Goal: Information Seeking & Learning: Learn about a topic

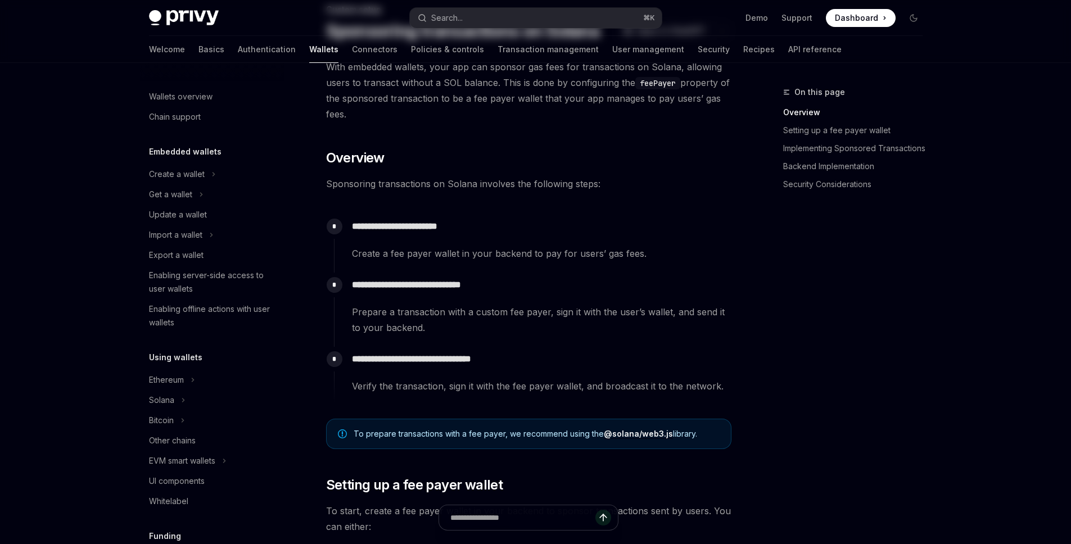
scroll to position [489, 0]
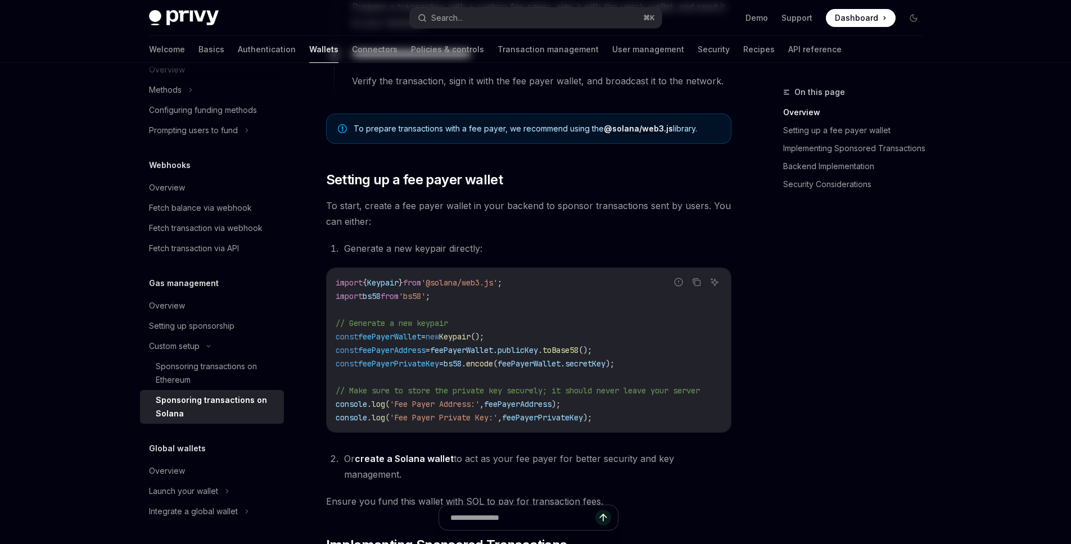
type textarea "*"
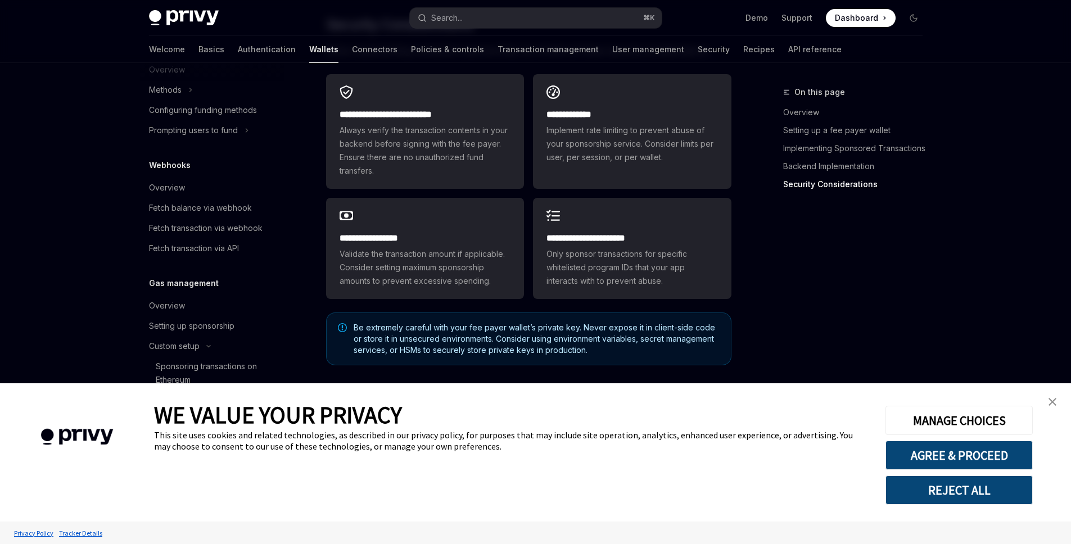
scroll to position [3164, 0]
click at [817, 297] on div "On this page Overview Setting up a fee payer wallet Implementing Sponsored Tran…" at bounding box center [846, 314] width 171 height 459
click at [1044, 397] on link "close banner" at bounding box center [1053, 402] width 22 height 22
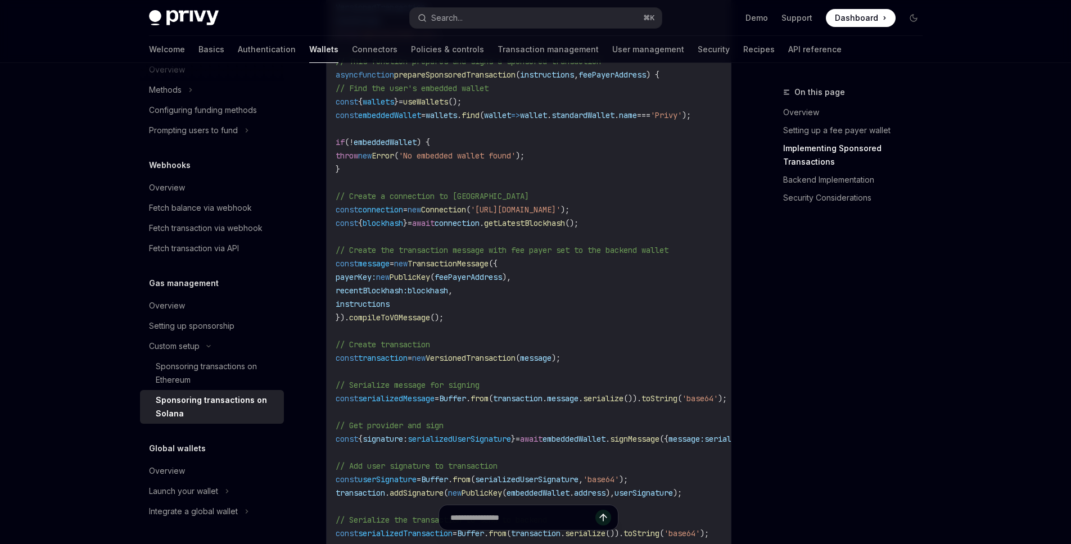
scroll to position [108, 0]
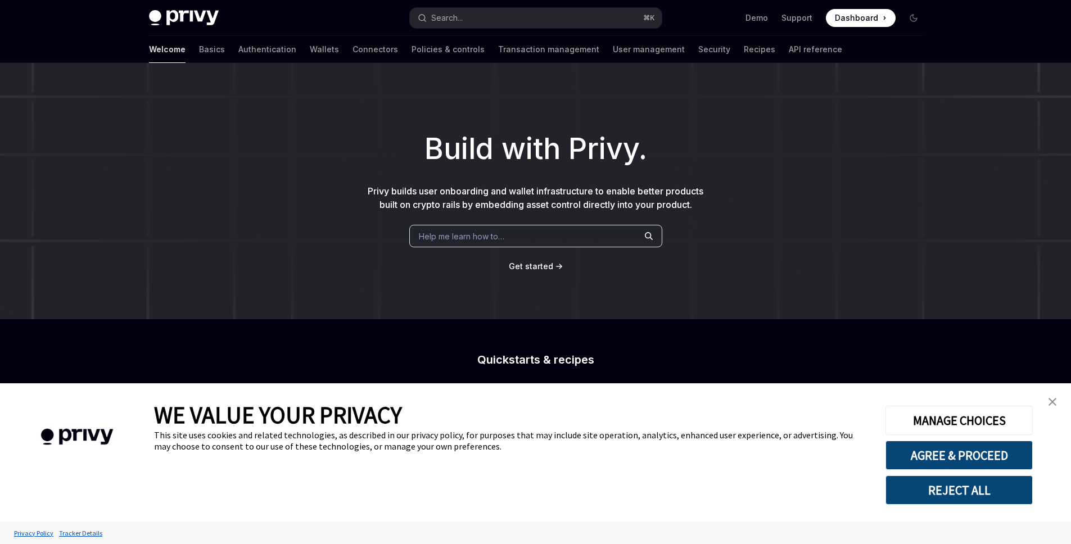
click at [1052, 395] on link "close banner" at bounding box center [1053, 402] width 22 height 22
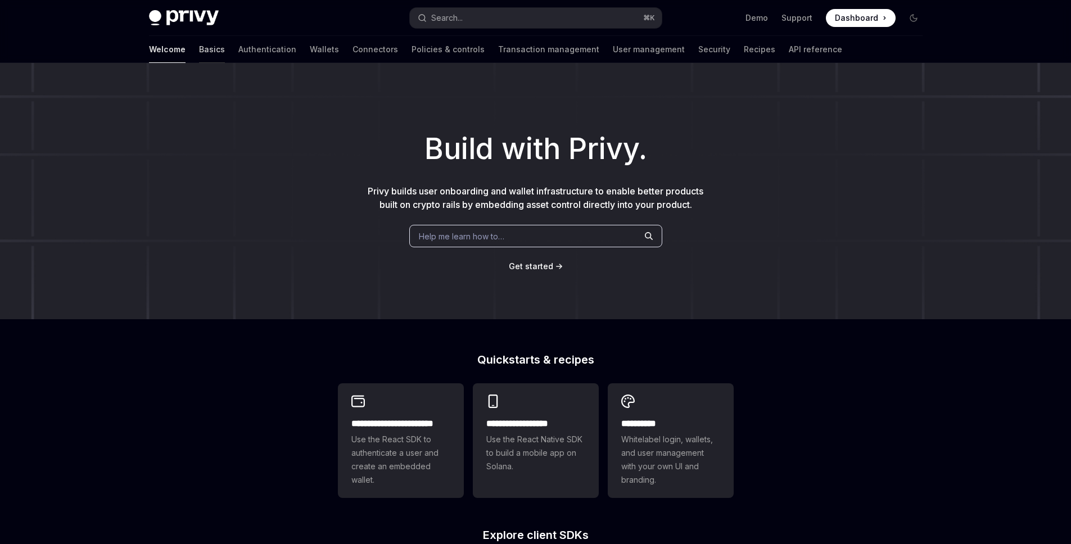
click at [199, 51] on link "Basics" at bounding box center [212, 49] width 26 height 27
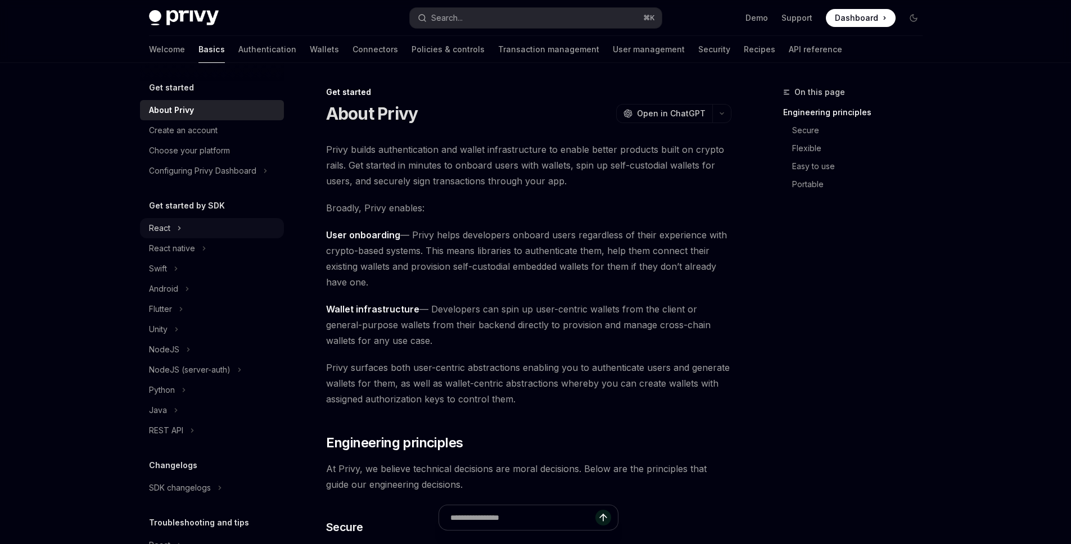
click at [191, 227] on div "React" at bounding box center [212, 228] width 144 height 20
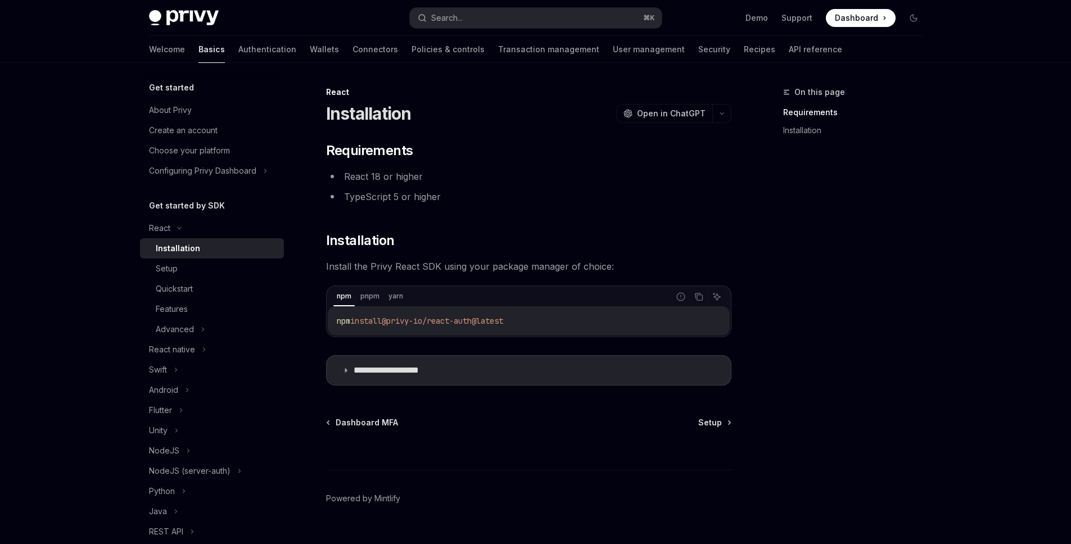
click at [470, 317] on span "@privy-io/react-auth@latest" at bounding box center [442, 321] width 121 height 10
drag, startPoint x: 487, startPoint y: 322, endPoint x: 393, endPoint y: 318, distance: 94.0
click at [393, 318] on span "@privy-io/react-auth@latest" at bounding box center [442, 321] width 121 height 10
copy span "@privy-io/react-auth"
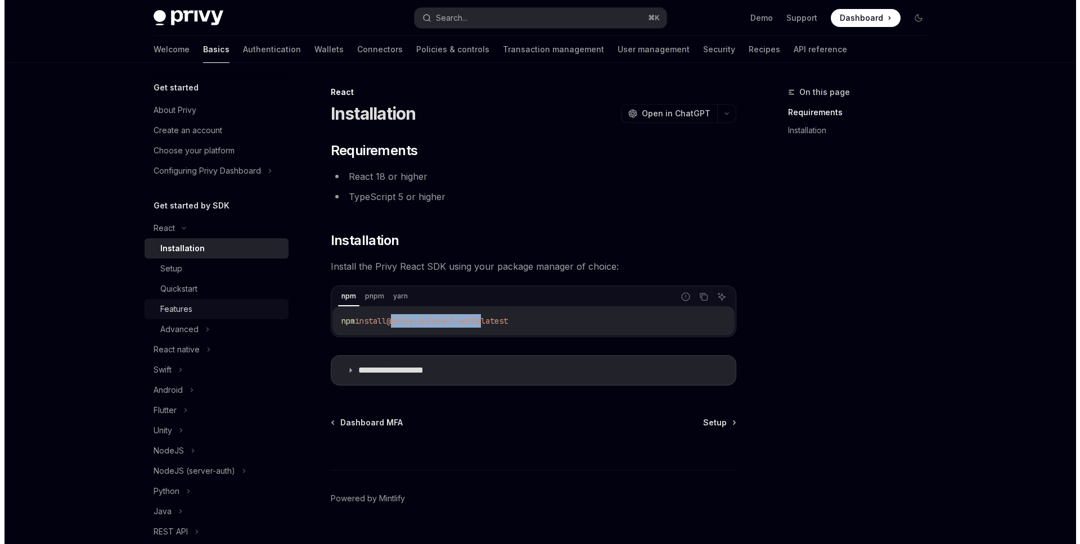
scroll to position [146, 0]
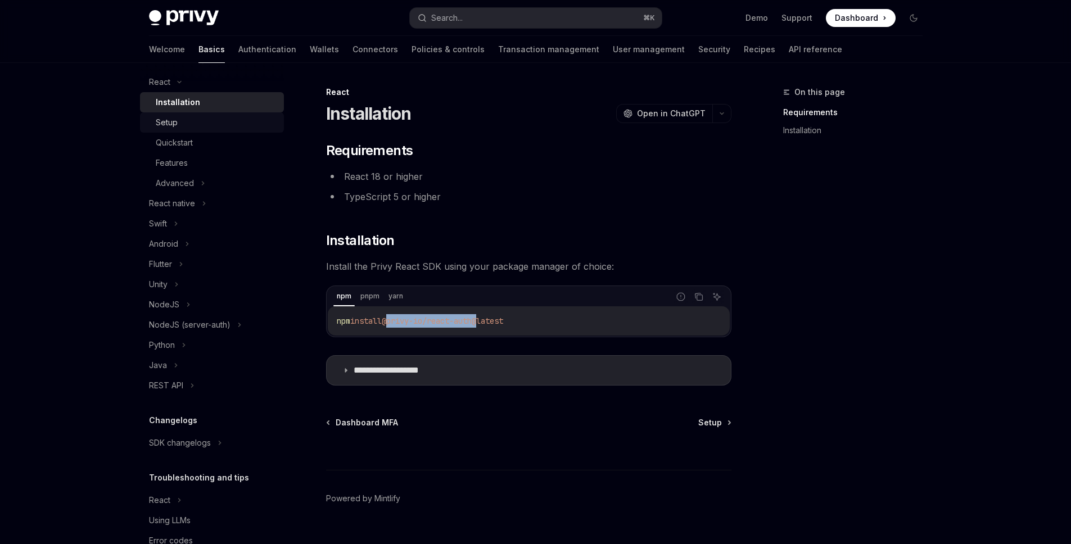
click at [227, 129] on link "Setup" at bounding box center [212, 122] width 144 height 20
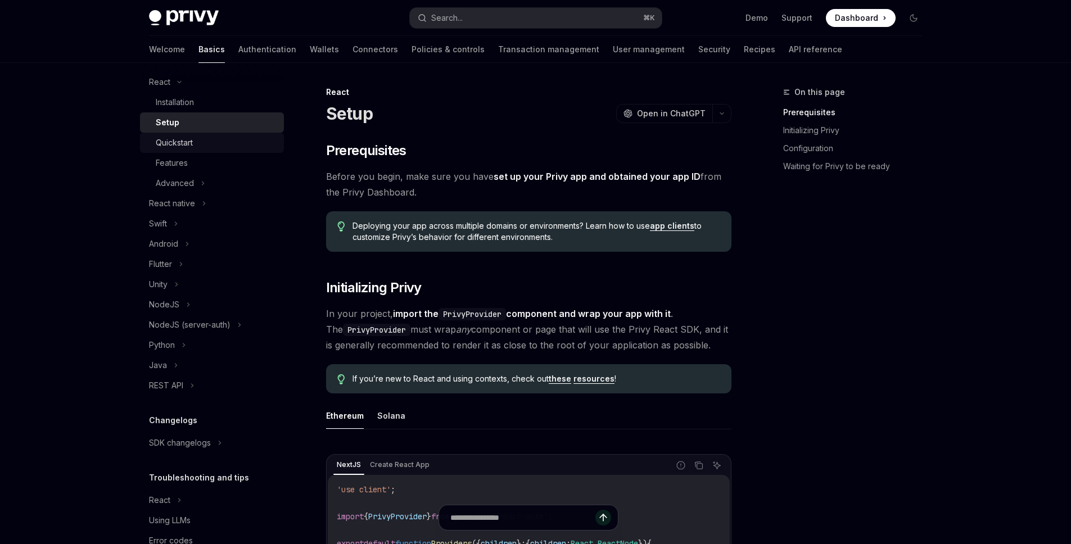
click at [221, 138] on div "Quickstart" at bounding box center [216, 142] width 121 height 13
type textarea "*"
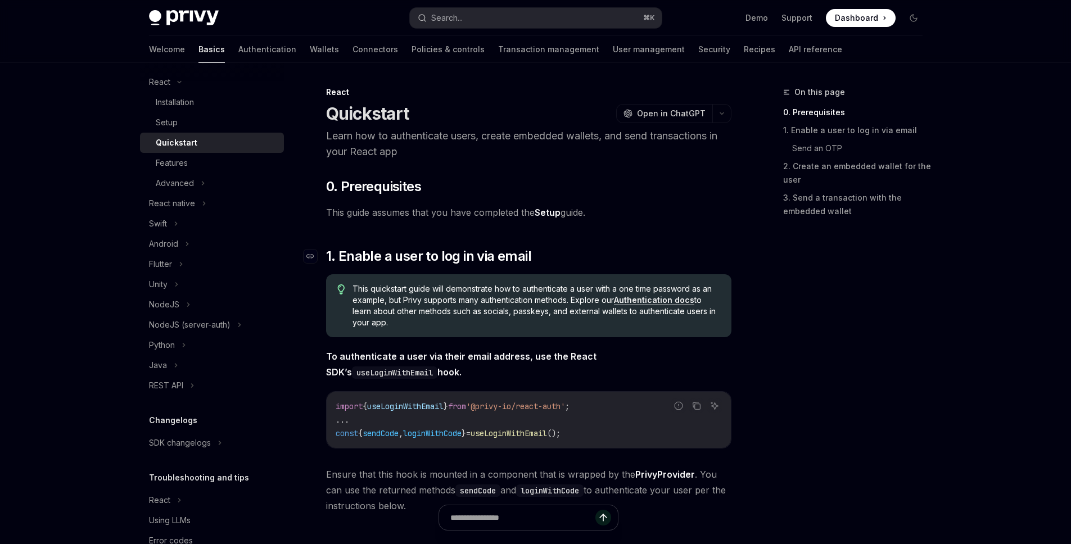
click at [563, 250] on h2 "​ 1. Enable a user to log in via email" at bounding box center [529, 256] width 406 height 18
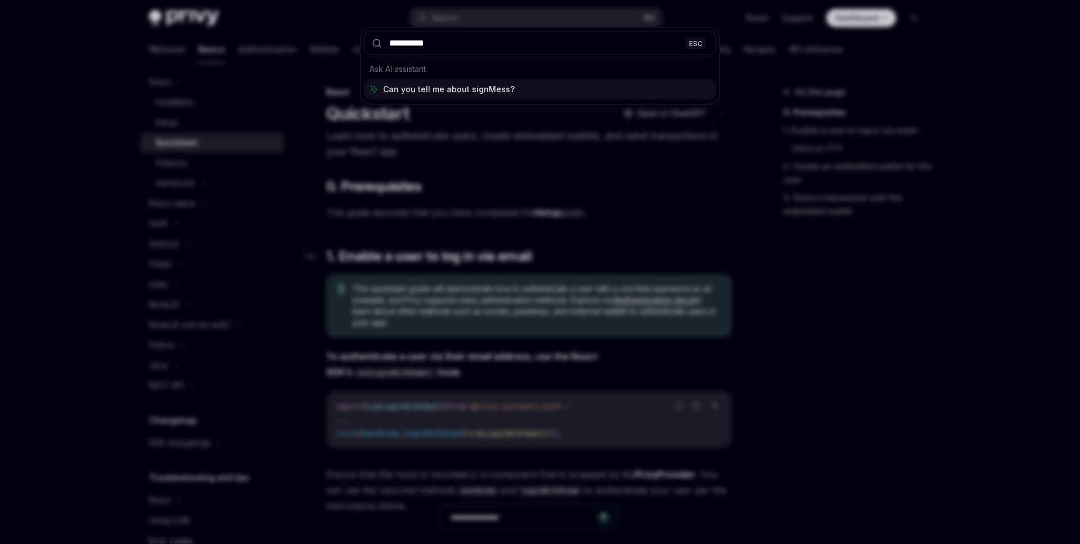
type input "**********"
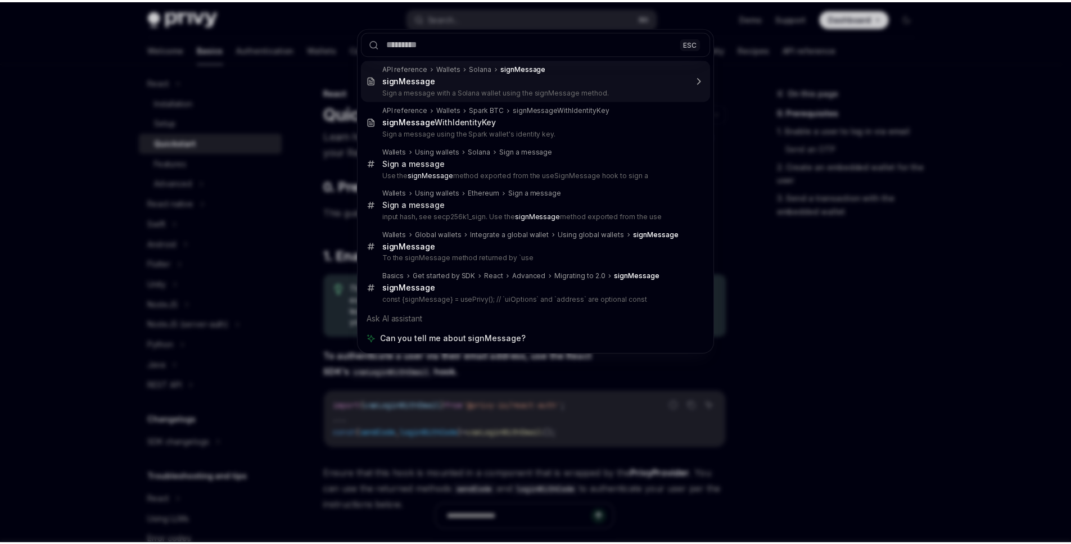
scroll to position [63, 0]
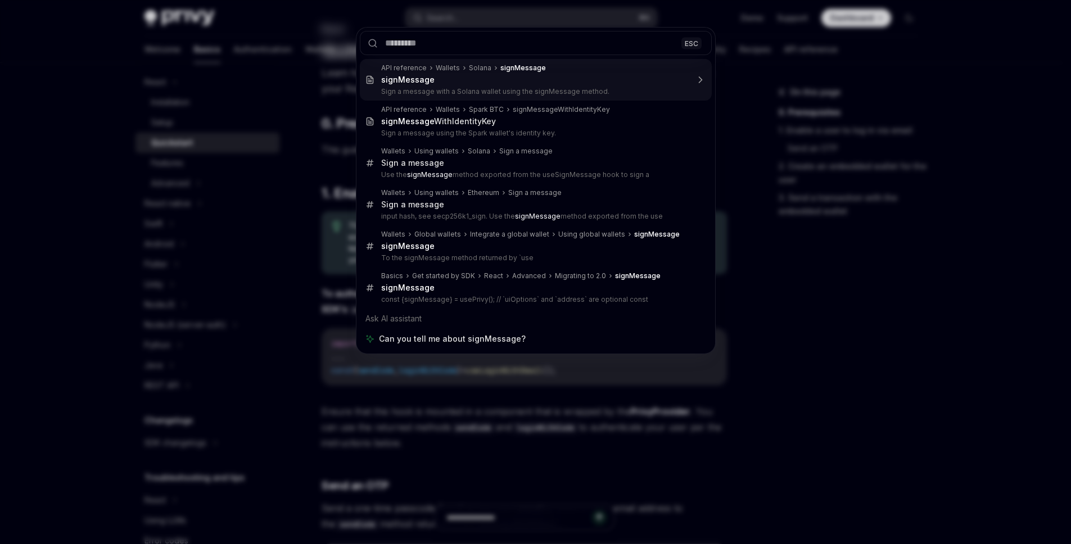
type textarea "*"
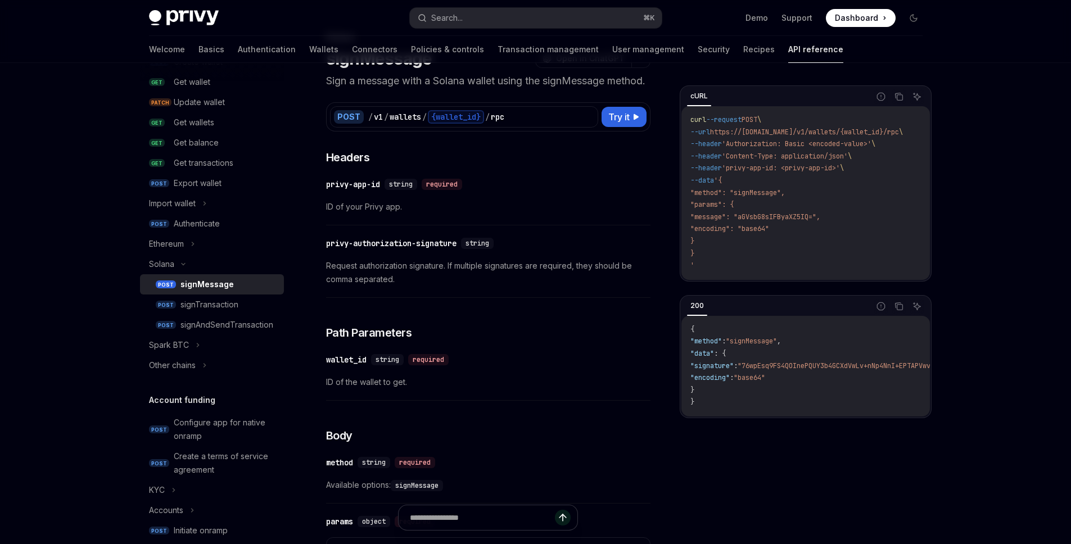
scroll to position [54, 0]
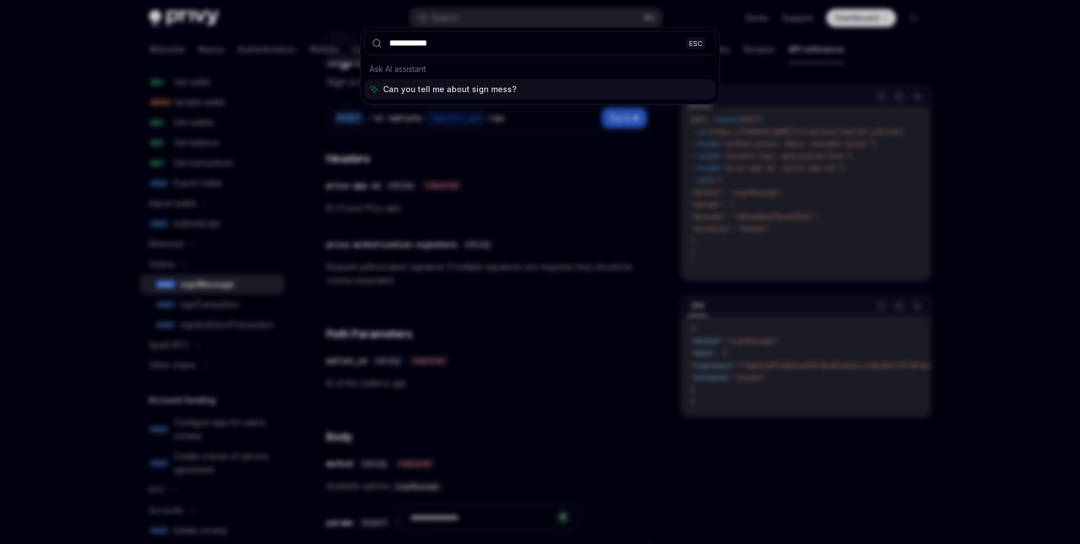
type input "**********"
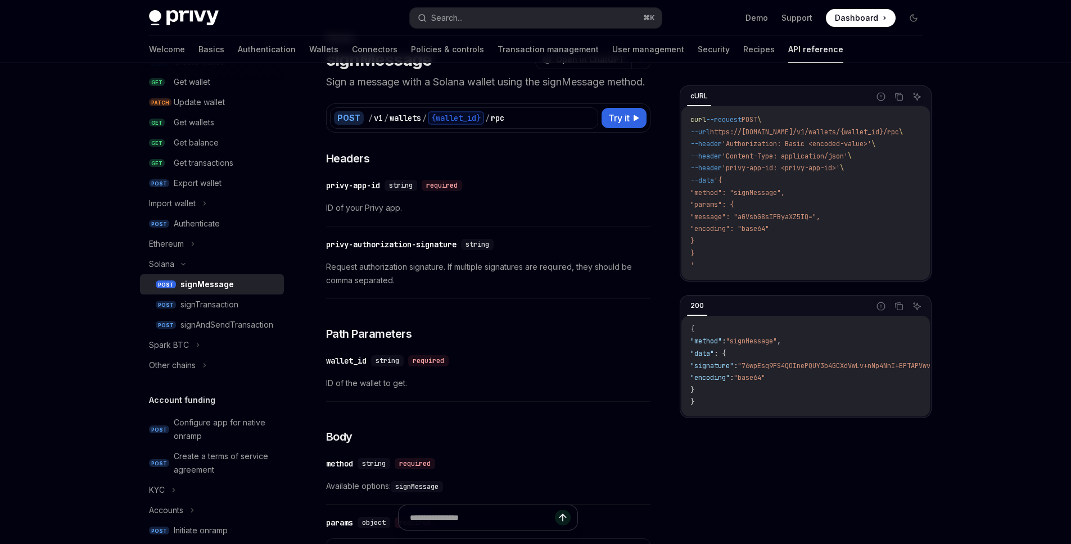
type textarea "*"
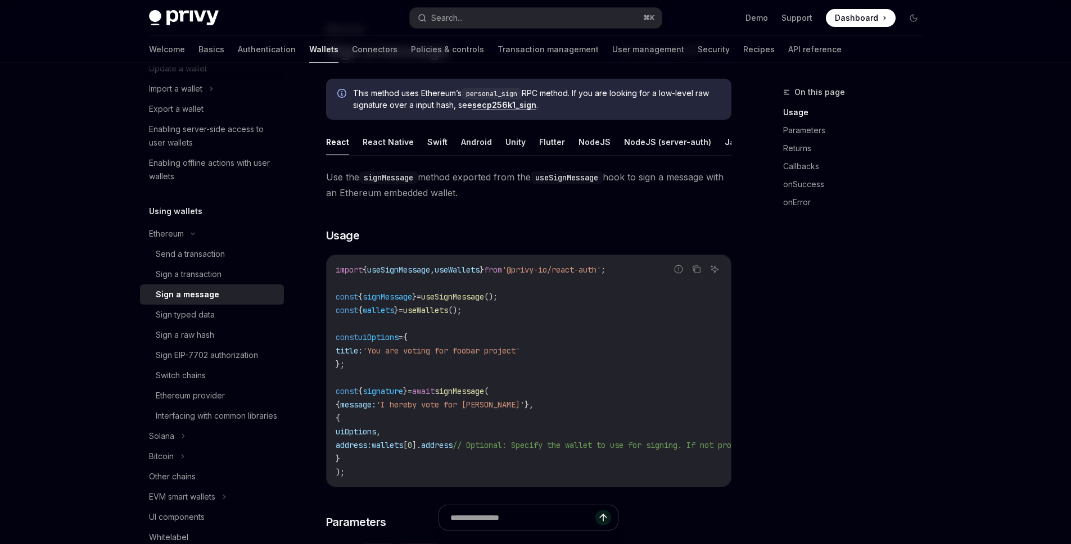
click at [454, 301] on span "useSignMessage" at bounding box center [452, 297] width 63 height 10
copy code "const { signMessage } = useSignMessage ();"
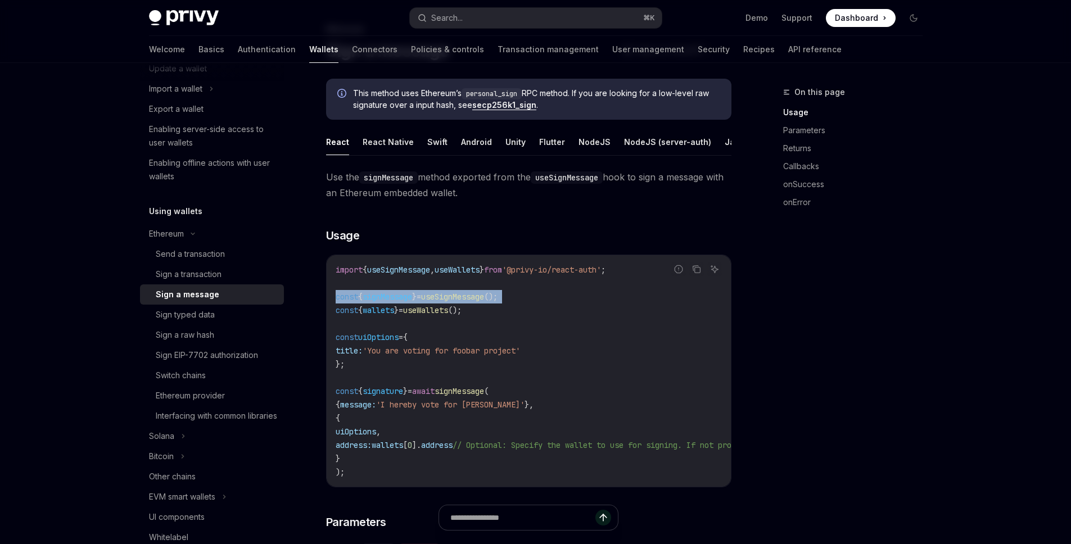
click at [463, 302] on span "useSignMessage" at bounding box center [452, 297] width 63 height 10
click at [498, 300] on span "();" at bounding box center [490, 297] width 13 height 10
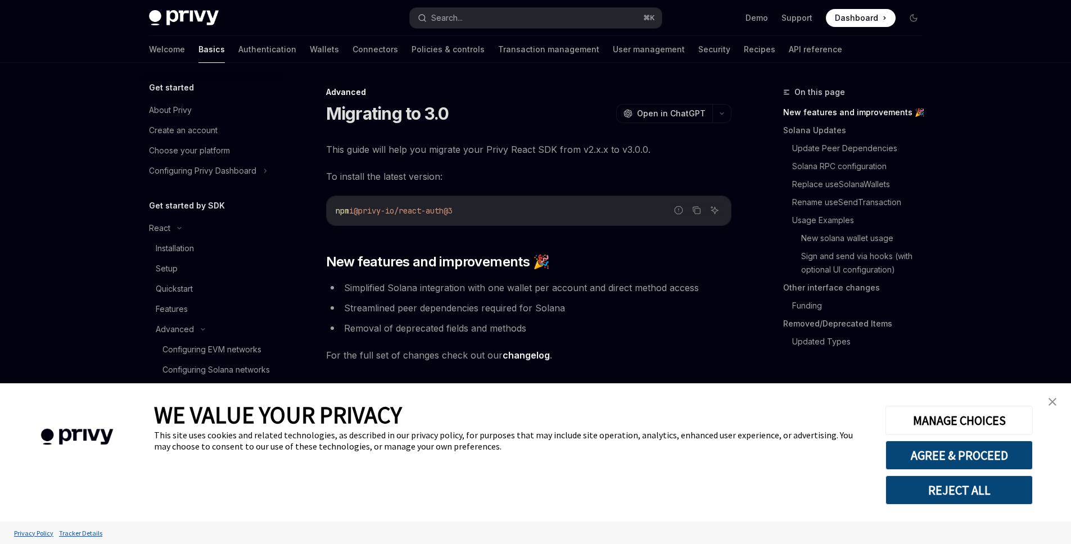
click at [1060, 399] on link "close banner" at bounding box center [1053, 402] width 22 height 22
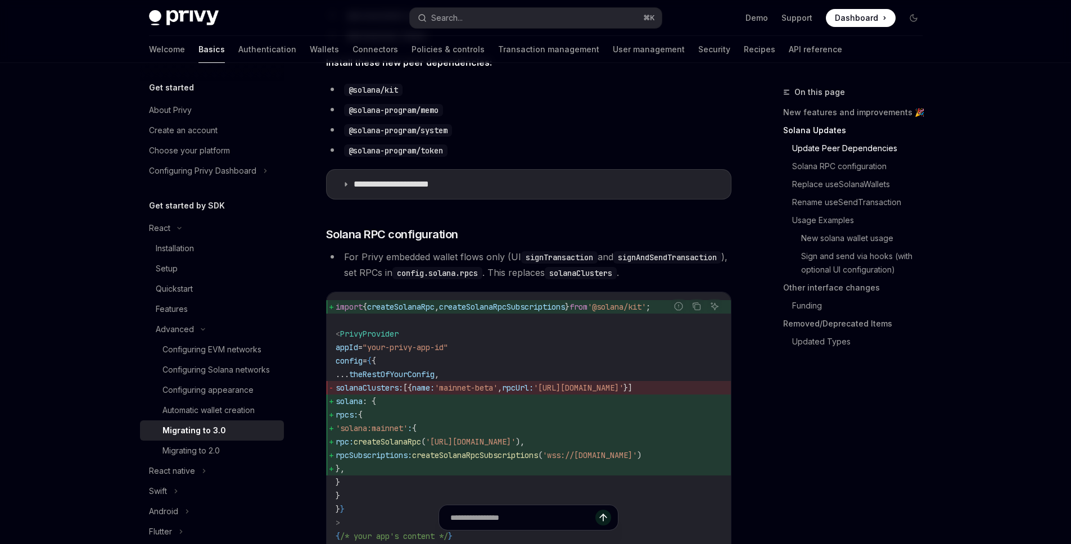
scroll to position [425, 0]
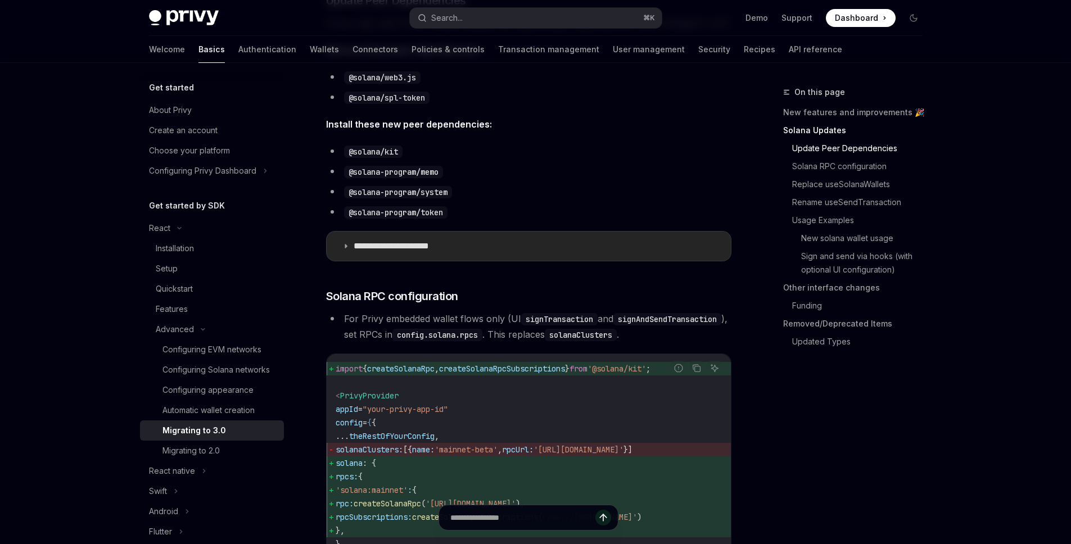
click at [396, 252] on summary "**********" at bounding box center [529, 246] width 404 height 29
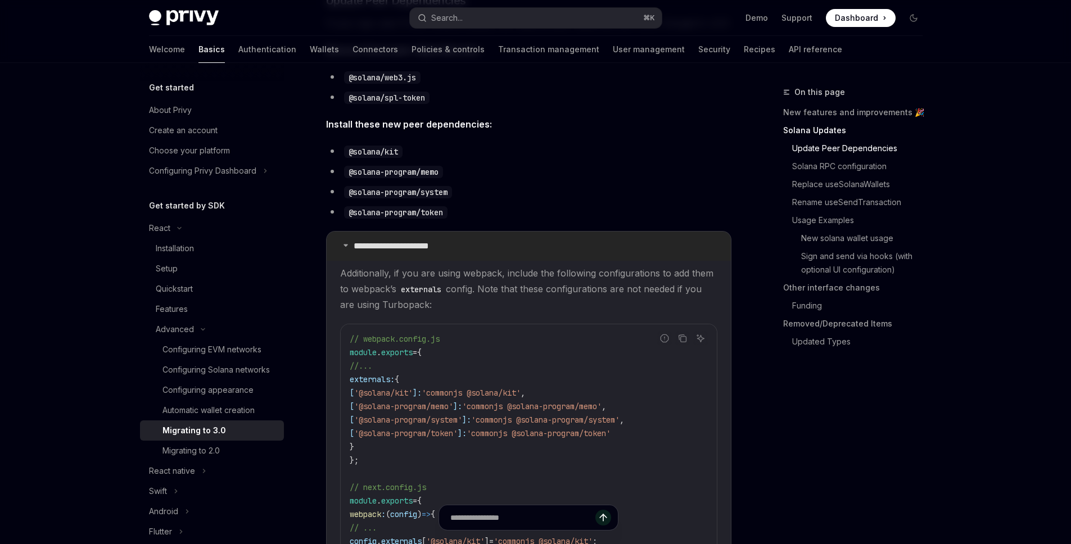
scroll to position [430, 0]
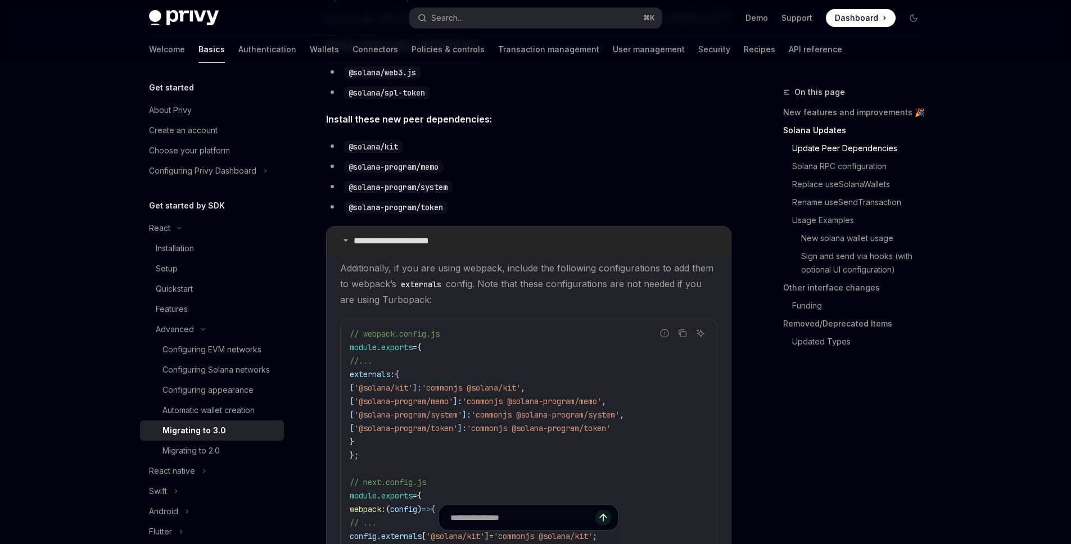
click at [396, 249] on summary "**********" at bounding box center [529, 241] width 404 height 29
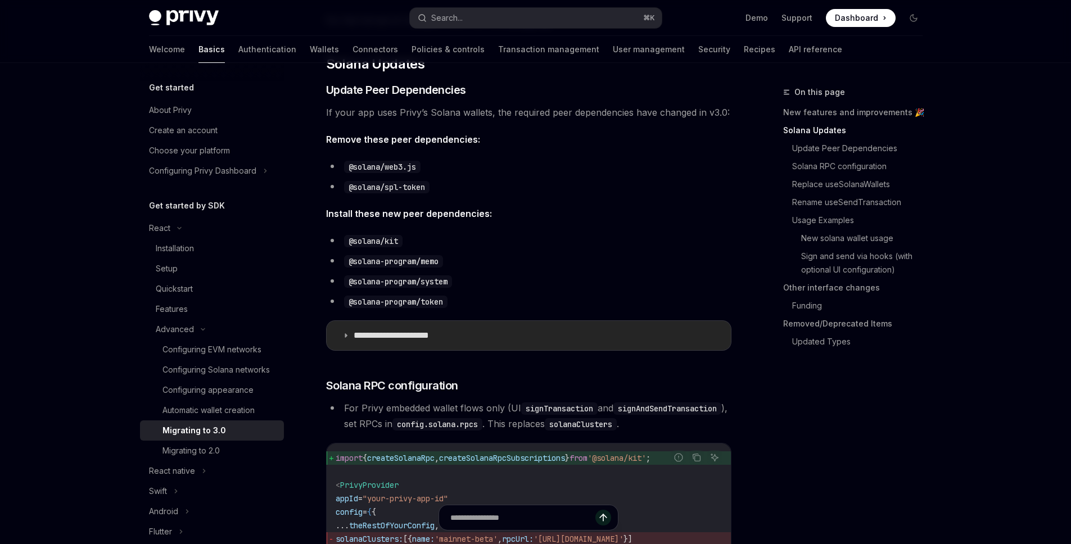
scroll to position [308, 0]
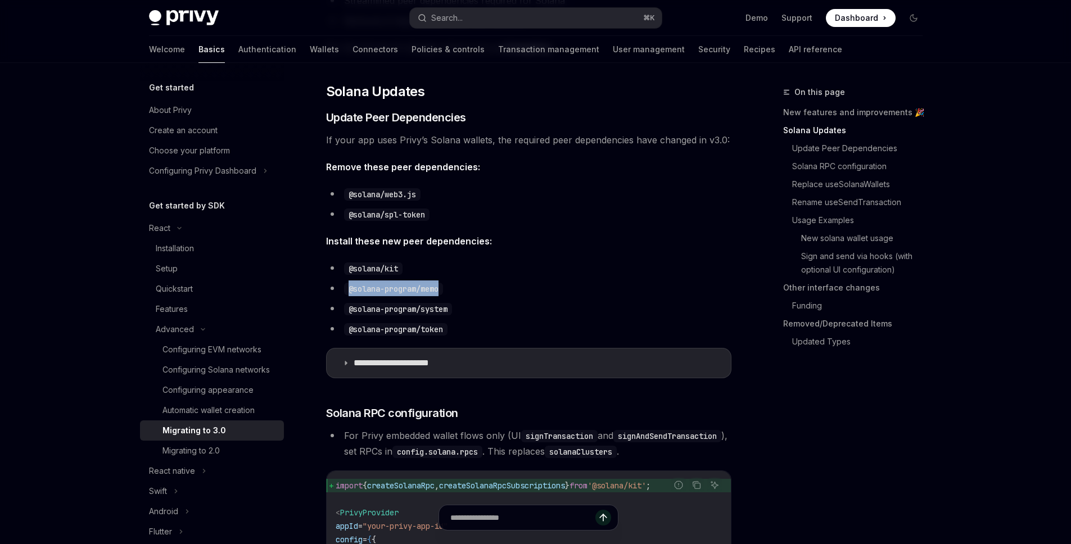
drag, startPoint x: 349, startPoint y: 287, endPoint x: 462, endPoint y: 299, distance: 113.1
click at [462, 299] on ul "@solana/kit @solana-program/memo @solana-program/system @solana-program/token" at bounding box center [529, 298] width 406 height 76
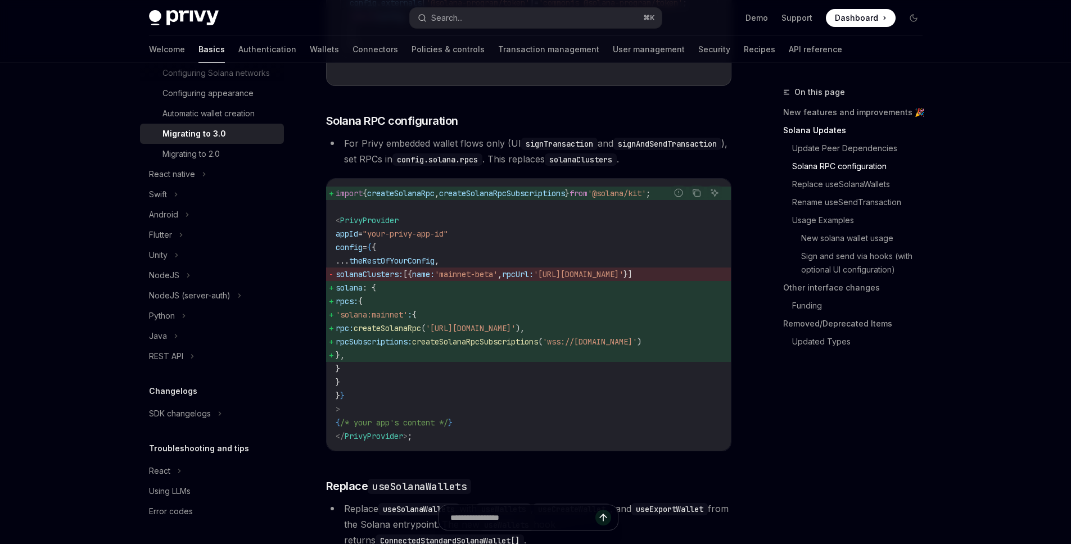
scroll to position [900, 0]
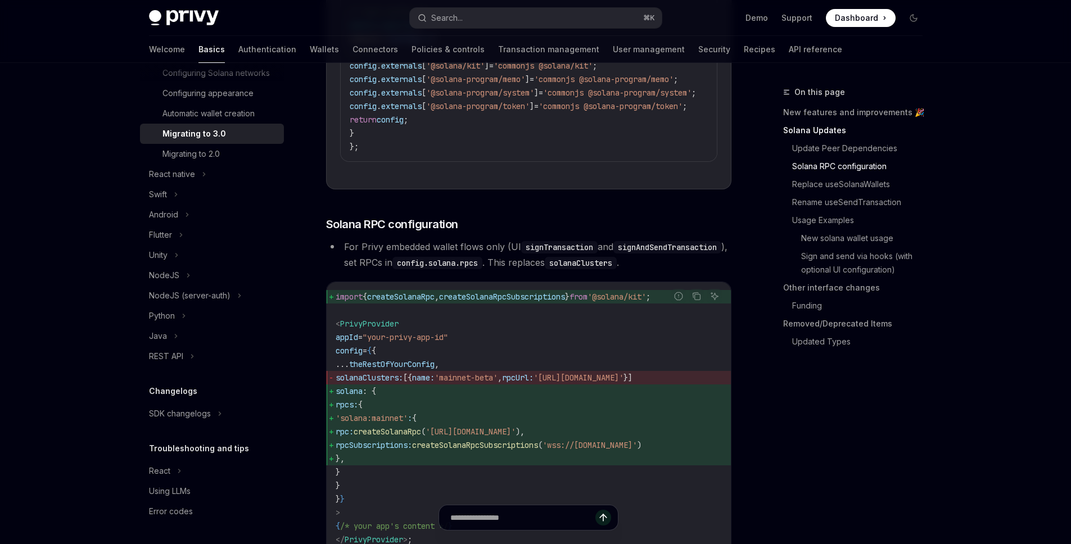
click at [511, 302] on span "createSolanaRpcSubscriptions" at bounding box center [502, 297] width 126 height 10
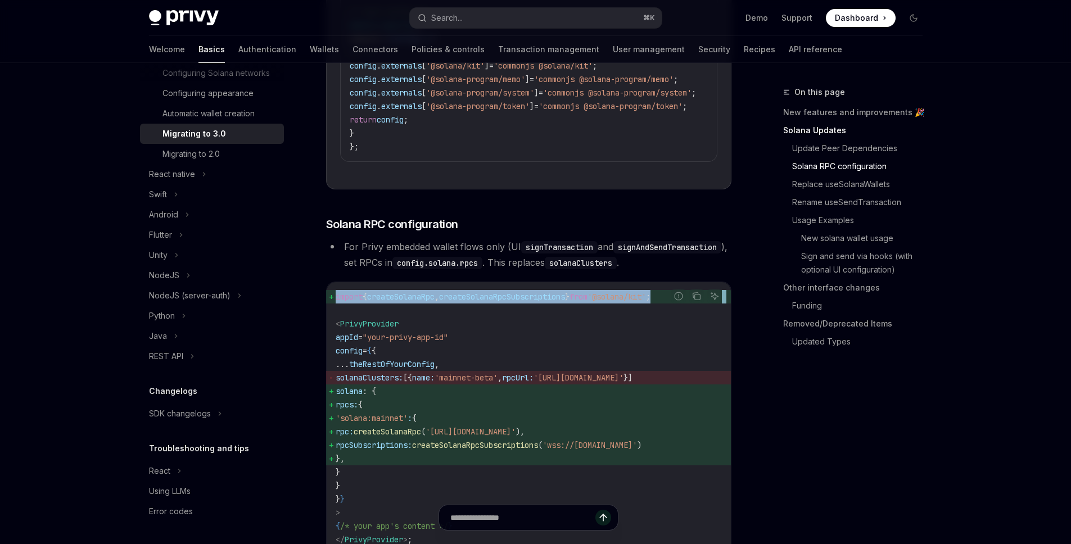
click at [511, 302] on span "createSolanaRpcSubscriptions" at bounding box center [502, 297] width 126 height 10
copy code "import { createSolanaRpc , createSolanaRpcSubscriptions } from '@solana/kit' ;"
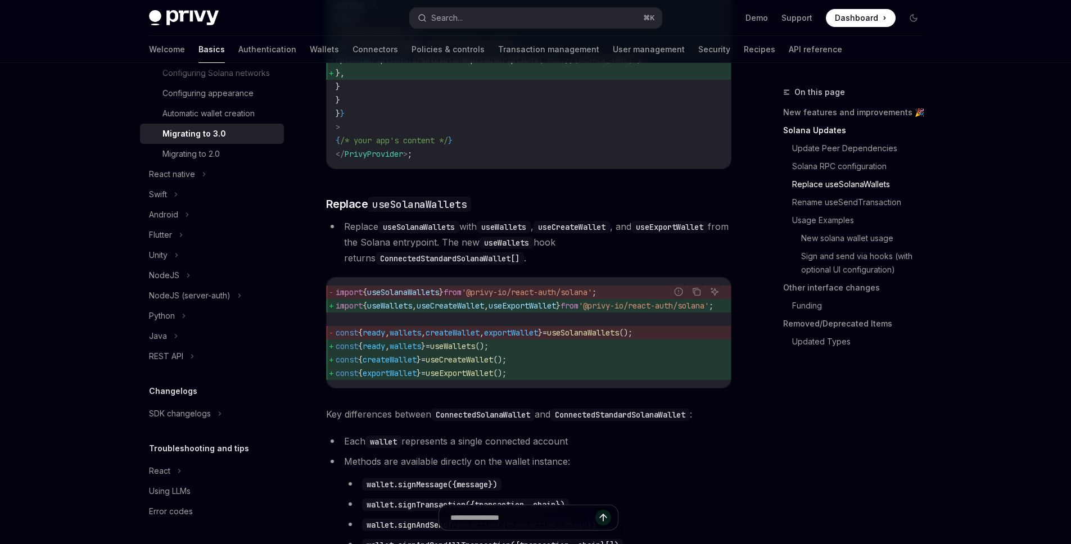
scroll to position [1038, 0]
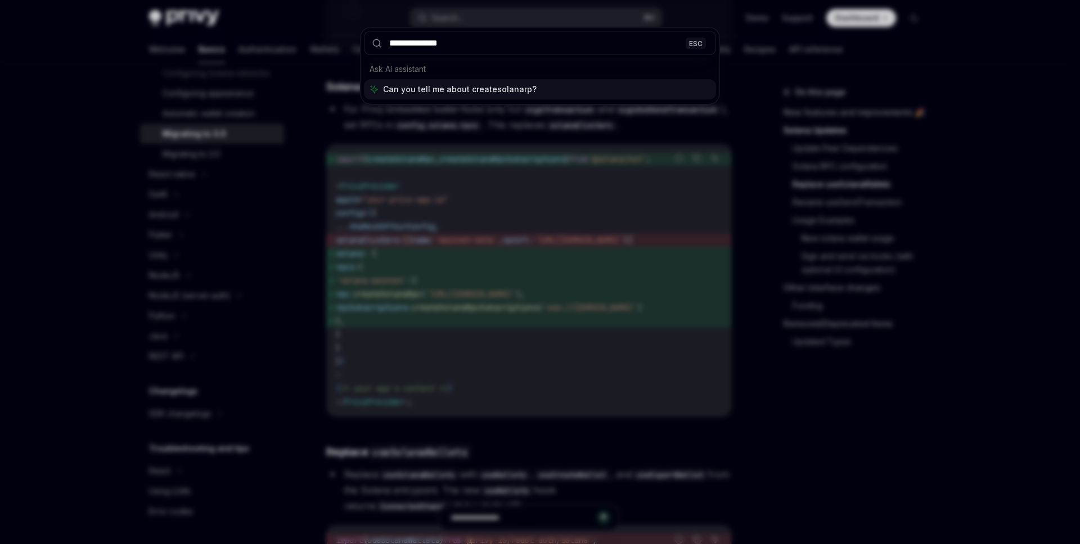
type input "**********"
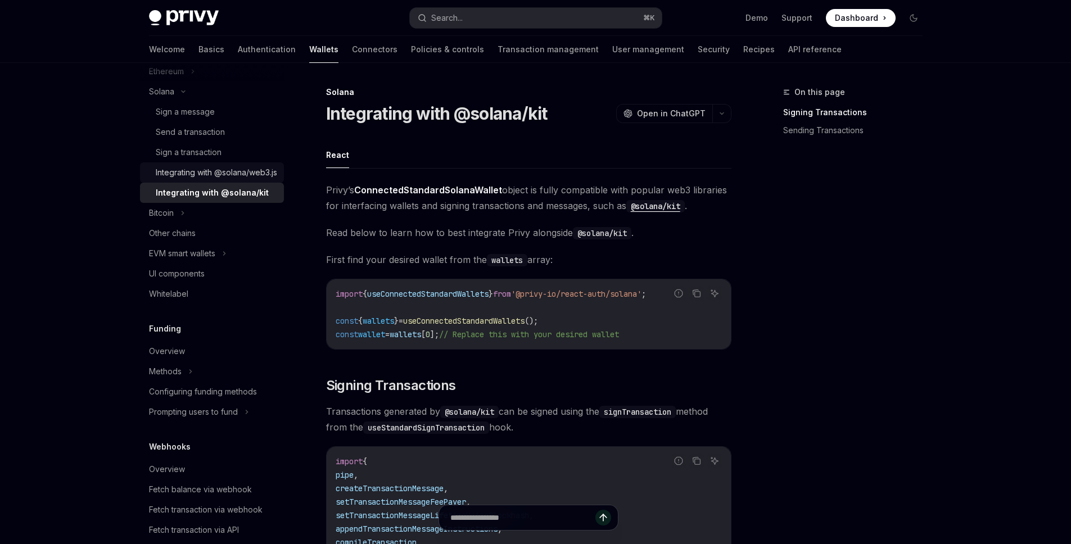
click at [205, 179] on div "Integrating with @solana/web3.js" at bounding box center [216, 172] width 121 height 13
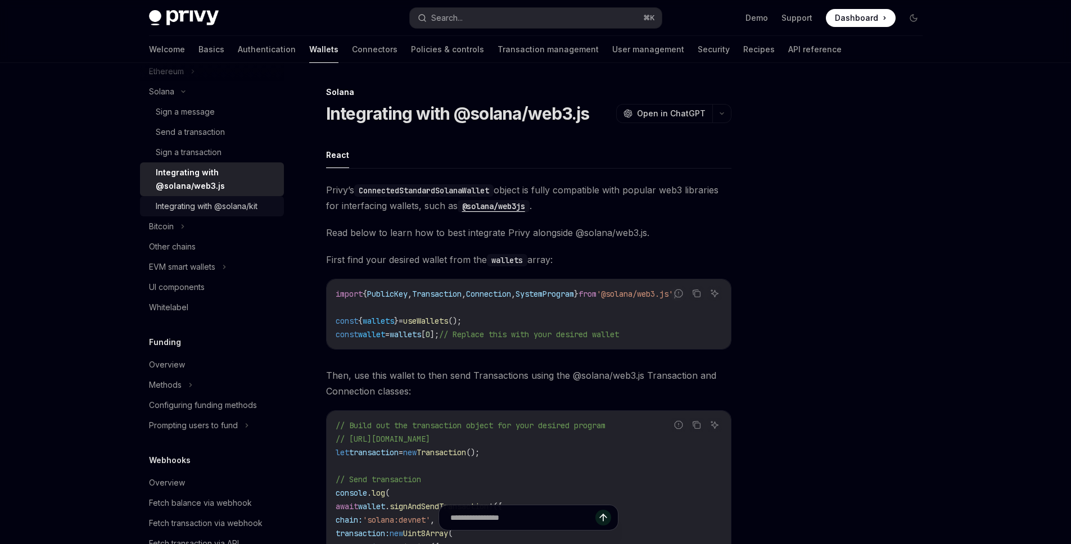
click at [206, 201] on div "Integrating with @solana/kit" at bounding box center [207, 206] width 102 height 13
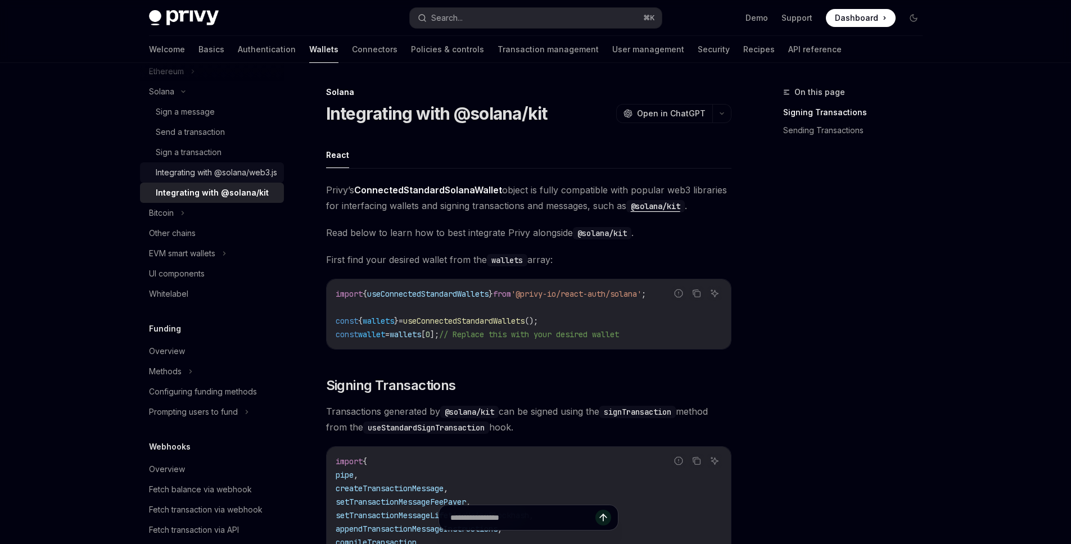
click at [209, 179] on div "Integrating with @solana/web3.js" at bounding box center [216, 172] width 121 height 13
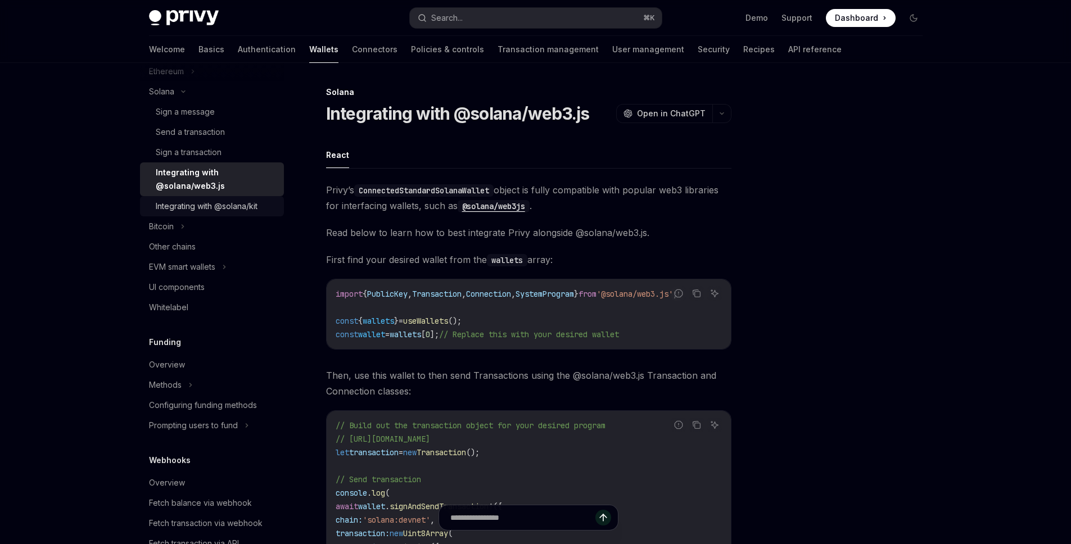
click at [206, 203] on div "Integrating with @solana/kit" at bounding box center [207, 206] width 102 height 13
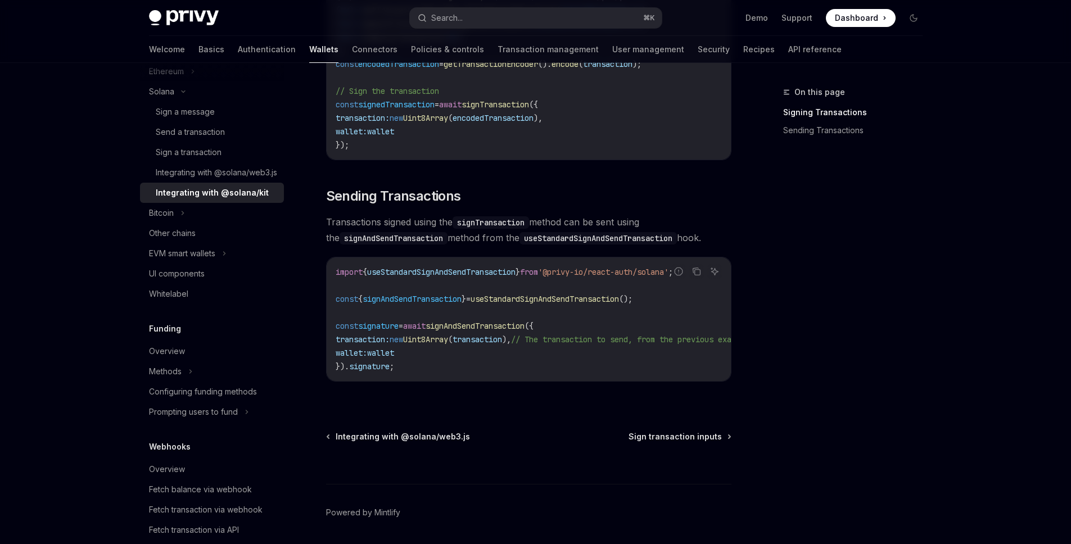
scroll to position [844, 0]
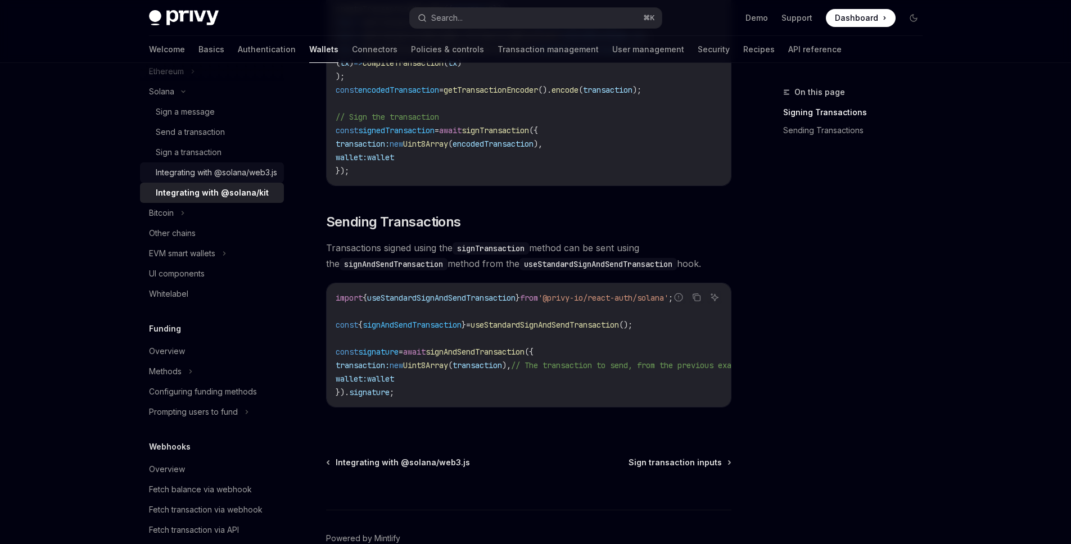
click at [232, 179] on div "Integrating with @solana/web3.js" at bounding box center [216, 172] width 121 height 13
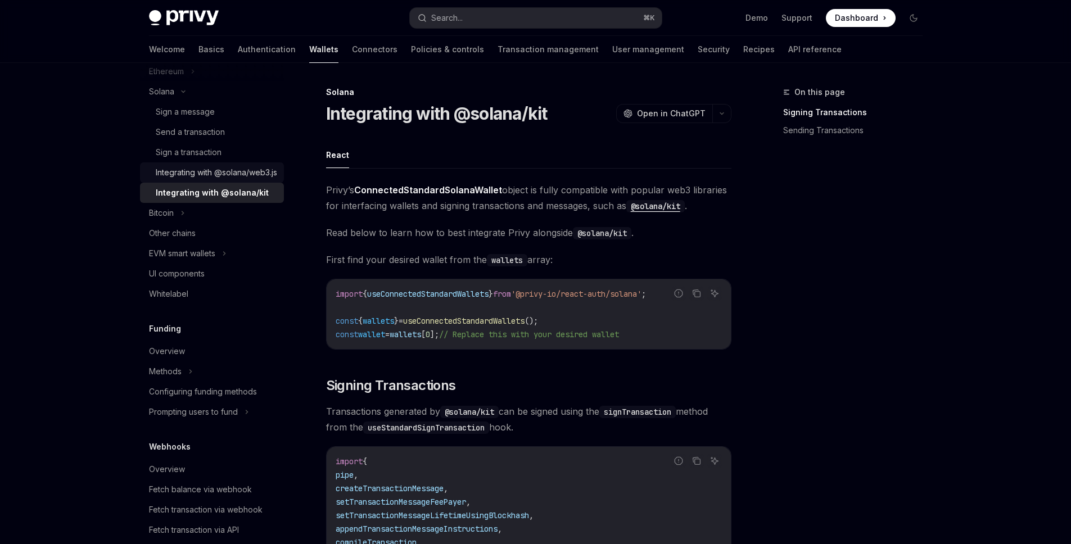
click at [232, 179] on div "Integrating with @solana/web3.js" at bounding box center [216, 172] width 121 height 13
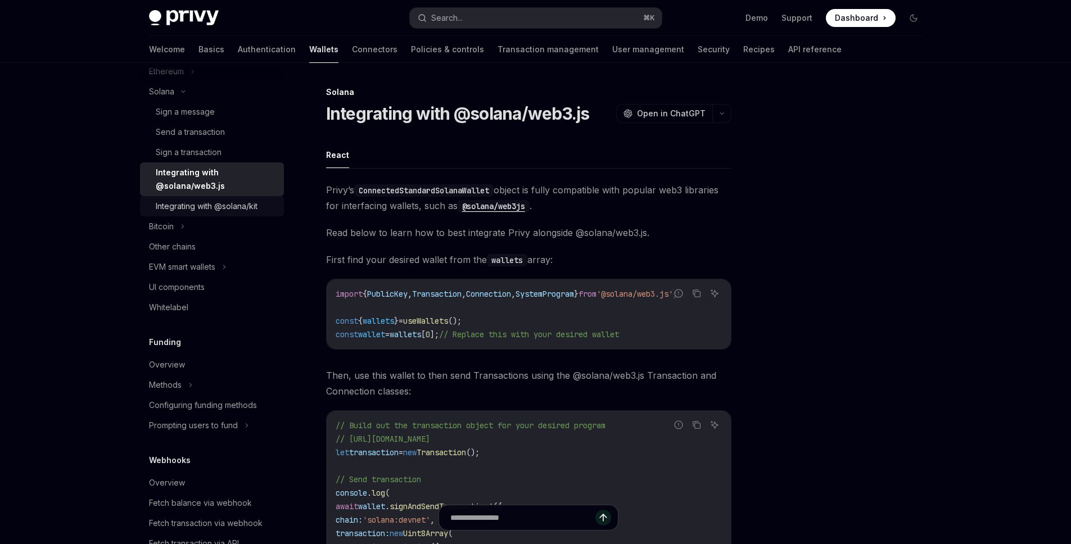
click at [206, 198] on link "Integrating with @solana/kit" at bounding box center [212, 206] width 144 height 20
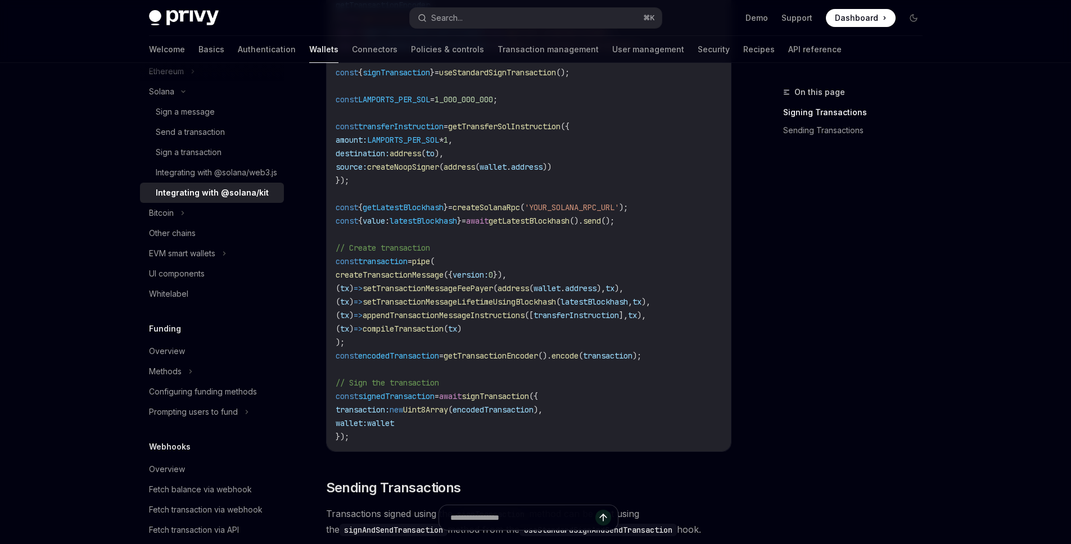
scroll to position [592, 0]
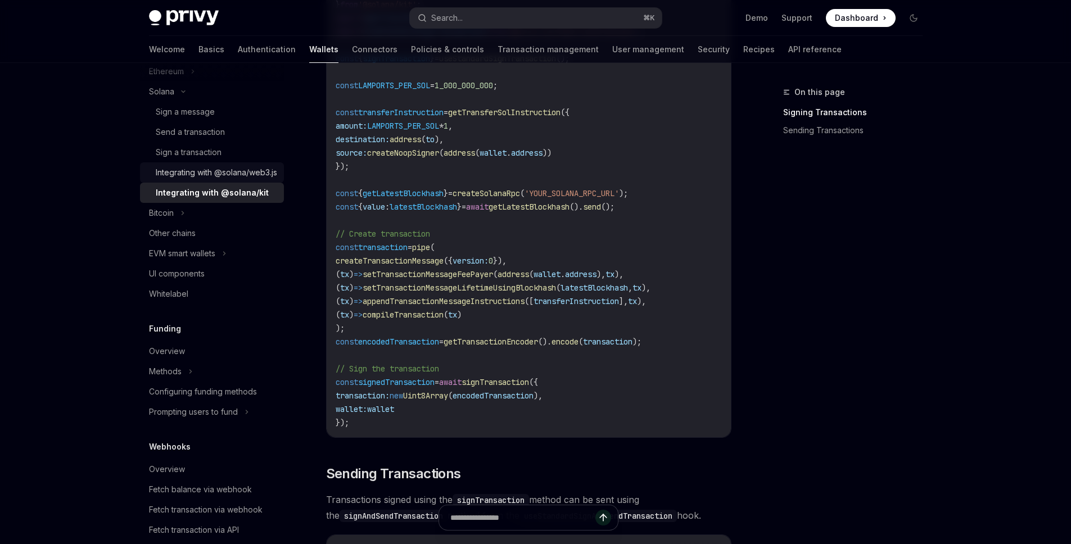
click at [211, 177] on div "Integrating with @solana/web3.js" at bounding box center [216, 172] width 121 height 13
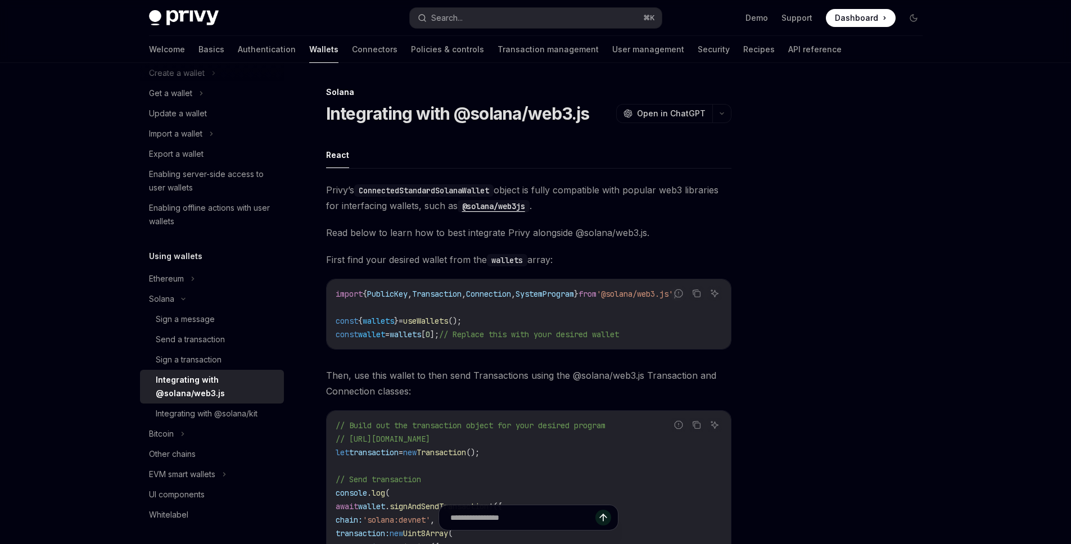
scroll to position [107, 0]
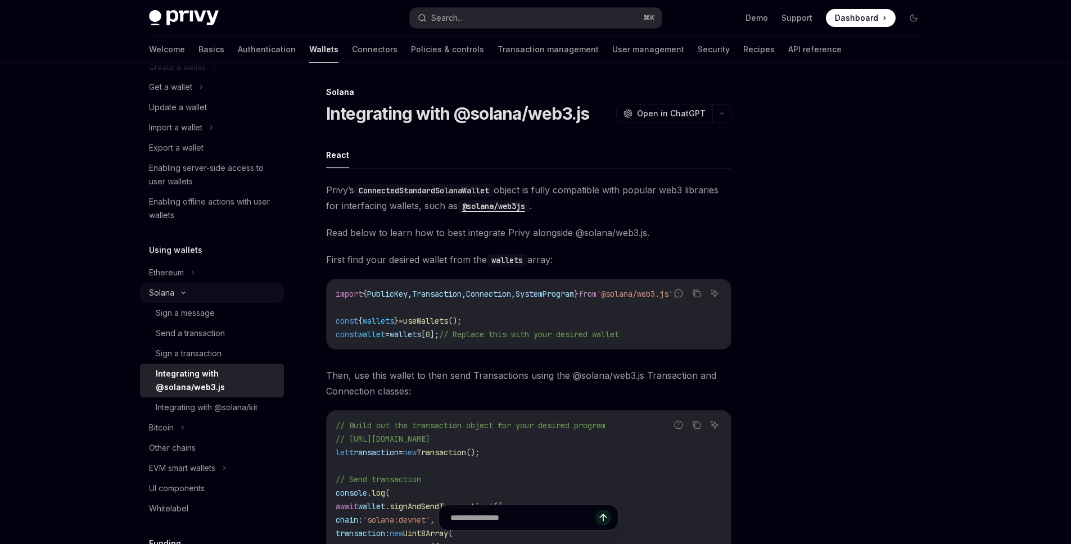
click at [195, 294] on div "Solana" at bounding box center [212, 293] width 144 height 20
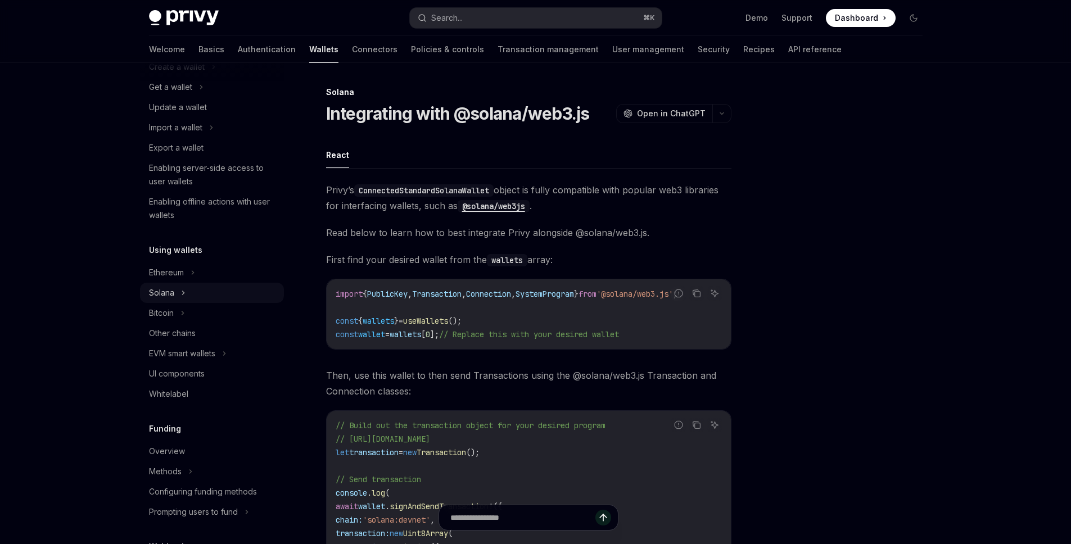
click at [159, 293] on div "Solana" at bounding box center [161, 292] width 25 height 13
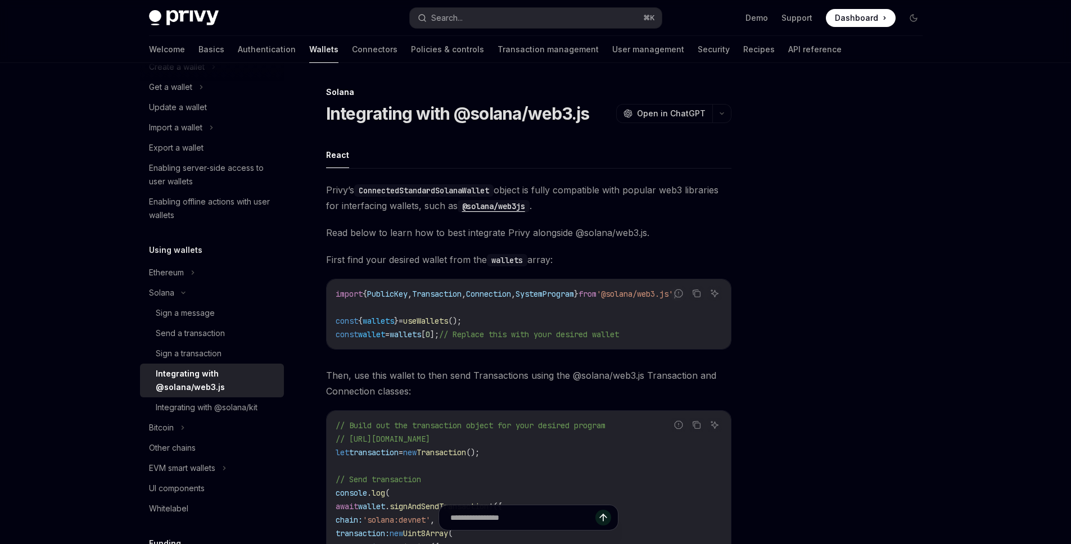
scroll to position [0, 0]
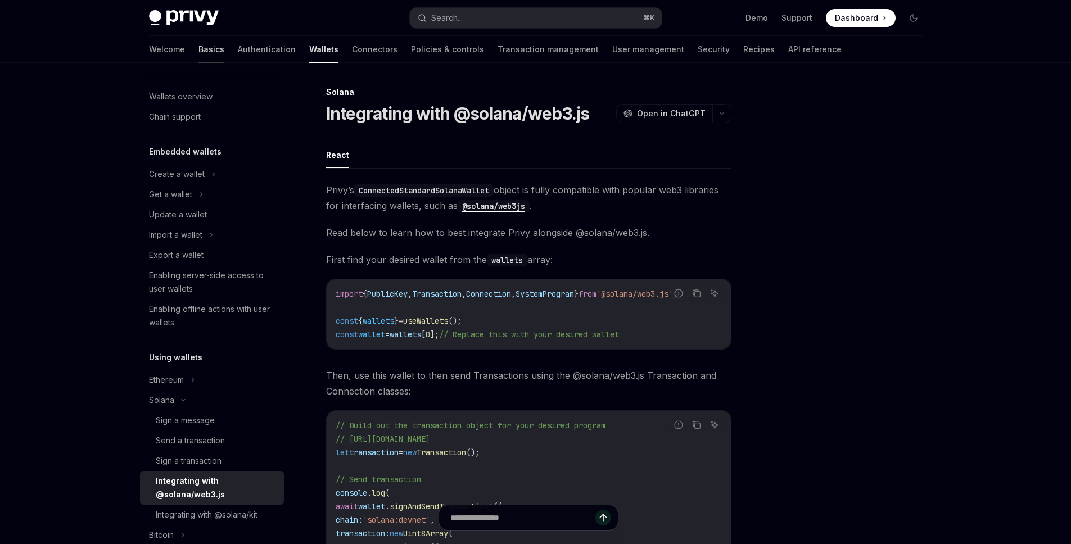
click at [199, 47] on link "Basics" at bounding box center [212, 49] width 26 height 27
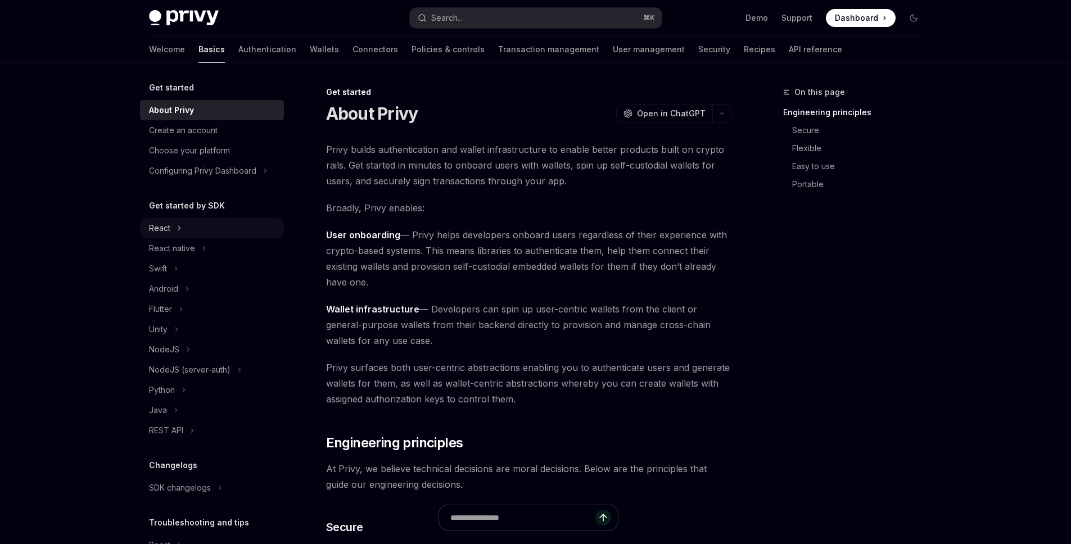
click at [170, 231] on div "React" at bounding box center [212, 228] width 144 height 20
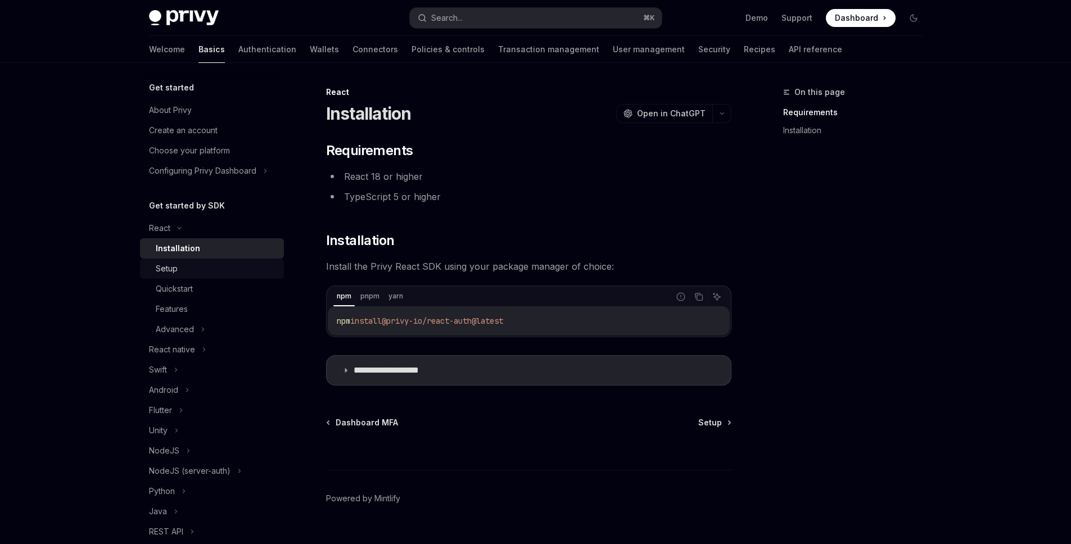
click at [188, 268] on div "Setup" at bounding box center [216, 268] width 121 height 13
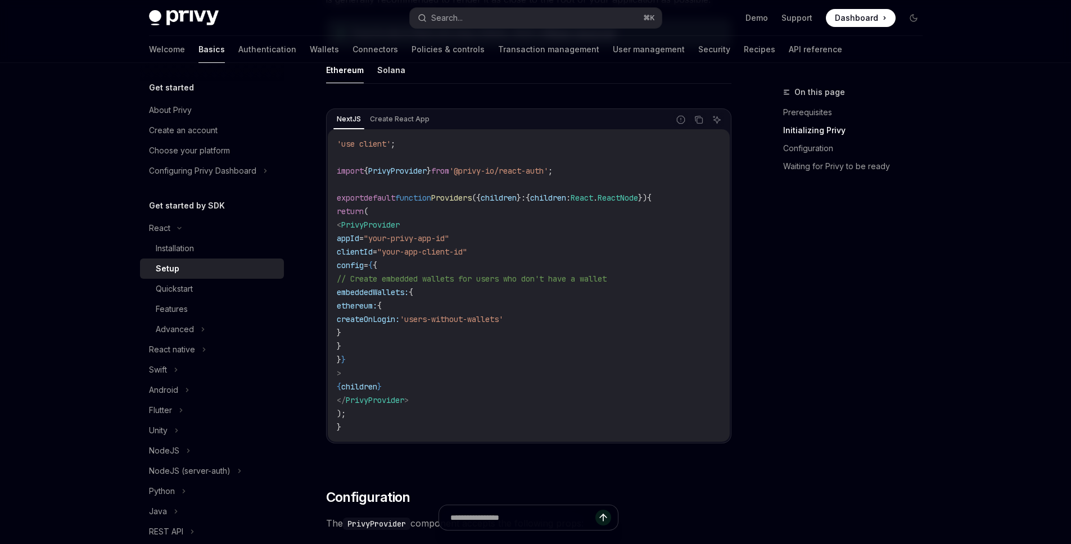
scroll to position [345, 0]
click at [205, 286] on div "Quickstart" at bounding box center [216, 288] width 121 height 13
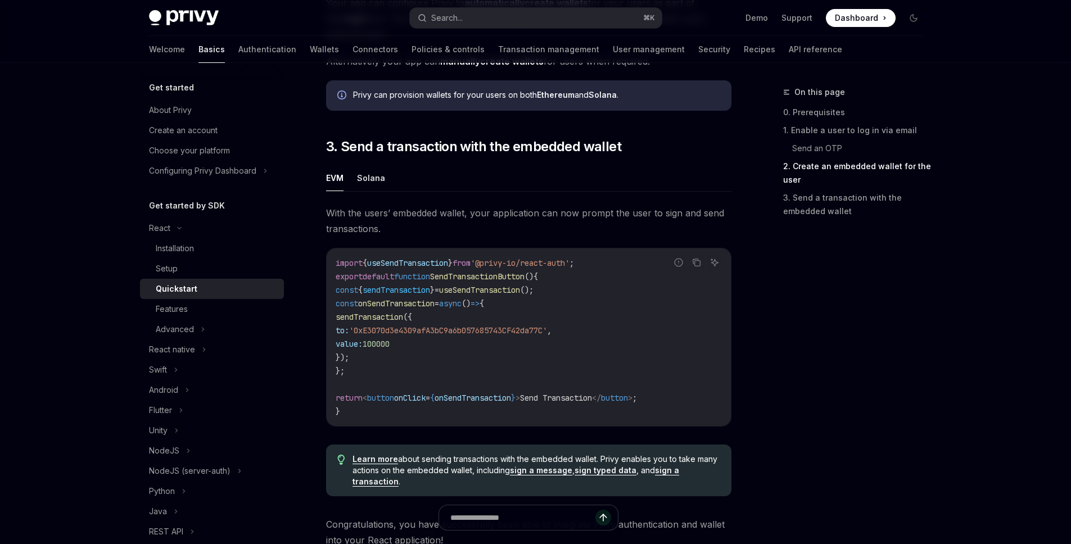
scroll to position [925, 0]
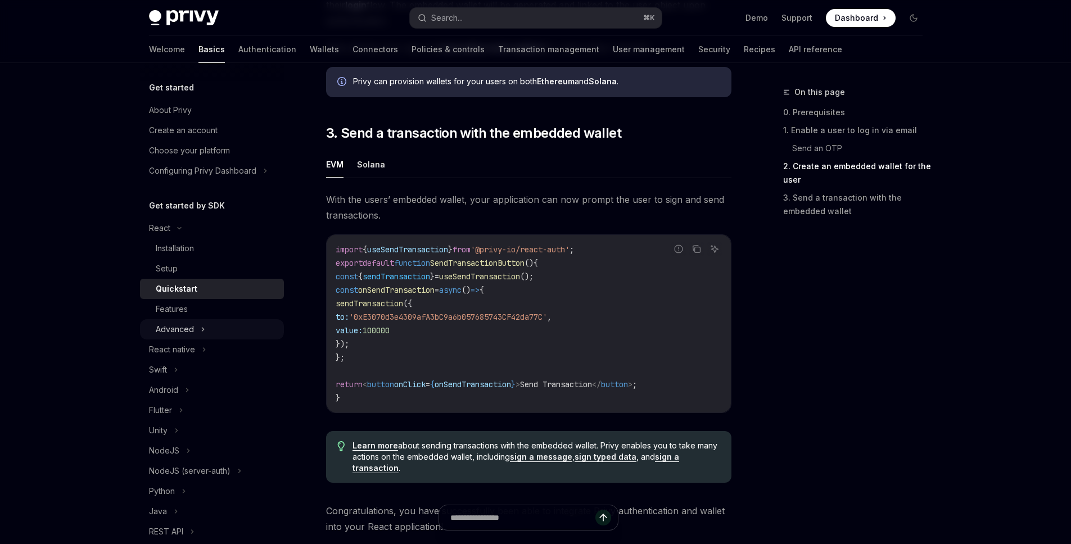
click at [178, 319] on div "Advanced" at bounding box center [212, 329] width 144 height 20
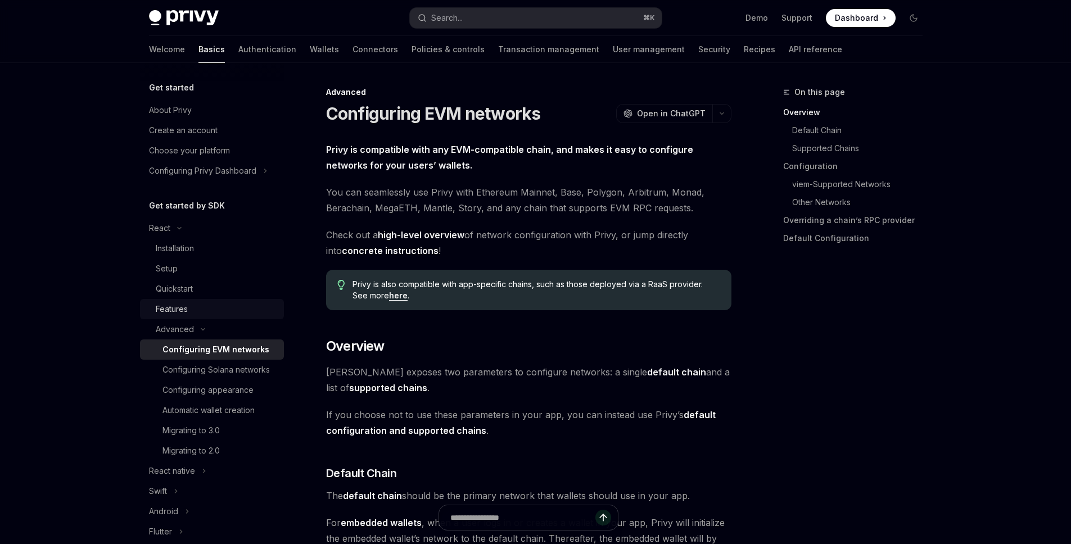
click at [179, 312] on div "Features" at bounding box center [172, 309] width 32 height 13
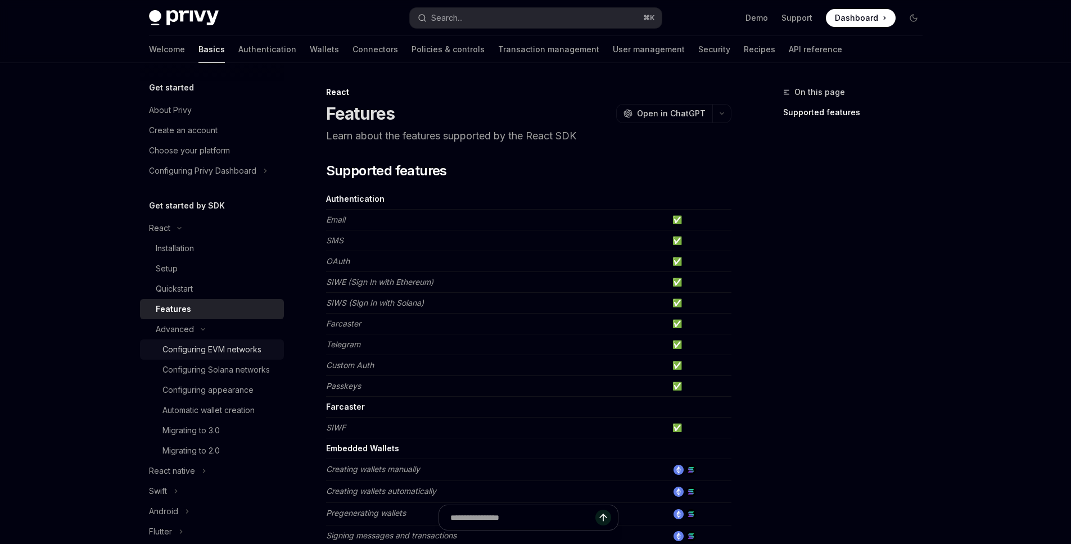
click at [202, 358] on link "Configuring EVM networks" at bounding box center [212, 350] width 144 height 20
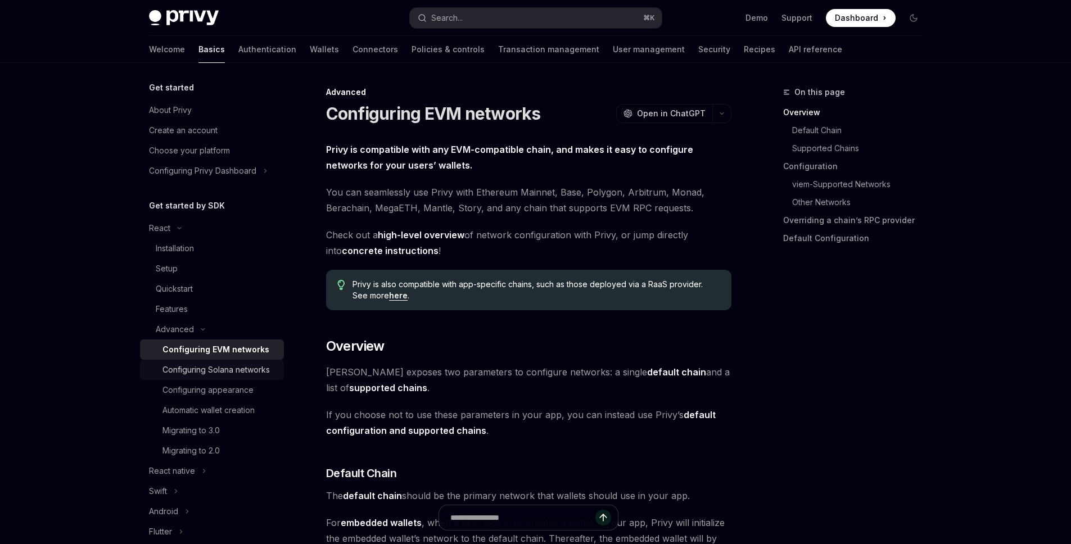
click at [200, 374] on div "Configuring Solana networks" at bounding box center [216, 369] width 107 height 13
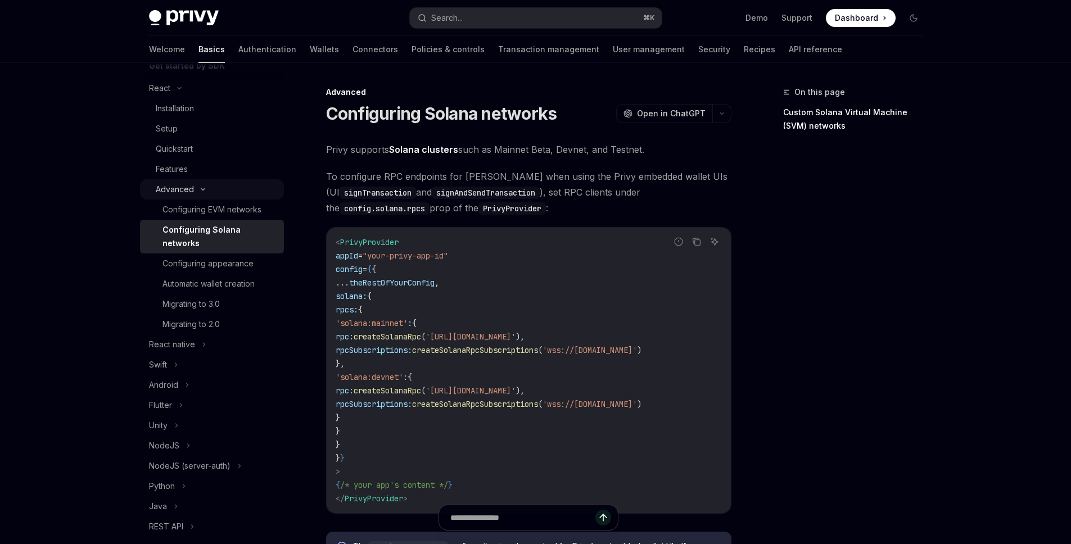
scroll to position [112, 0]
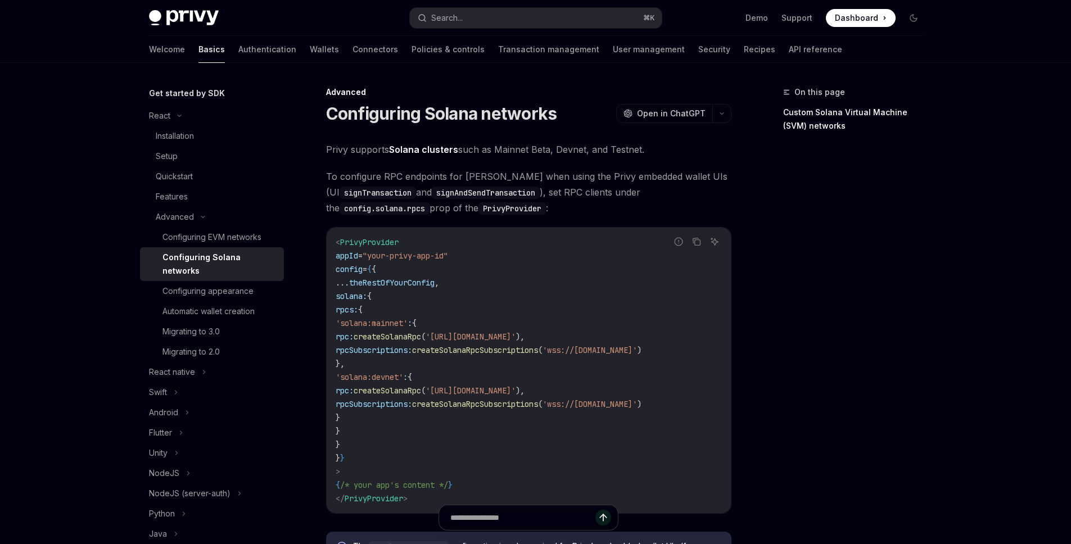
click at [199, 249] on link "Configuring Solana networks" at bounding box center [212, 264] width 144 height 34
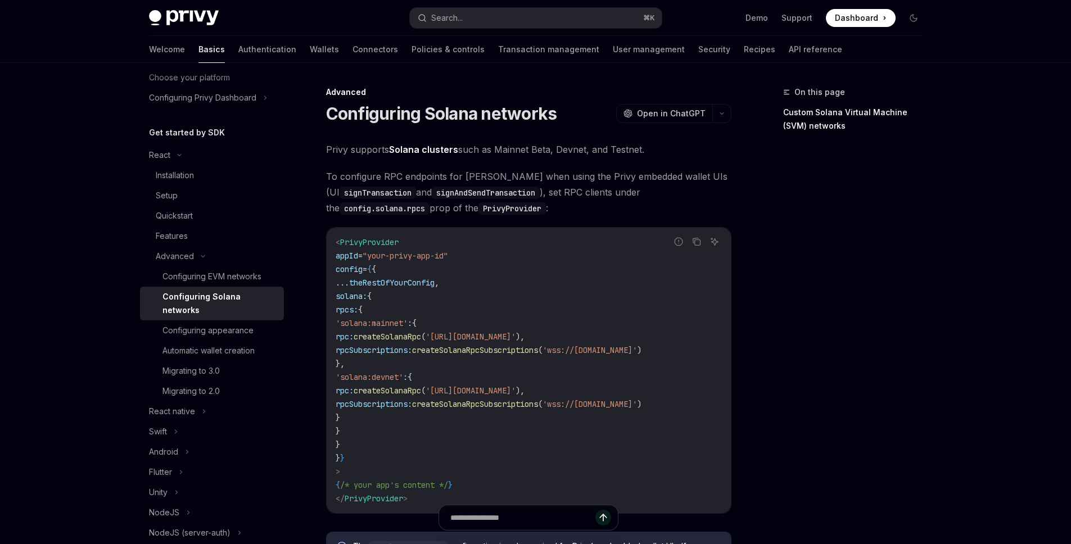
scroll to position [74, 0]
click at [200, 301] on div "Configuring Solana networks" at bounding box center [220, 302] width 115 height 27
click at [429, 149] on link "Solana clusters" at bounding box center [423, 150] width 69 height 12
click at [189, 188] on div "Setup" at bounding box center [216, 194] width 121 height 13
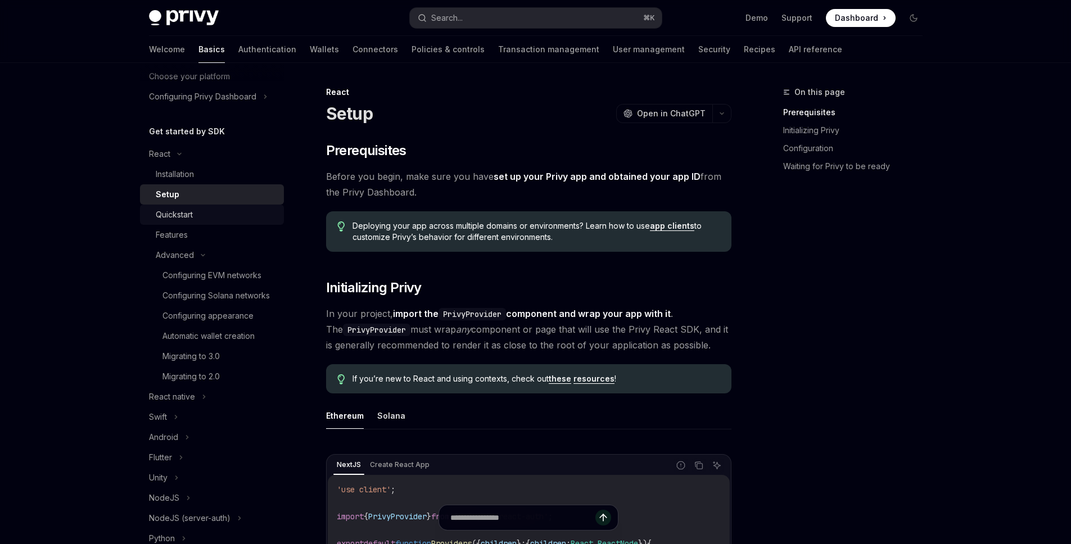
click at [223, 220] on div "Quickstart" at bounding box center [216, 214] width 121 height 13
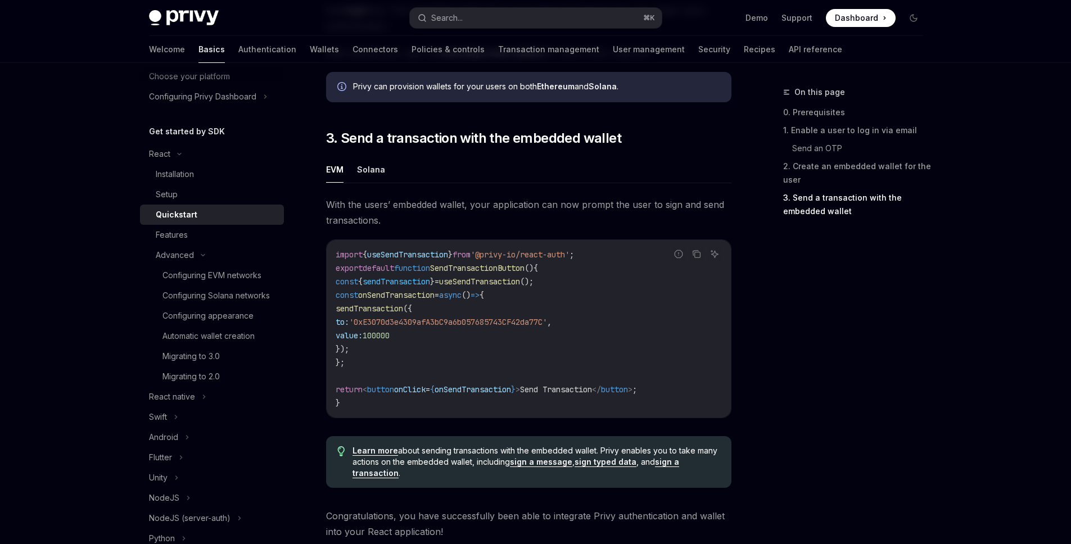
scroll to position [1102, 0]
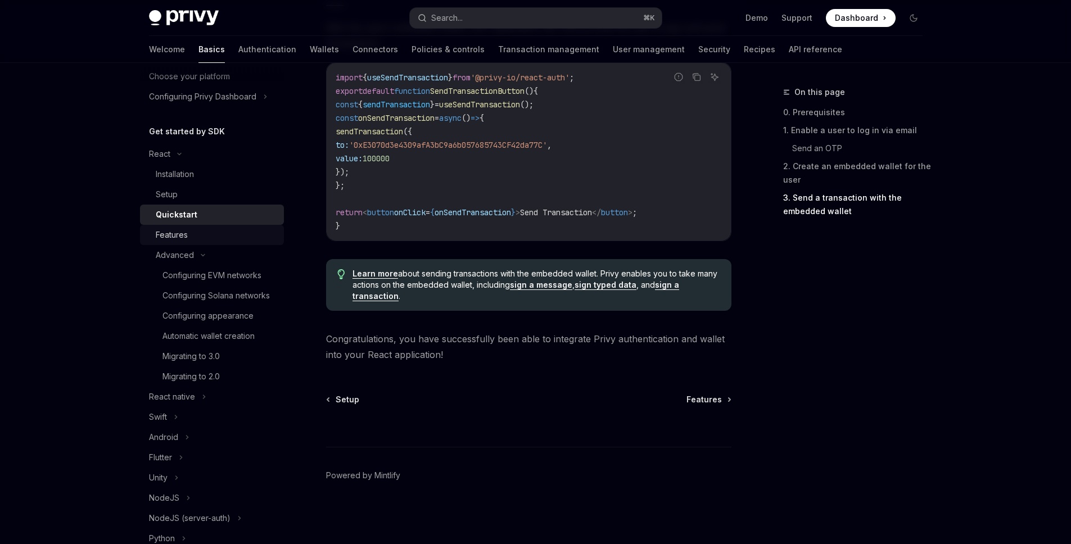
click at [194, 236] on div "Features" at bounding box center [216, 234] width 121 height 13
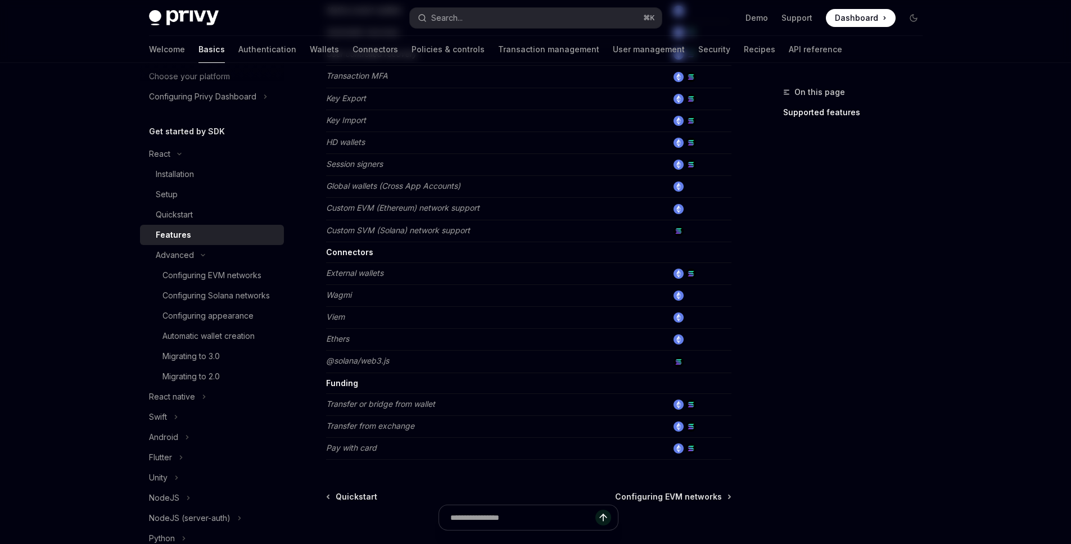
scroll to position [667, 0]
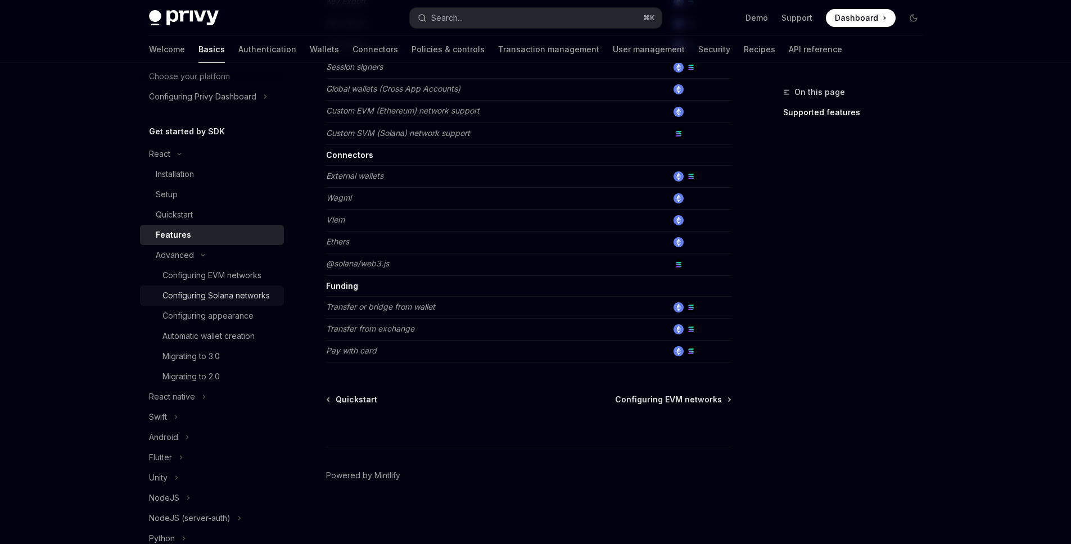
click at [213, 292] on div "Configuring Solana networks" at bounding box center [216, 295] width 107 height 13
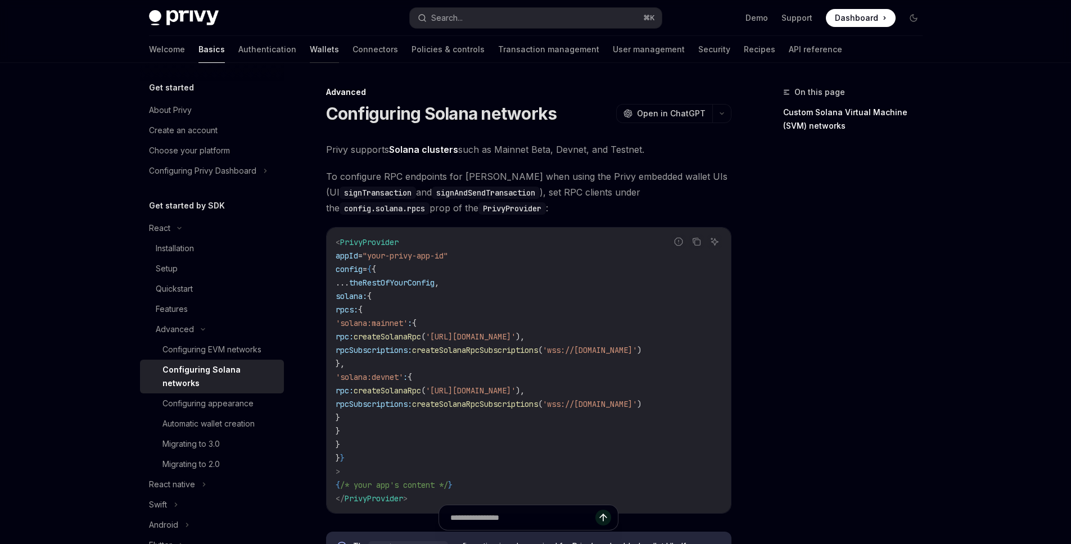
click at [310, 49] on link "Wallets" at bounding box center [324, 49] width 29 height 27
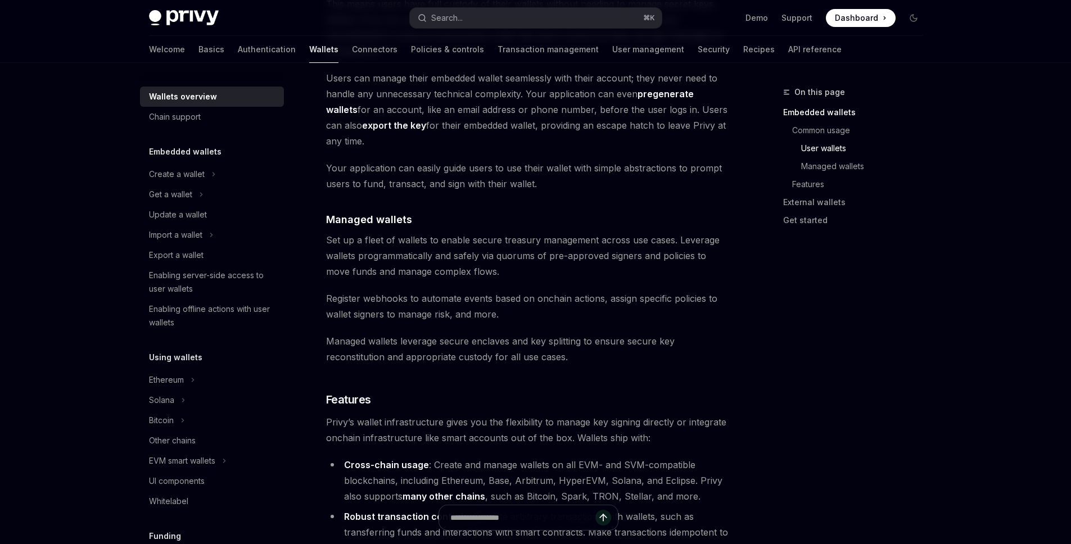
scroll to position [986, 0]
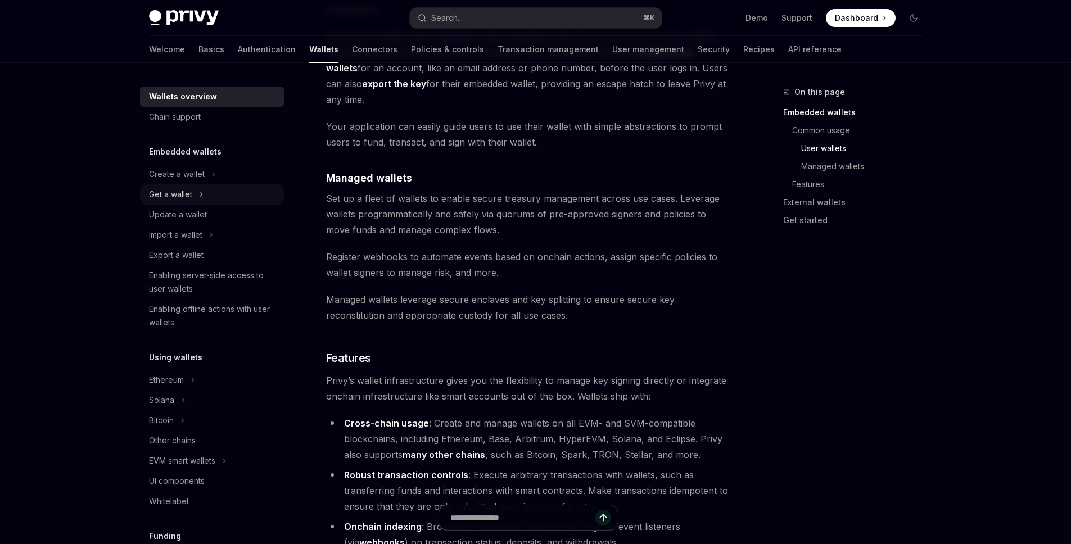
click at [207, 191] on div "Get a wallet" at bounding box center [212, 194] width 144 height 20
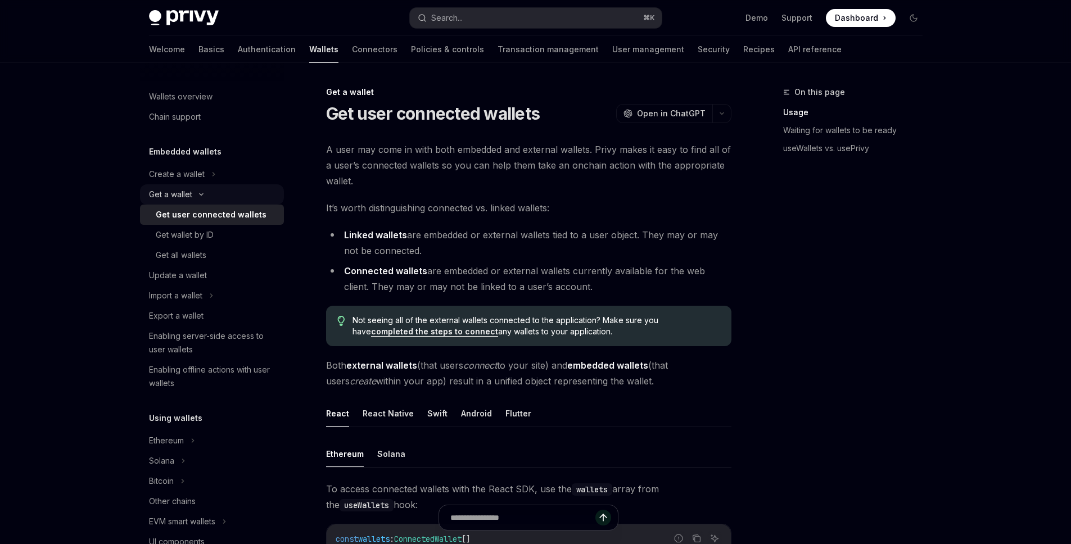
scroll to position [269, 0]
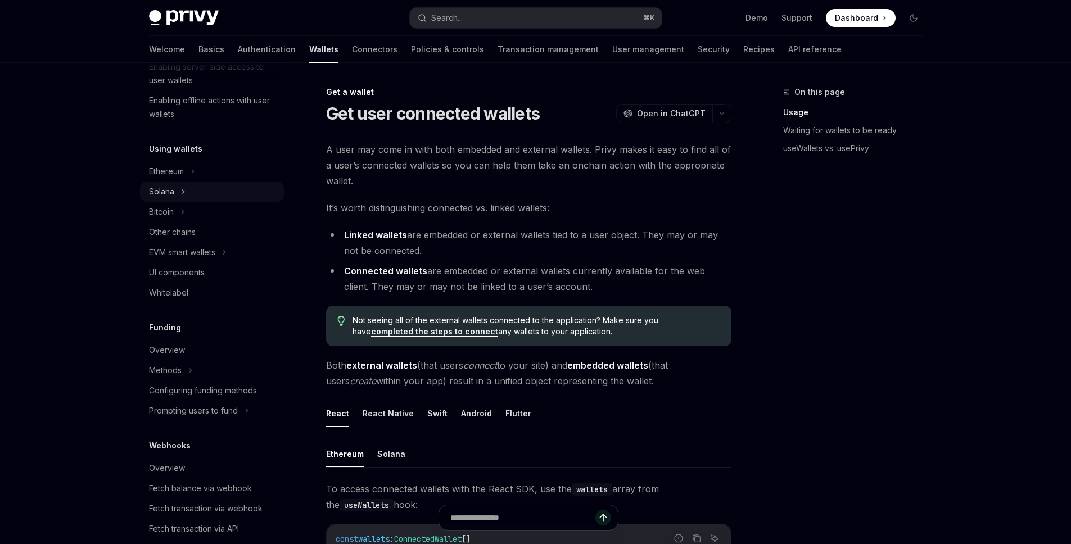
click at [186, 192] on div "Solana" at bounding box center [212, 192] width 144 height 20
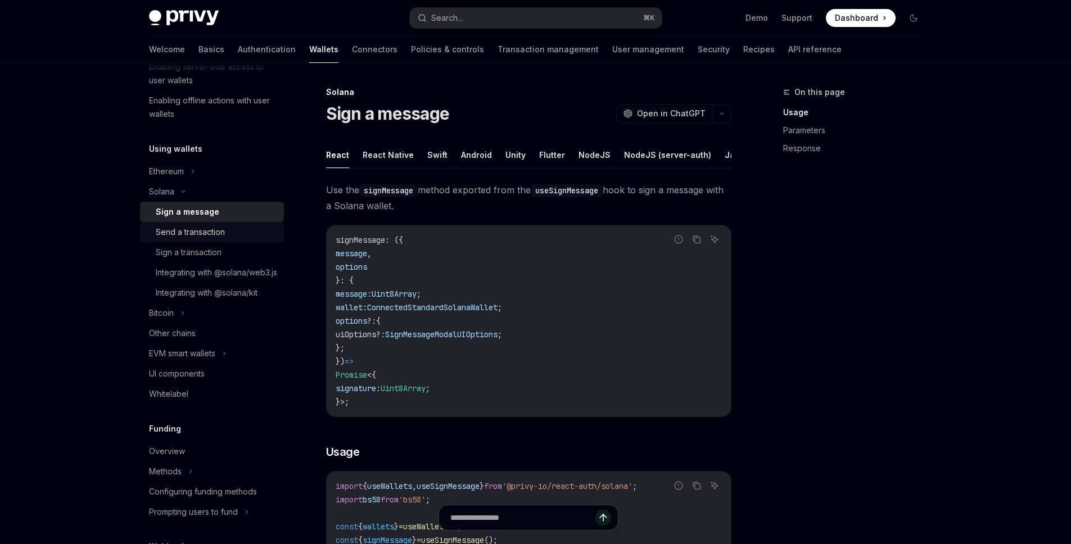
click at [208, 240] on link "Send a transaction" at bounding box center [212, 232] width 144 height 20
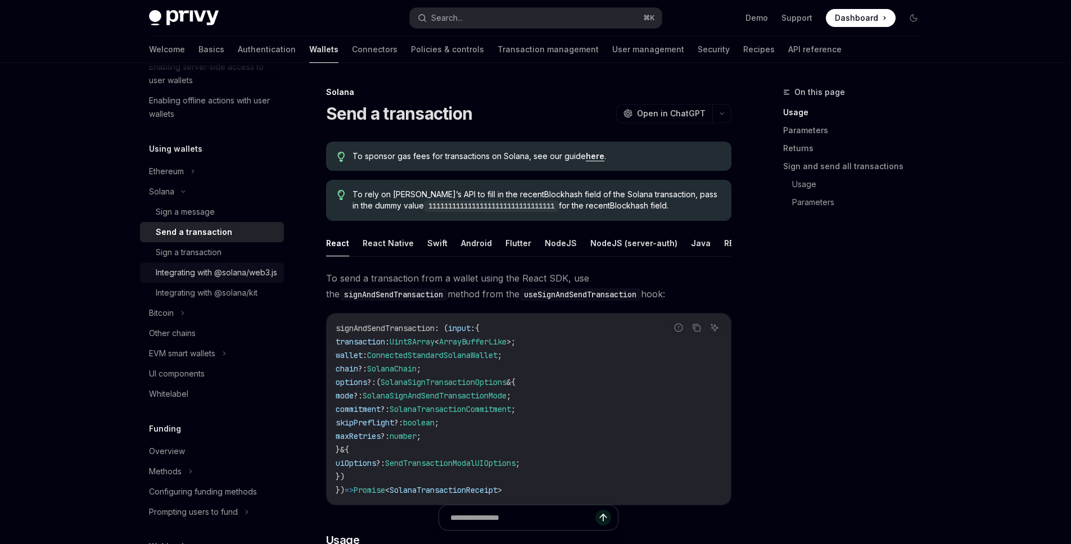
click at [235, 280] on div "Integrating with @solana/web3.js" at bounding box center [216, 272] width 121 height 13
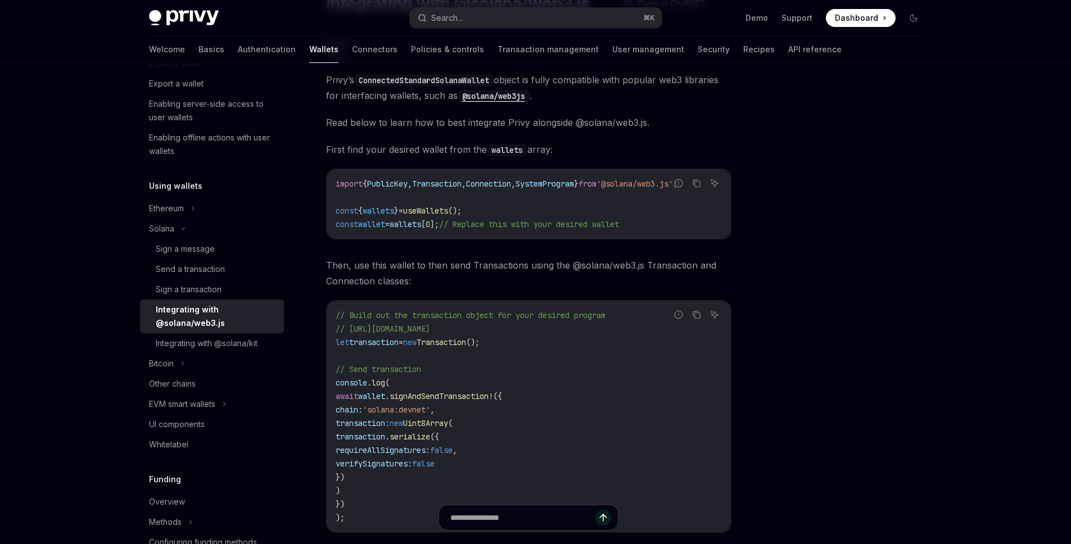
scroll to position [122, 0]
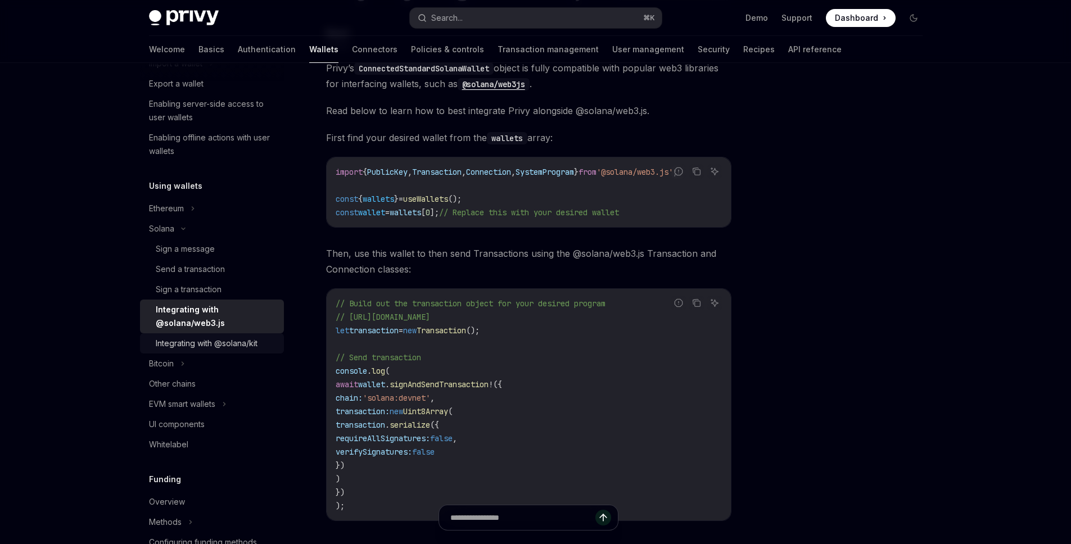
click at [204, 353] on link "Integrating with @solana/kit" at bounding box center [212, 344] width 144 height 20
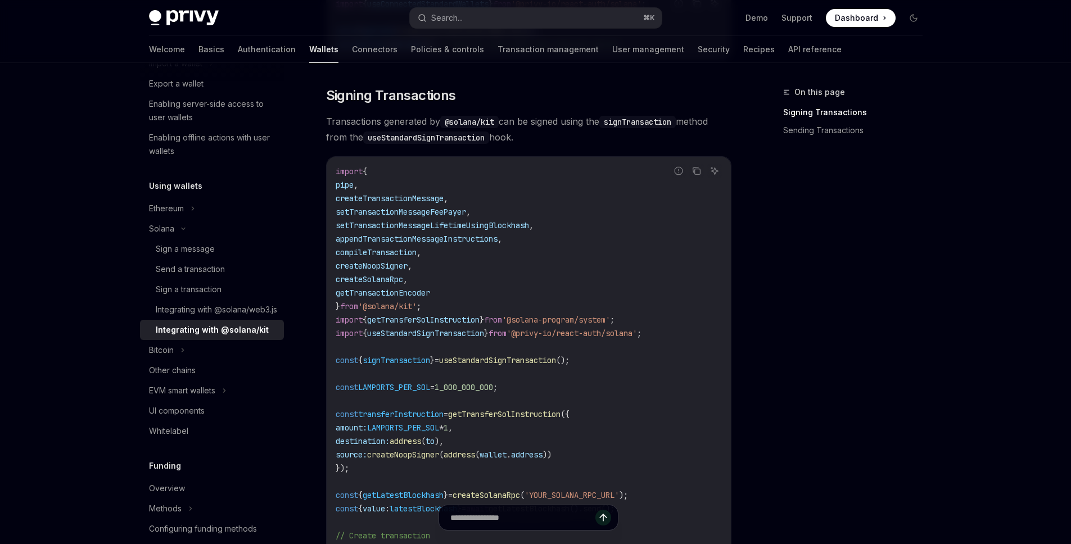
scroll to position [618, 0]
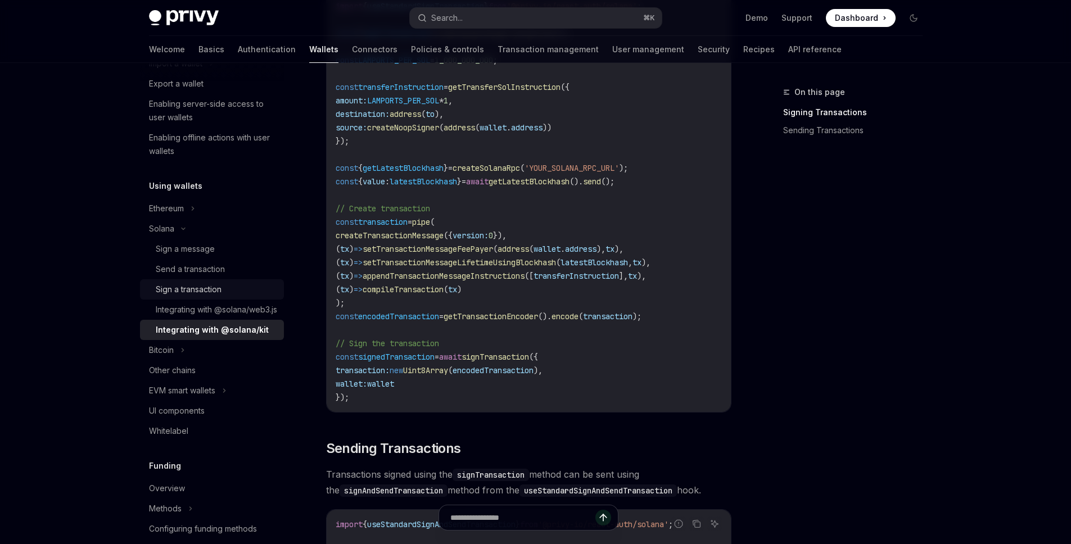
click at [186, 295] on div "Sign a transaction" at bounding box center [189, 289] width 66 height 13
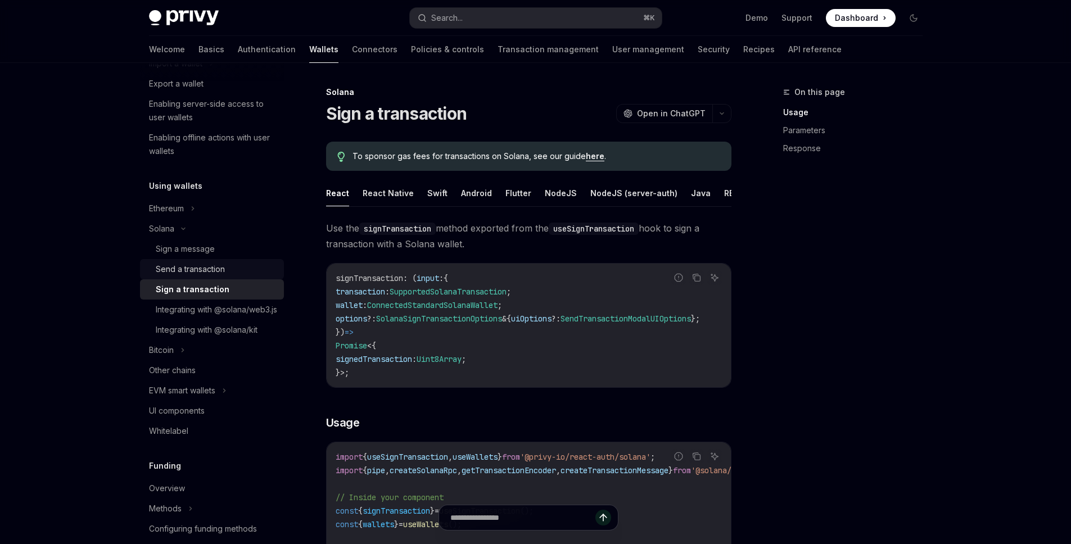
click at [189, 267] on div "Send a transaction" at bounding box center [190, 269] width 69 height 13
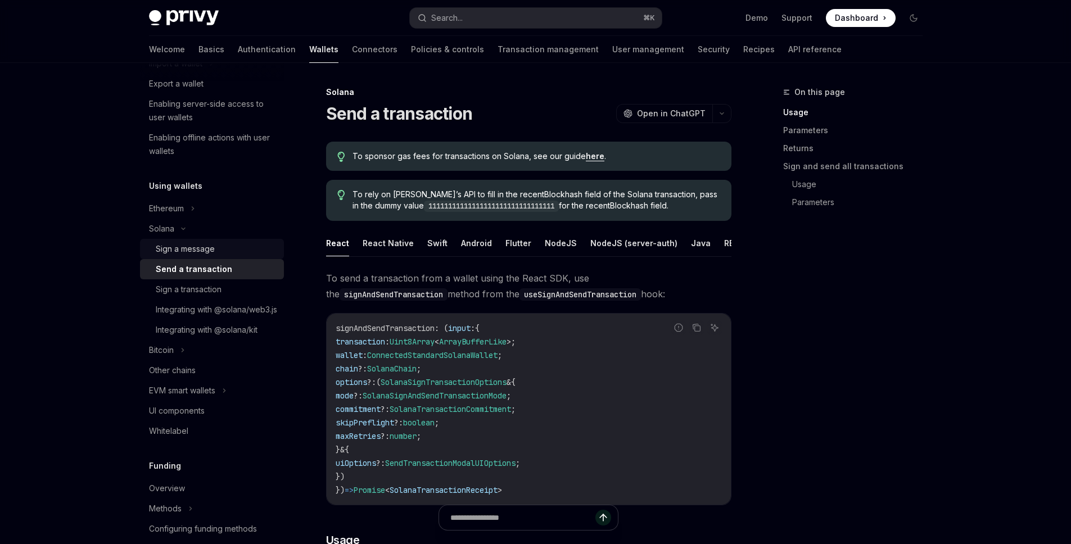
click at [193, 250] on div "Sign a message" at bounding box center [185, 248] width 59 height 13
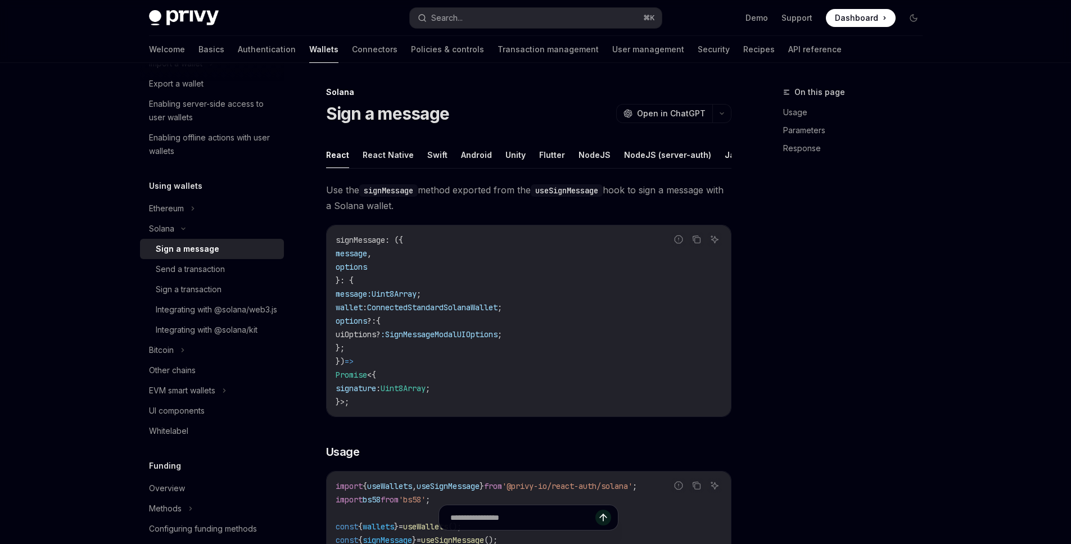
type textarea "*"
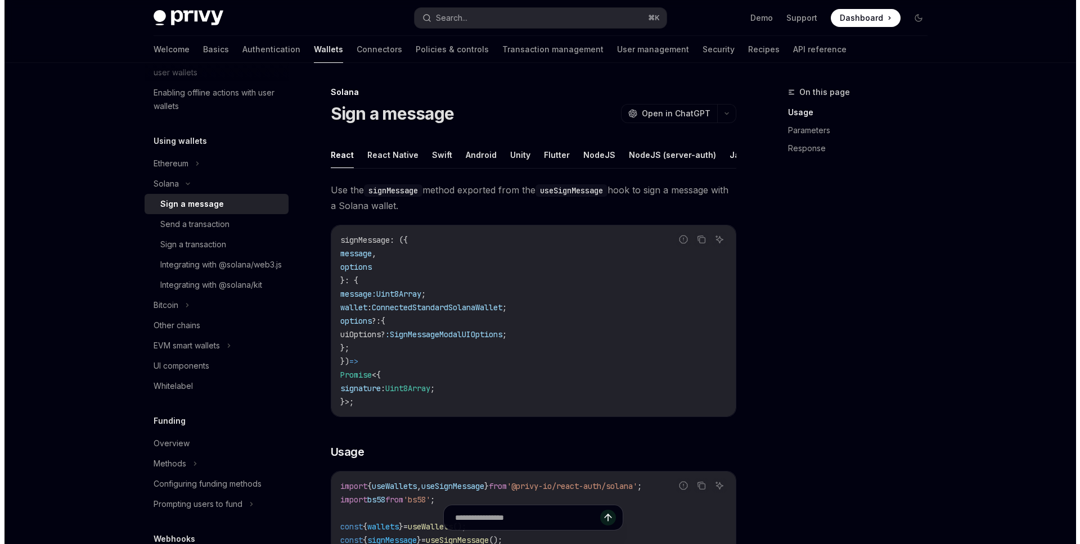
scroll to position [271, 0]
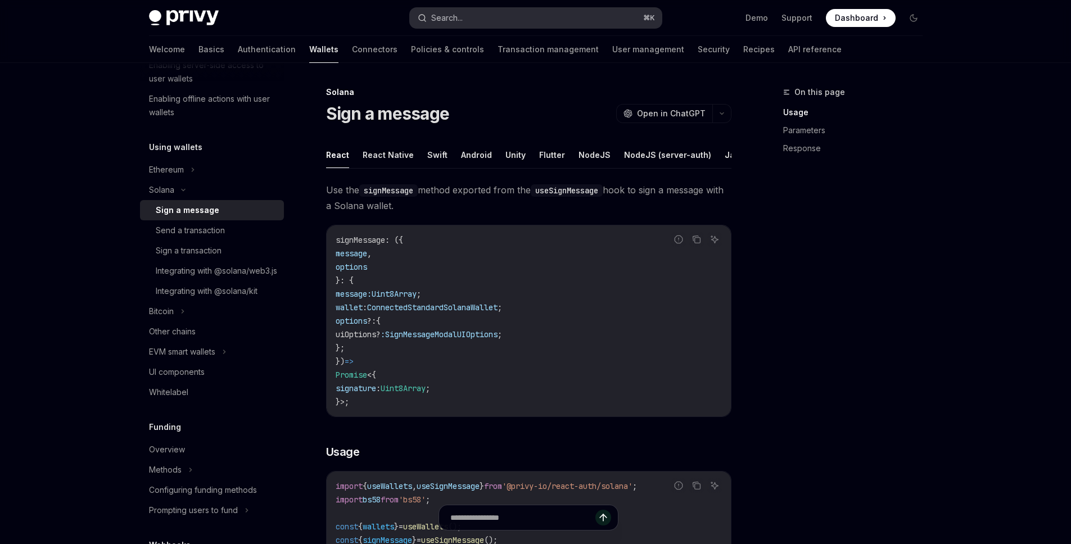
click at [465, 12] on button "Search... ⌘ K" at bounding box center [536, 18] width 252 height 20
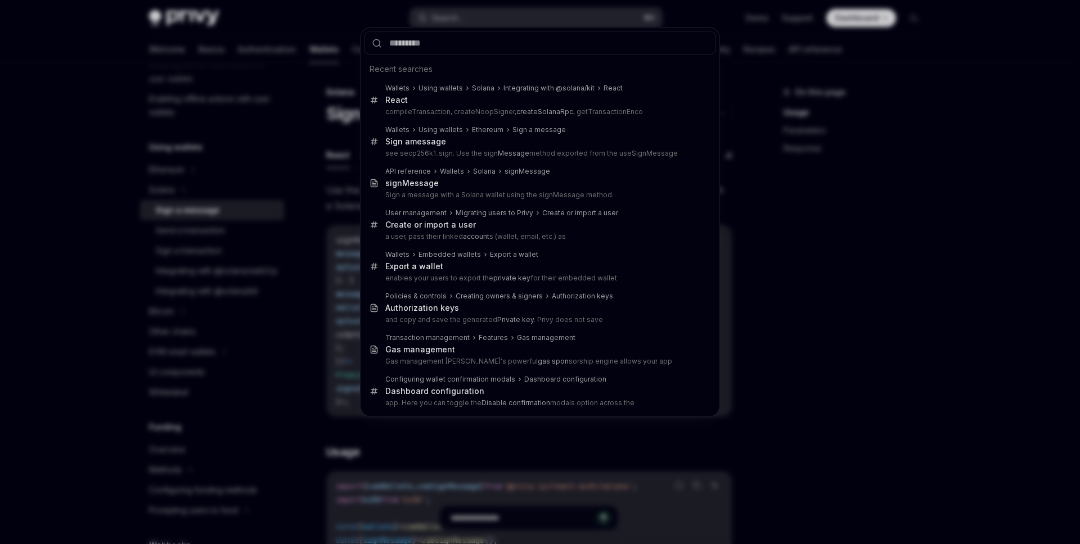
type input "**********"
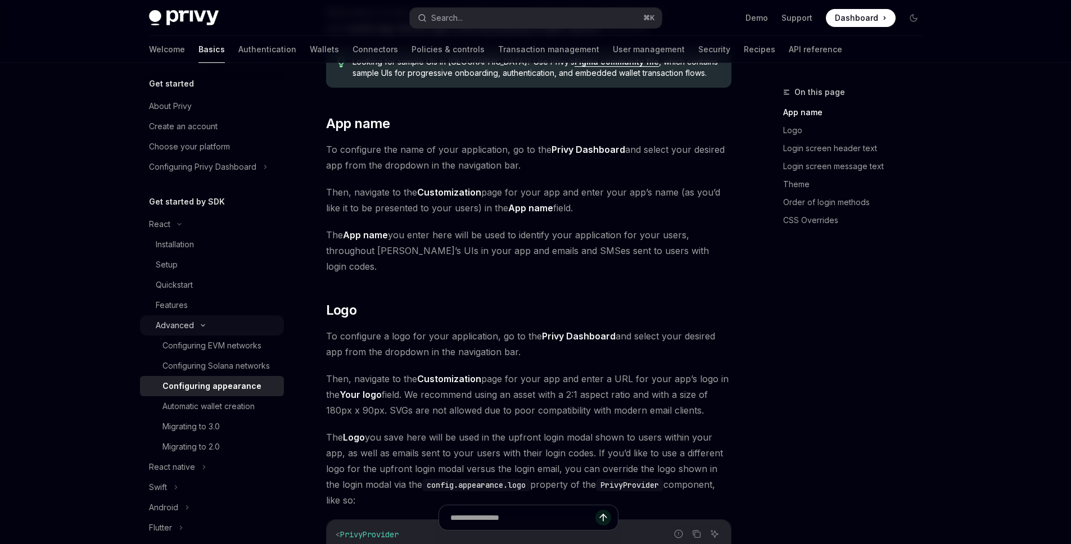
scroll to position [10, 0]
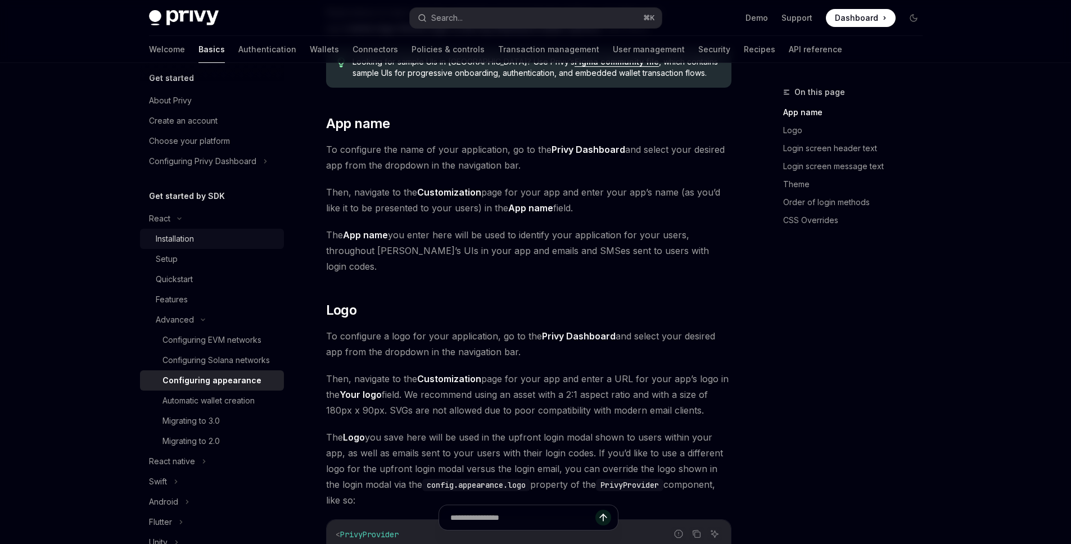
click at [229, 239] on div "Installation" at bounding box center [216, 238] width 121 height 13
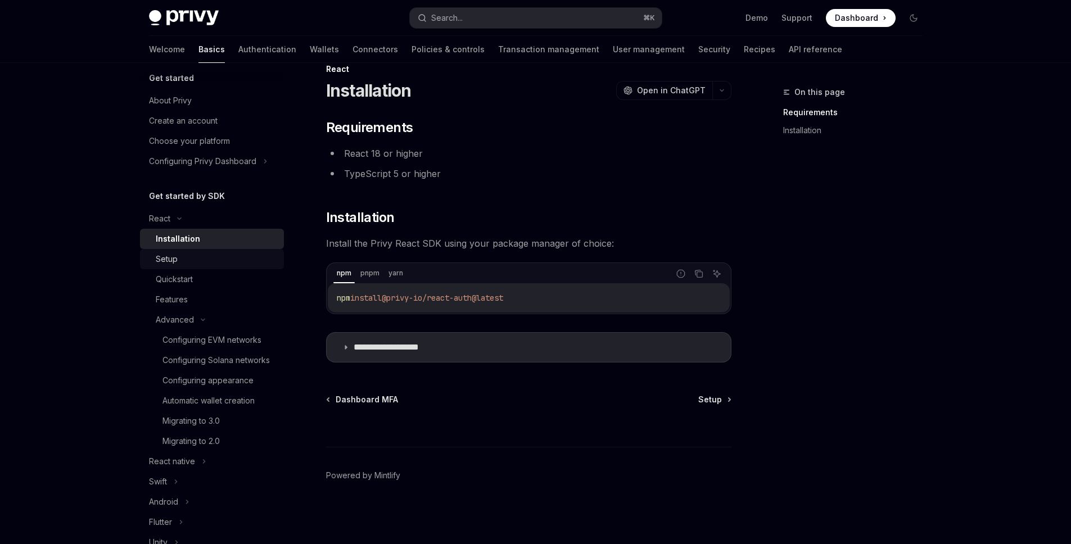
click at [211, 260] on div "Setup" at bounding box center [216, 259] width 121 height 13
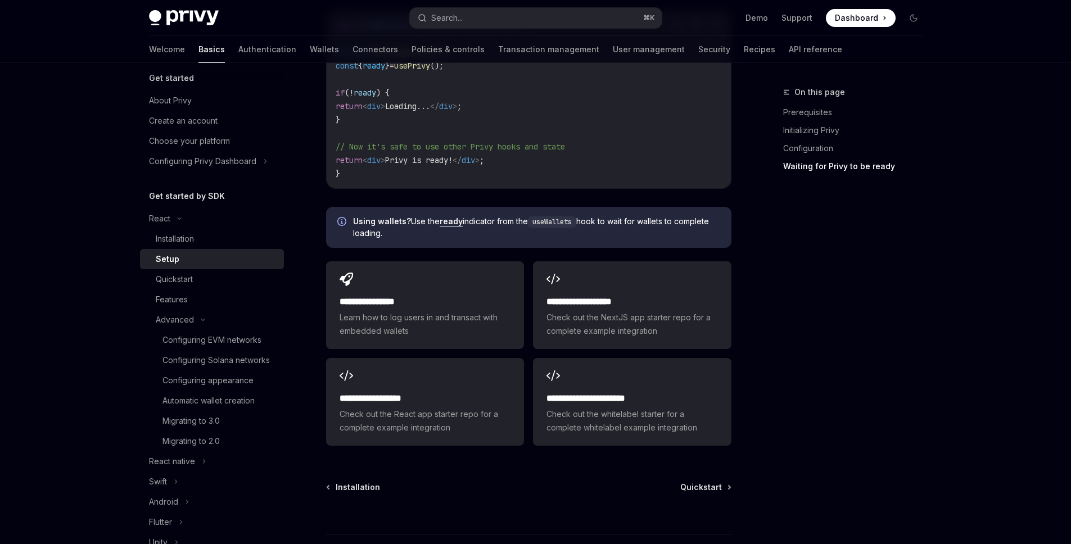
scroll to position [1402, 0]
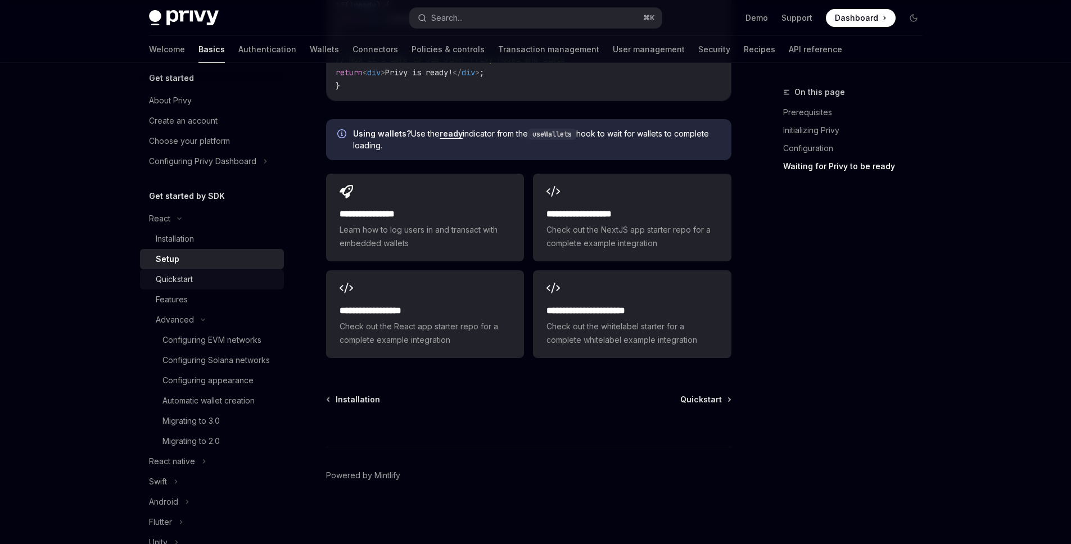
click at [232, 277] on div "Quickstart" at bounding box center [216, 279] width 121 height 13
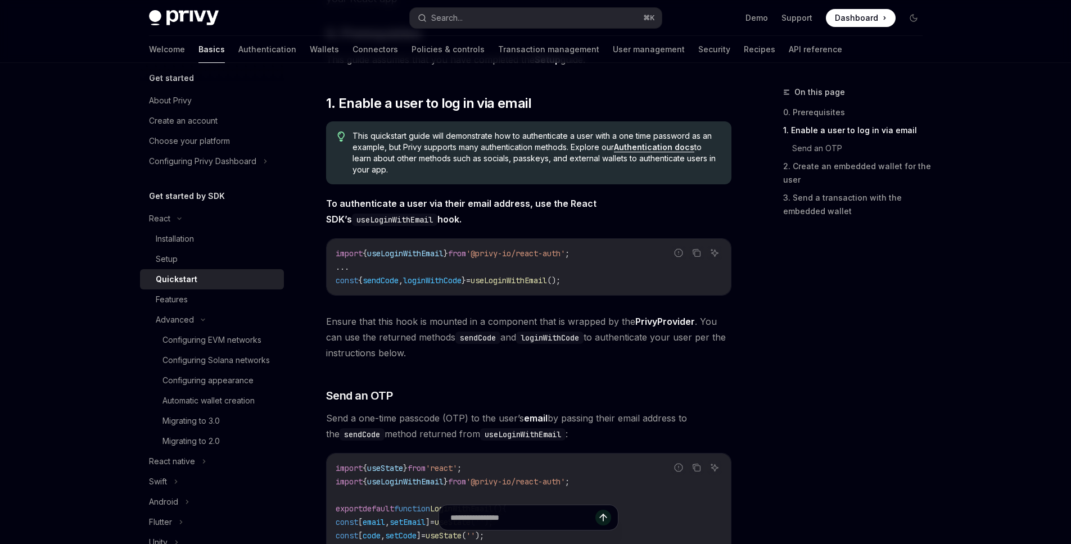
scroll to position [166, 0]
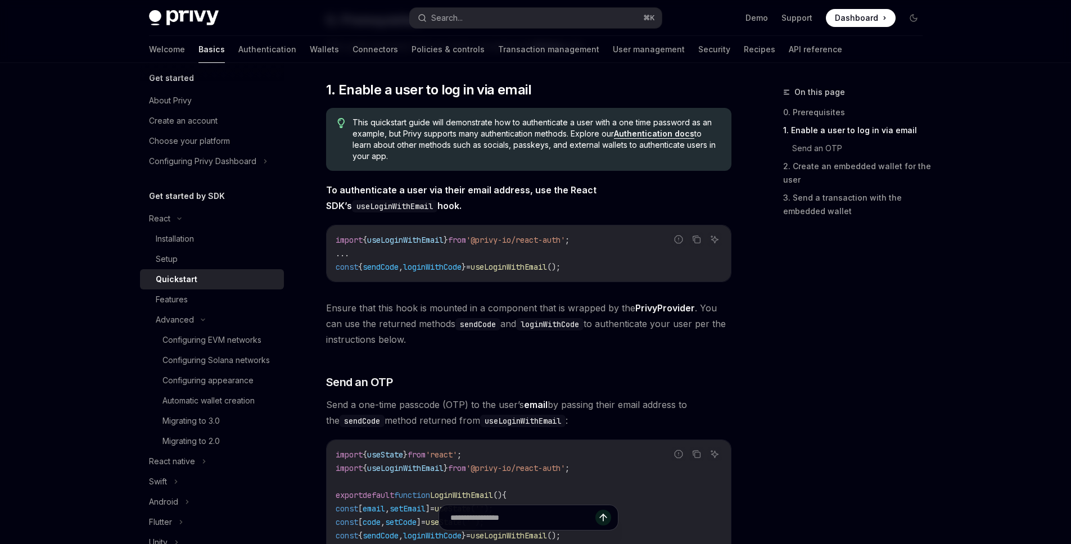
click at [399, 269] on span "sendCode" at bounding box center [381, 267] width 36 height 10
click at [439, 244] on span "useLoginWithEmail" at bounding box center [405, 240] width 76 height 10
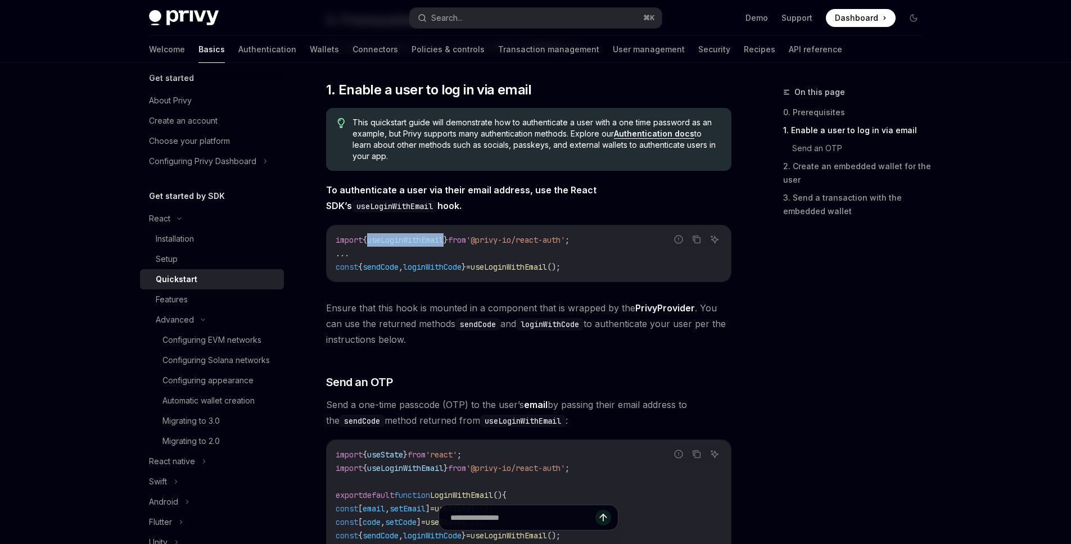
click at [439, 244] on span "useLoginWithEmail" at bounding box center [405, 240] width 76 height 10
copy code "import { useLoginWithEmail } from '@privy-io/react-auth' ;"
click at [488, 311] on span "Ensure that this hook is mounted in a component that is wrapped by the PrivyPro…" at bounding box center [529, 323] width 406 height 47
click at [437, 268] on span "loginWithCode" at bounding box center [432, 267] width 58 height 10
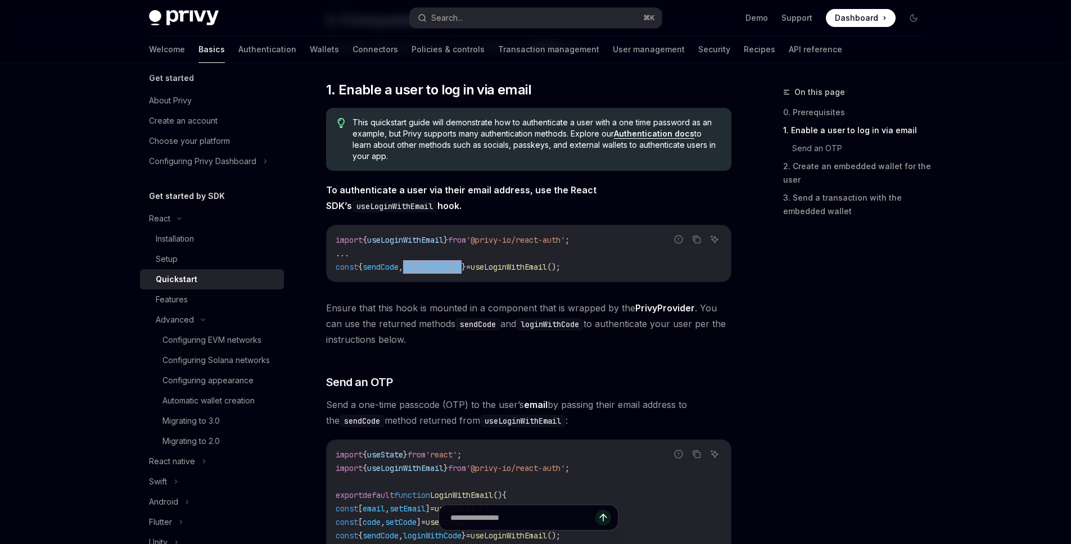
click at [437, 268] on span "loginWithCode" at bounding box center [432, 267] width 58 height 10
copy div "const { sendCode , loginWithCode } = useLoginWithEmail ();"
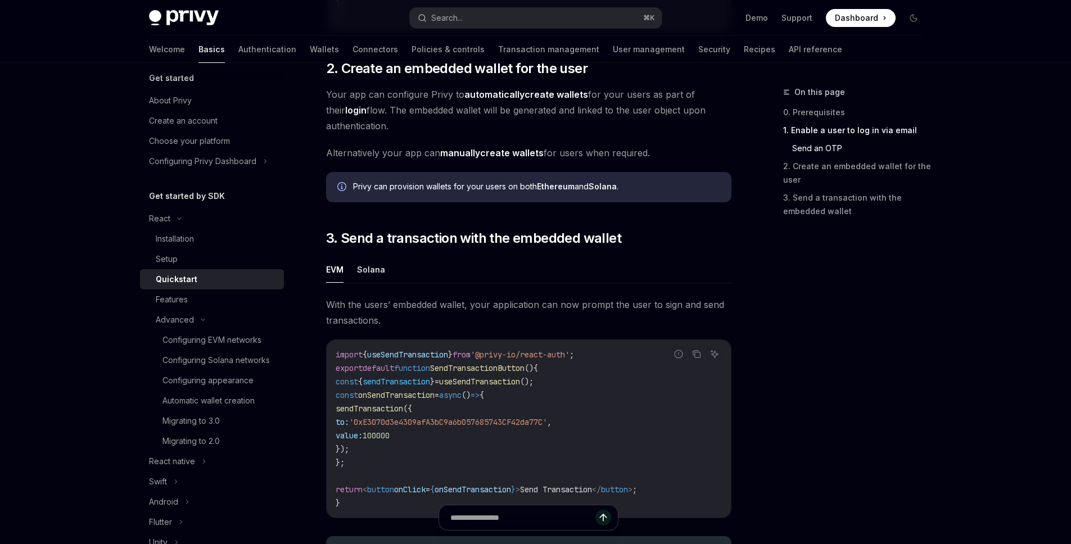
scroll to position [938, 0]
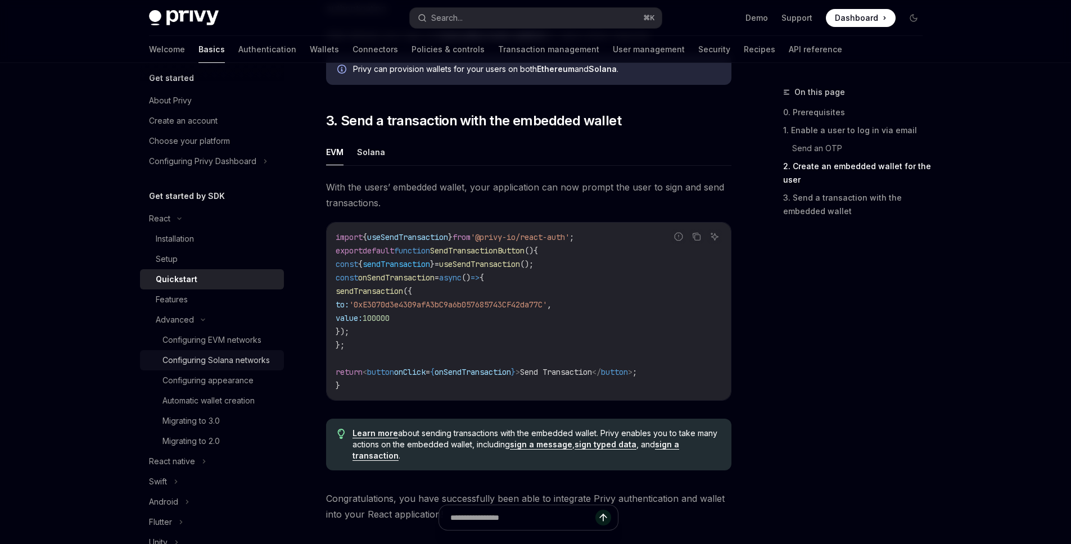
click at [241, 359] on div "Configuring Solana networks" at bounding box center [216, 360] width 107 height 13
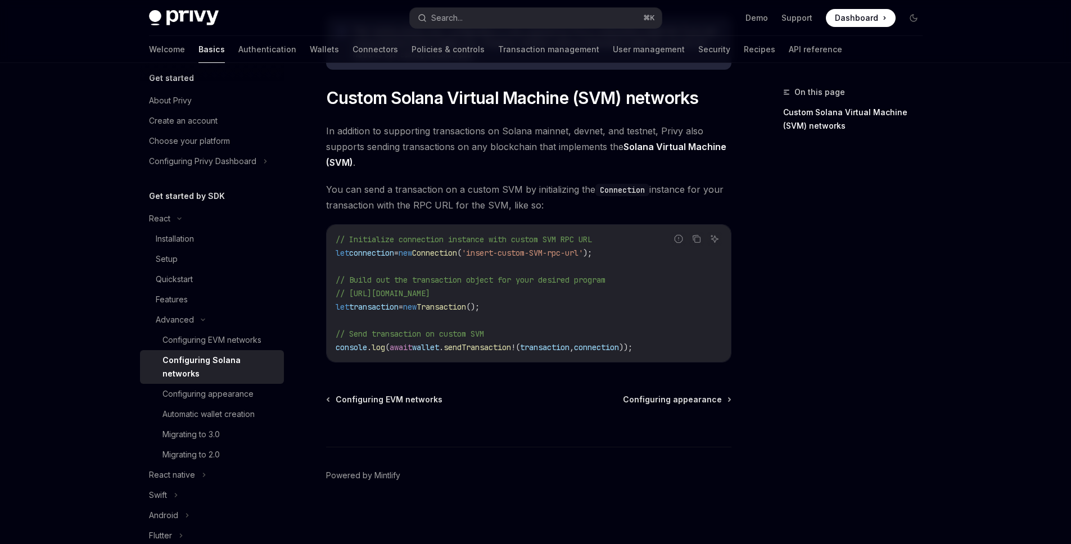
scroll to position [506, 0]
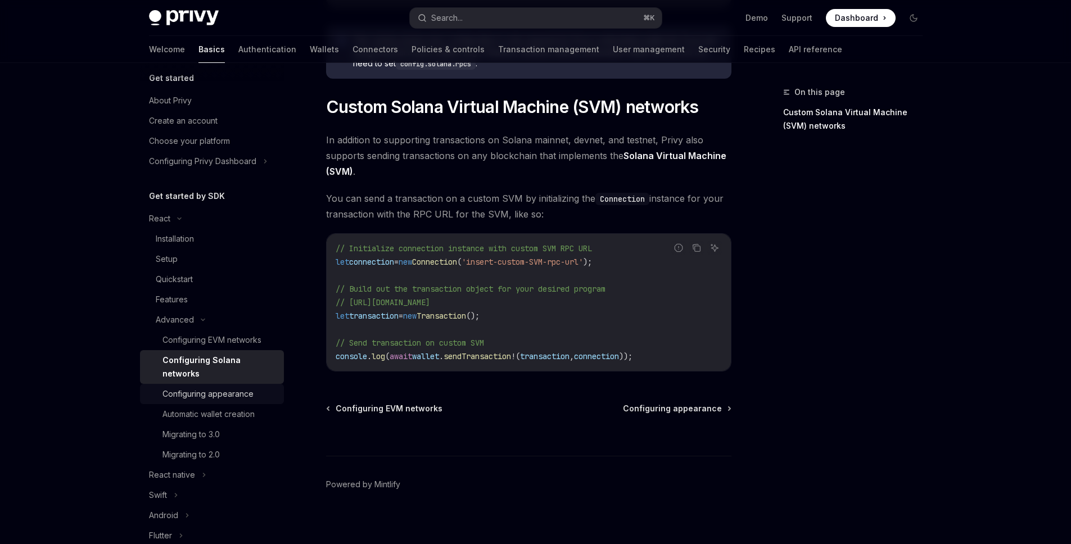
click at [255, 400] on div "Configuring appearance" at bounding box center [220, 394] width 115 height 13
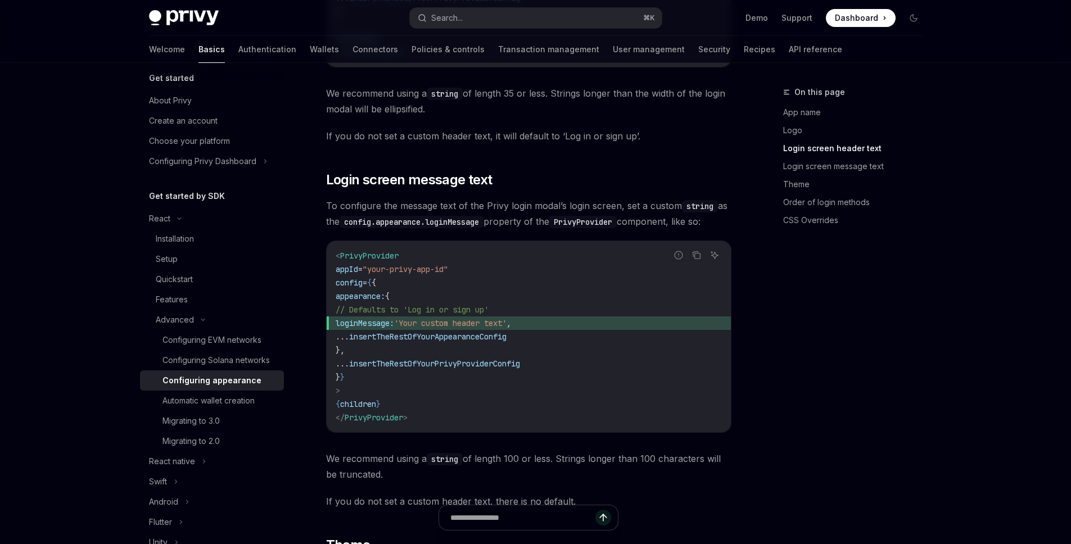
scroll to position [1160, 0]
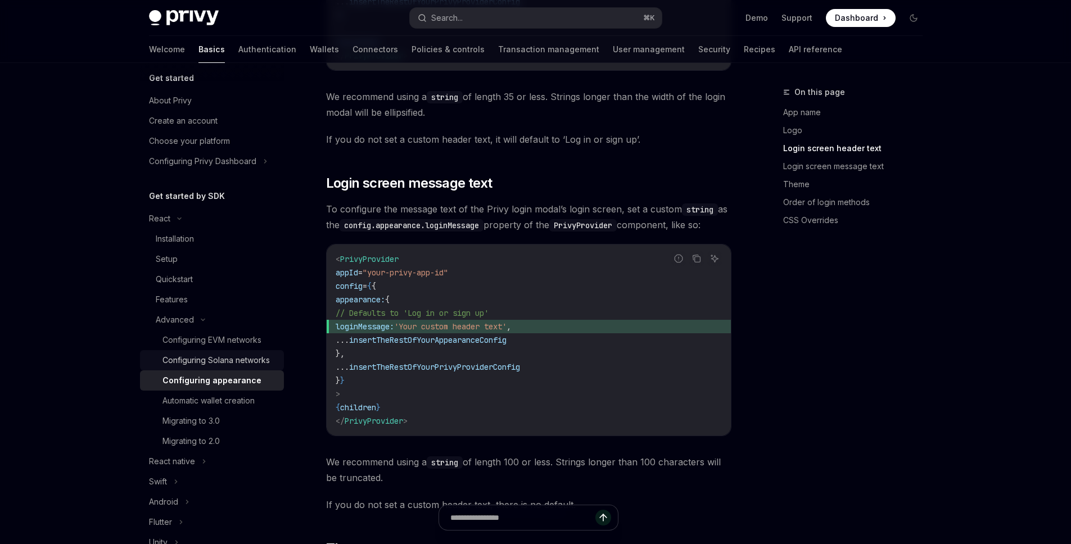
click at [209, 362] on div "Configuring Solana networks" at bounding box center [216, 360] width 107 height 13
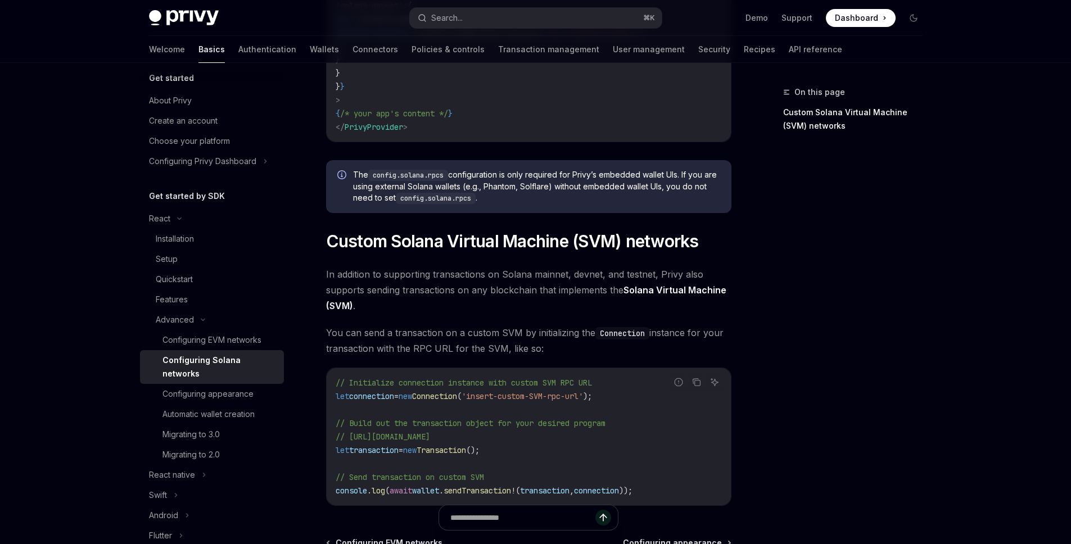
scroll to position [520, 0]
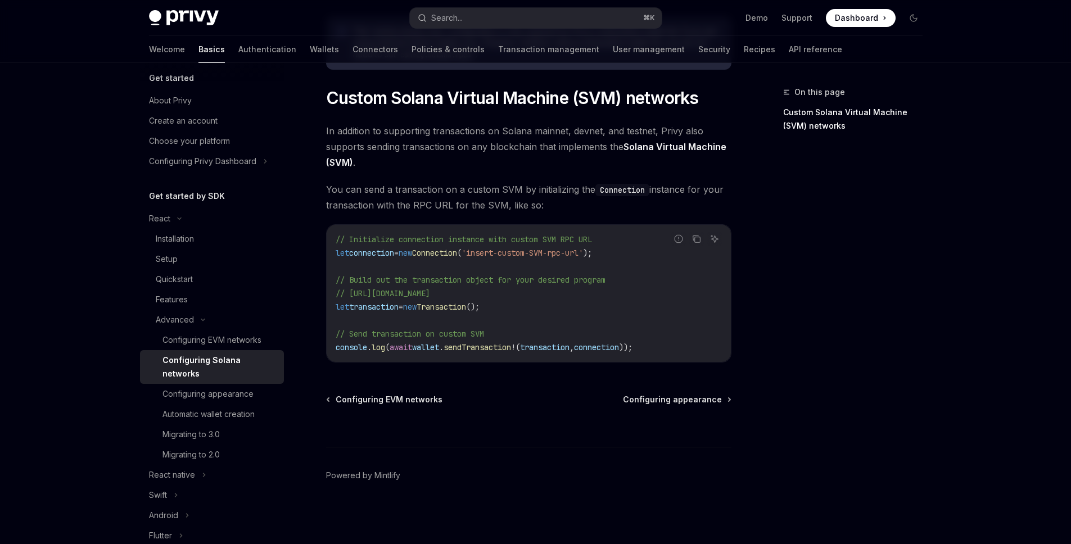
click at [424, 330] on span "// Send transaction on custom SVM" at bounding box center [410, 334] width 148 height 10
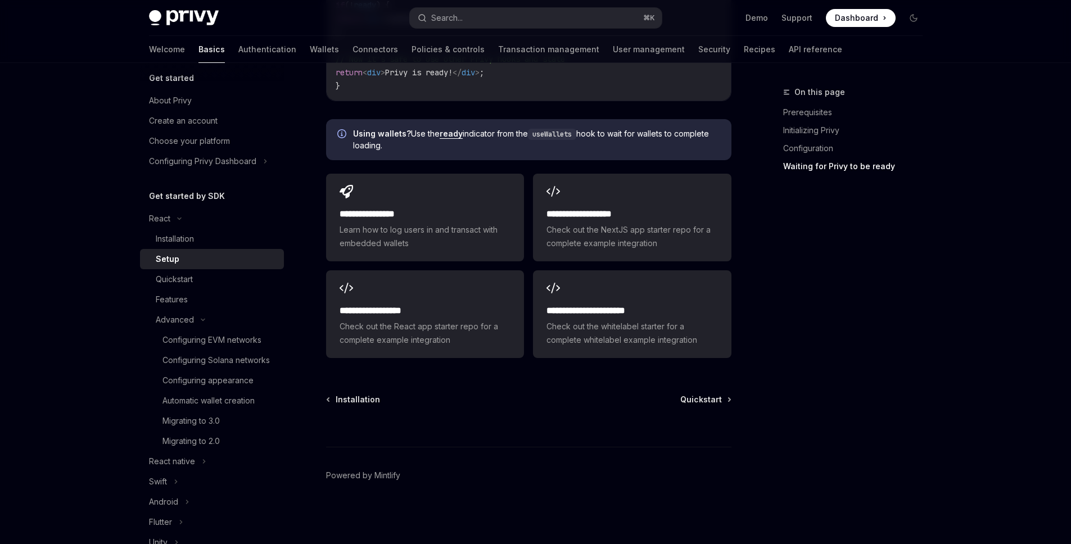
type textarea "*"
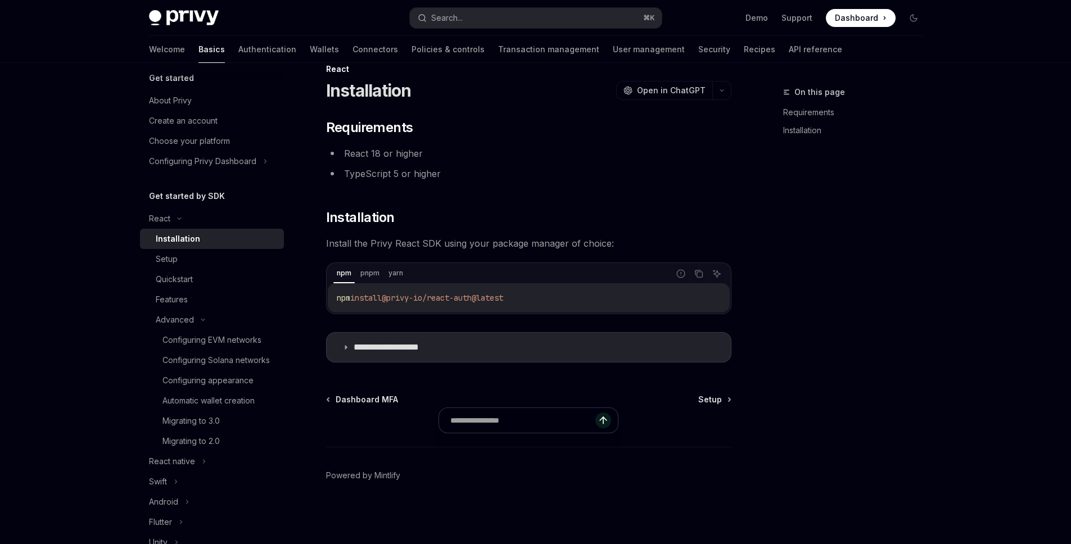
scroll to position [23, 0]
click at [506, 22] on button "Search... ⌘ K" at bounding box center [536, 18] width 252 height 20
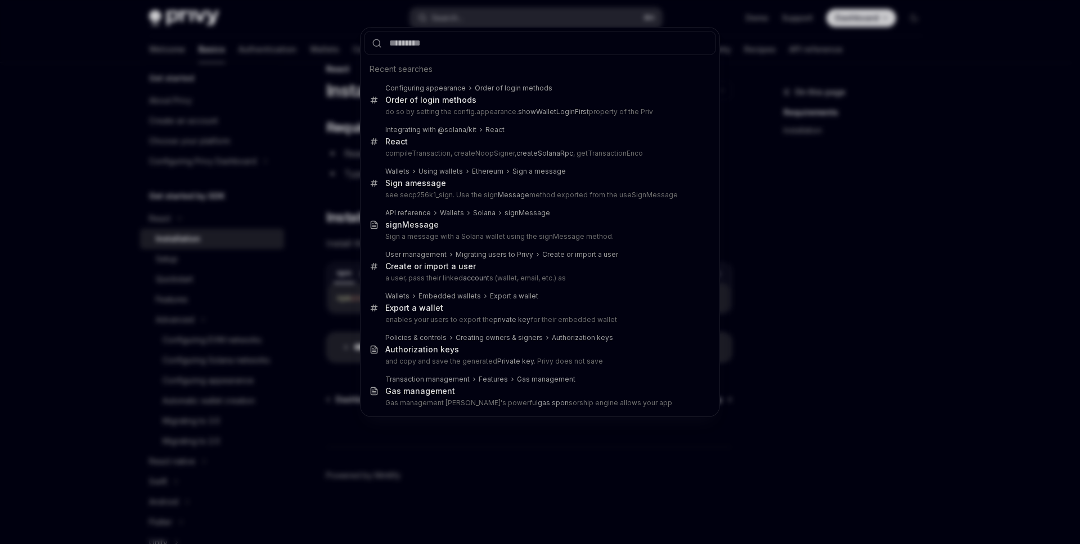
type input "***"
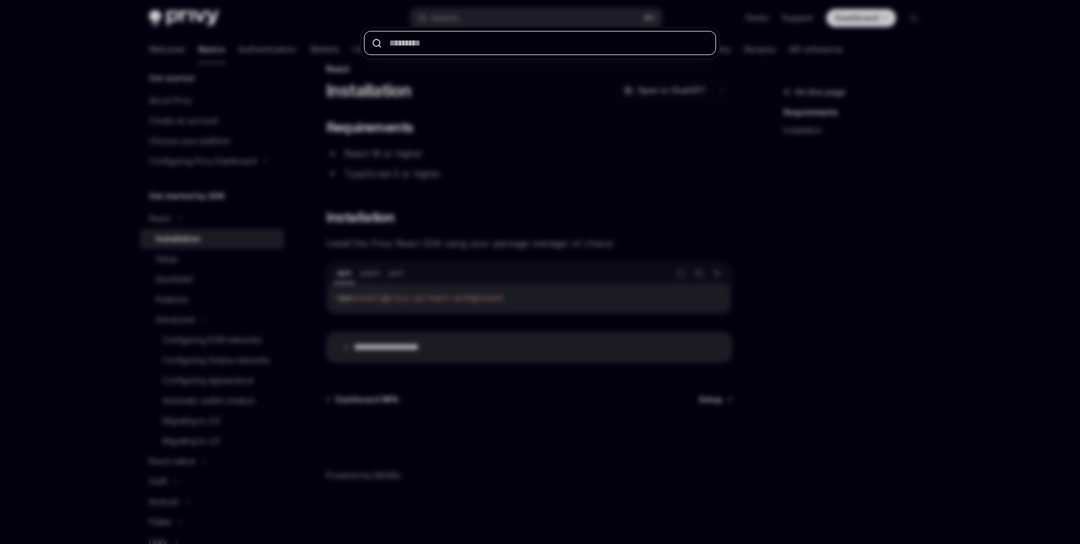
paste input "**********"
type input "**********"
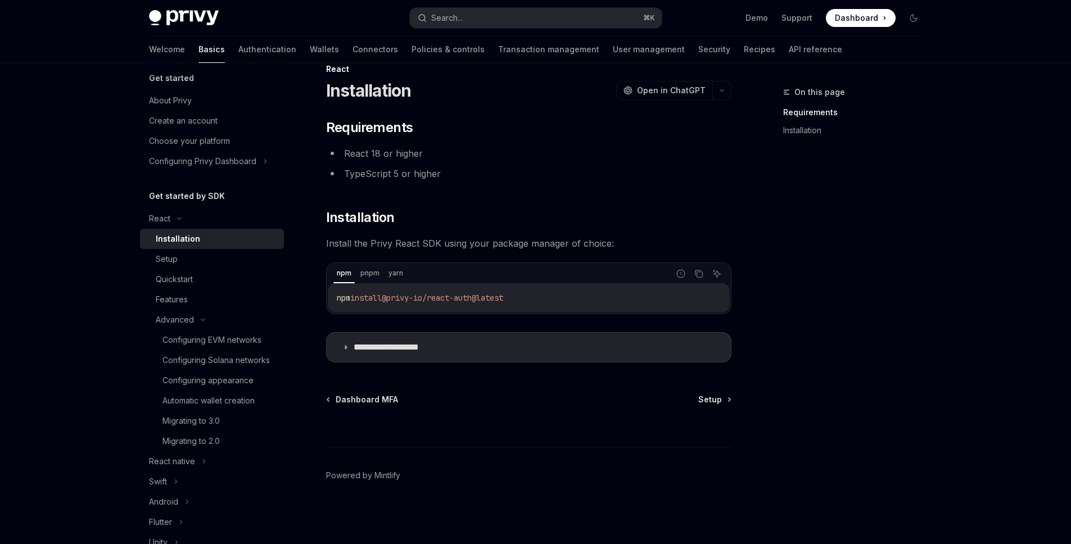
type textarea "*"
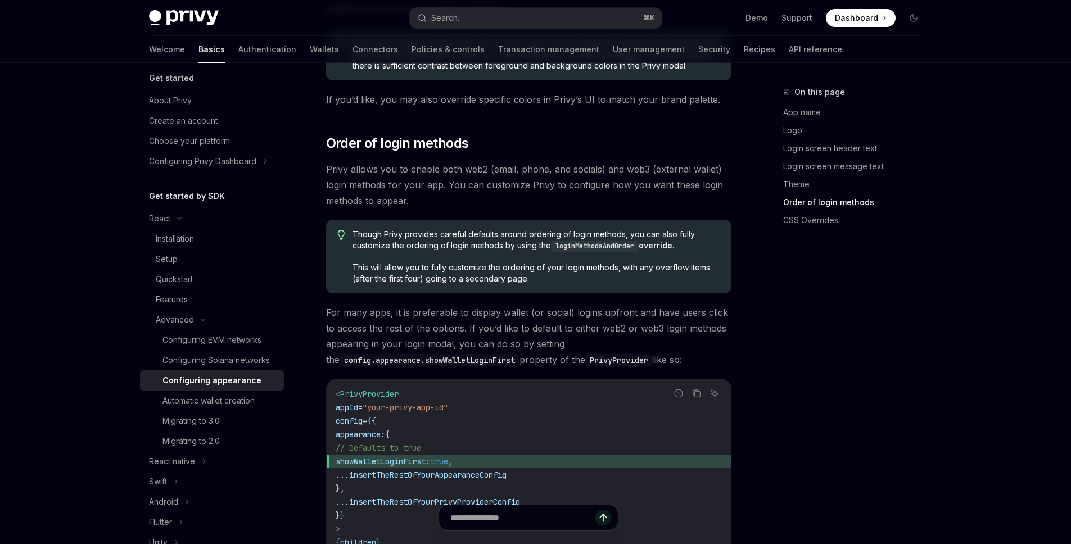
scroll to position [2262, 0]
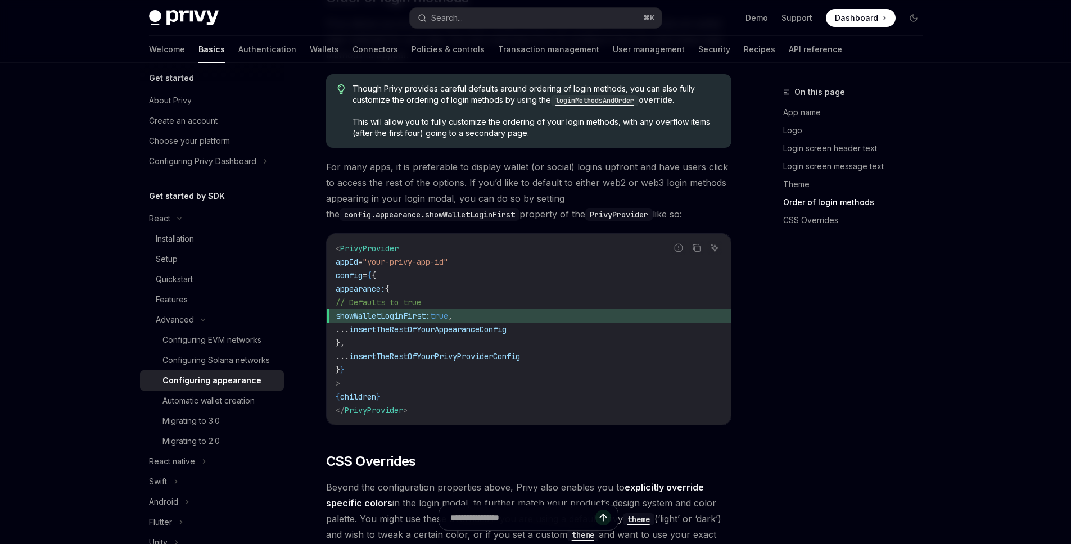
click at [430, 311] on span "showWalletLoginFirst:" at bounding box center [383, 316] width 94 height 10
copy code "showWalletLoginFirst: true ,"
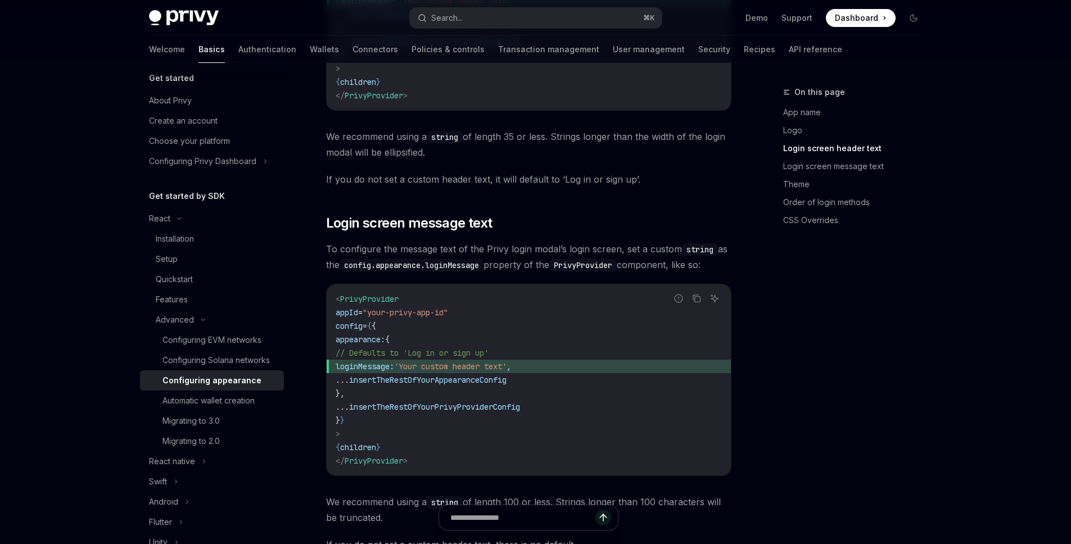
scroll to position [1100, 0]
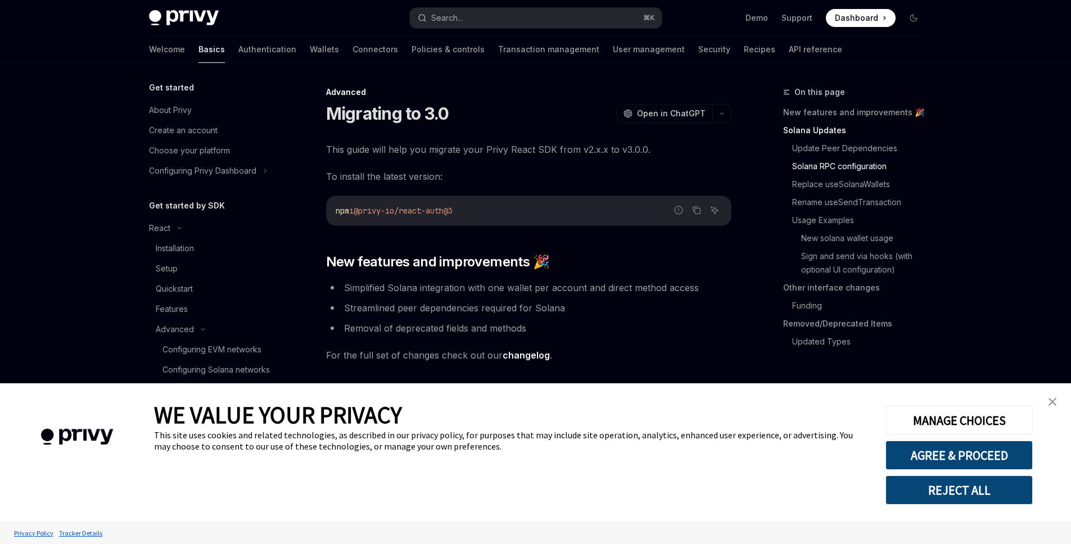
scroll to position [871, 0]
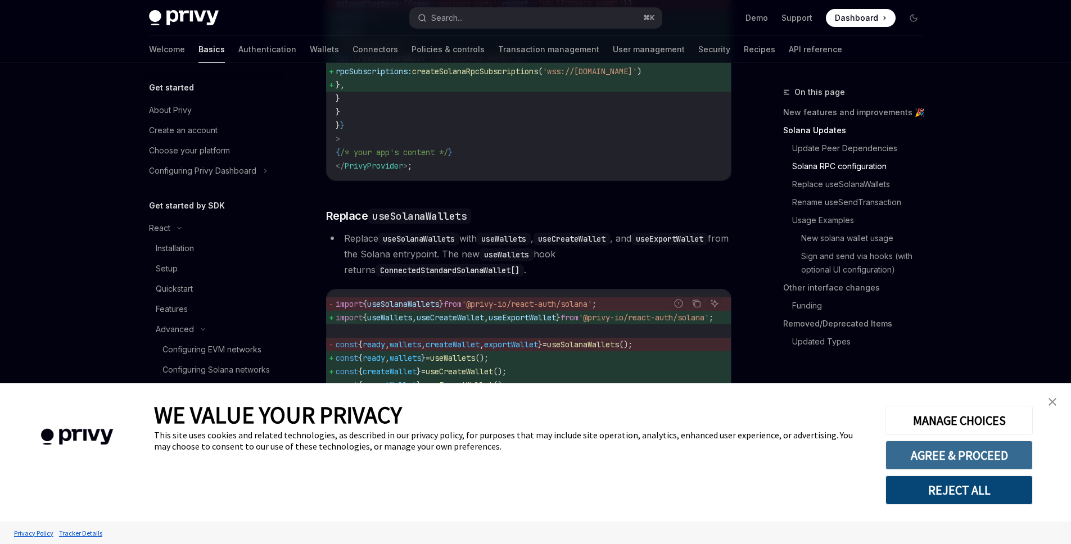
click at [974, 454] on button "AGREE & PROCEED" at bounding box center [959, 455] width 147 height 29
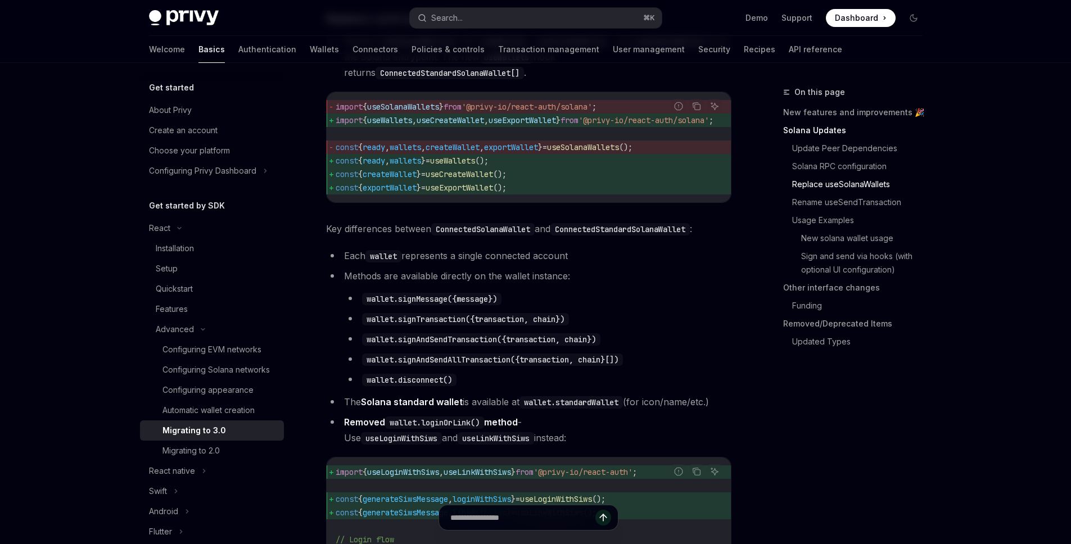
scroll to position [954, 0]
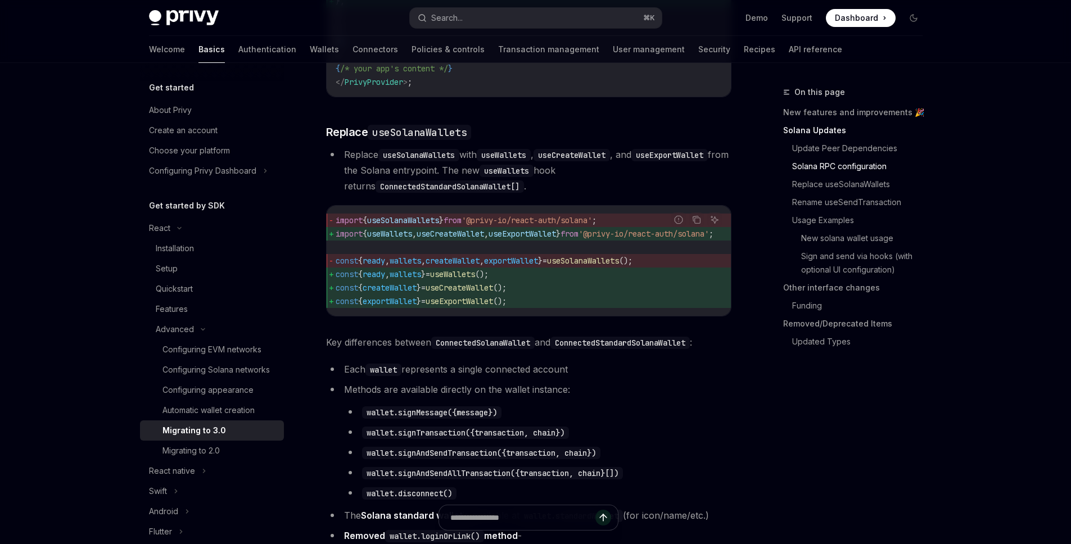
click at [619, 266] on span "useSolanaWallets" at bounding box center [583, 261] width 72 height 10
copy span "useSolanaWallets"
click at [465, 280] on span "useWallets" at bounding box center [452, 274] width 45 height 10
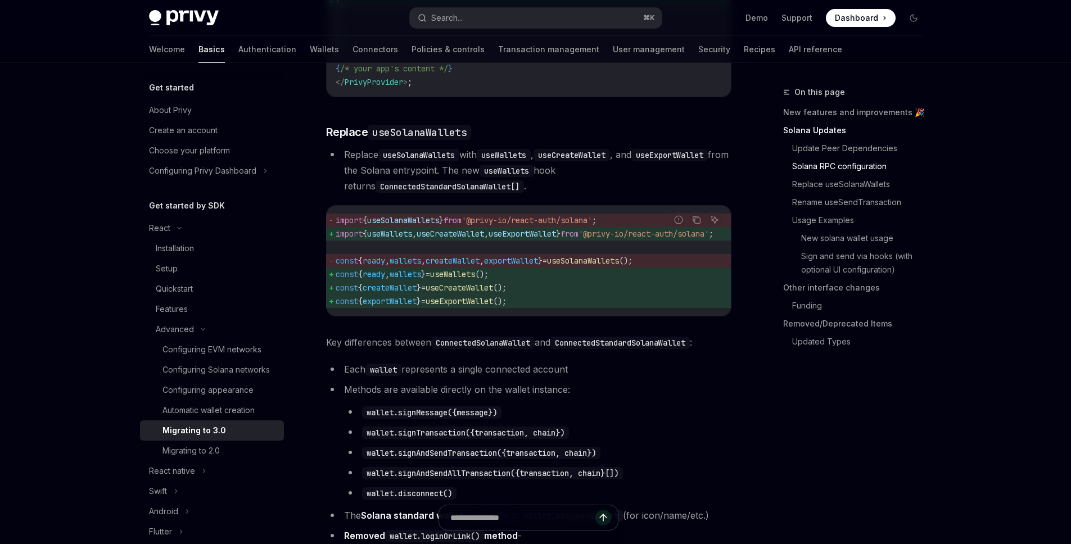
copy span "useWallets"
click at [462, 308] on span "const { exportWallet } = useExportWallet ();" at bounding box center [538, 301] width 405 height 13
click at [467, 307] on span "useExportWallet" at bounding box center [459, 301] width 67 height 10
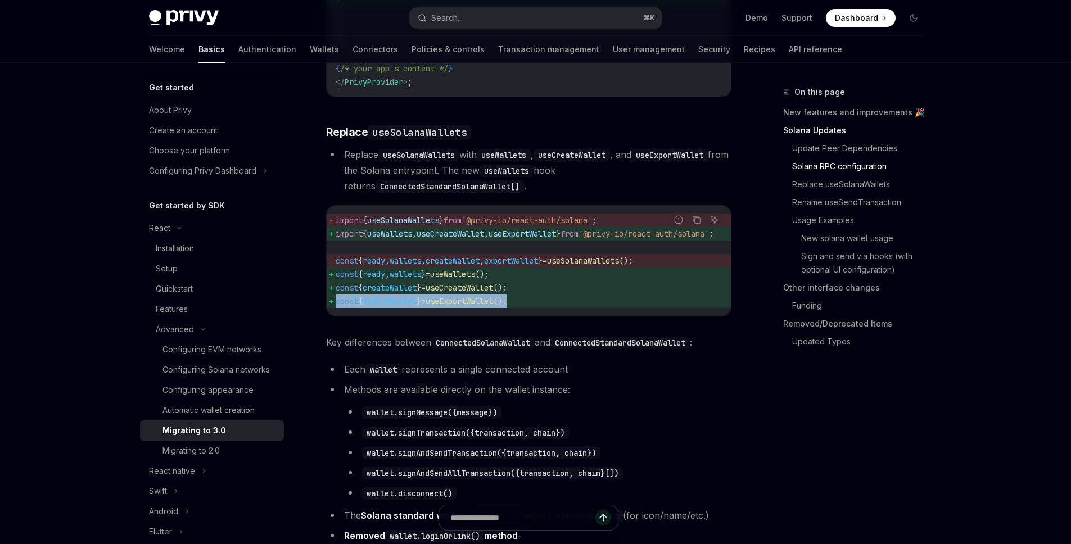
copy div "const { exportWallet } = useExportWallet ();"
click at [475, 280] on span "useWallets" at bounding box center [452, 274] width 45 height 10
copy span "useWallets"
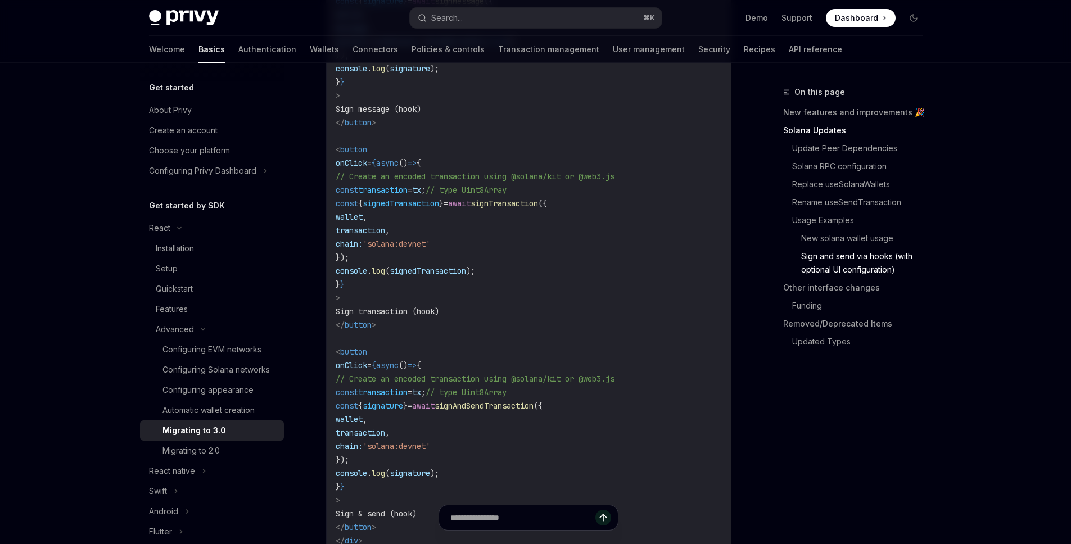
scroll to position [2775, 0]
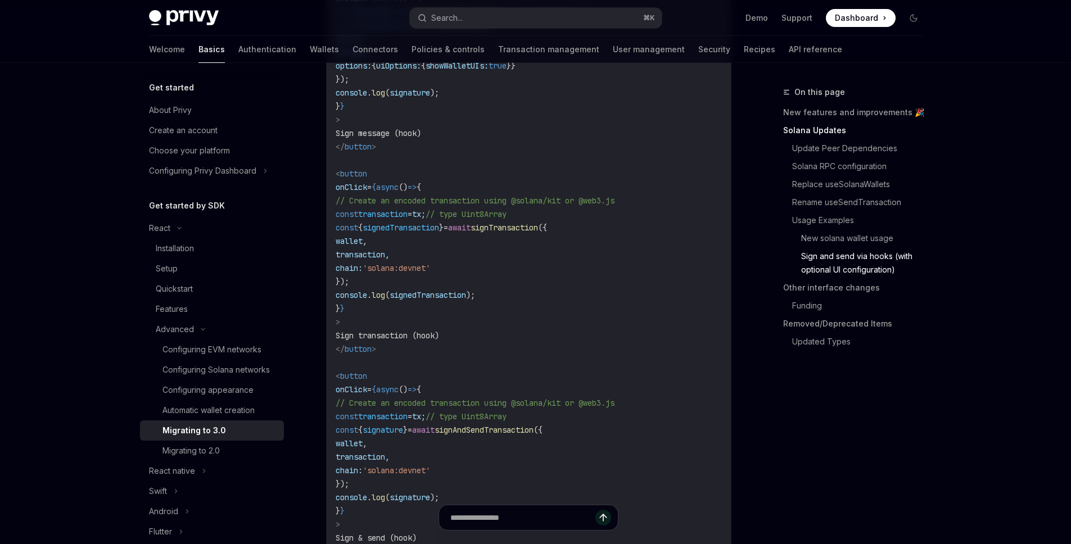
click at [385, 260] on span "transaction" at bounding box center [360, 255] width 49 height 10
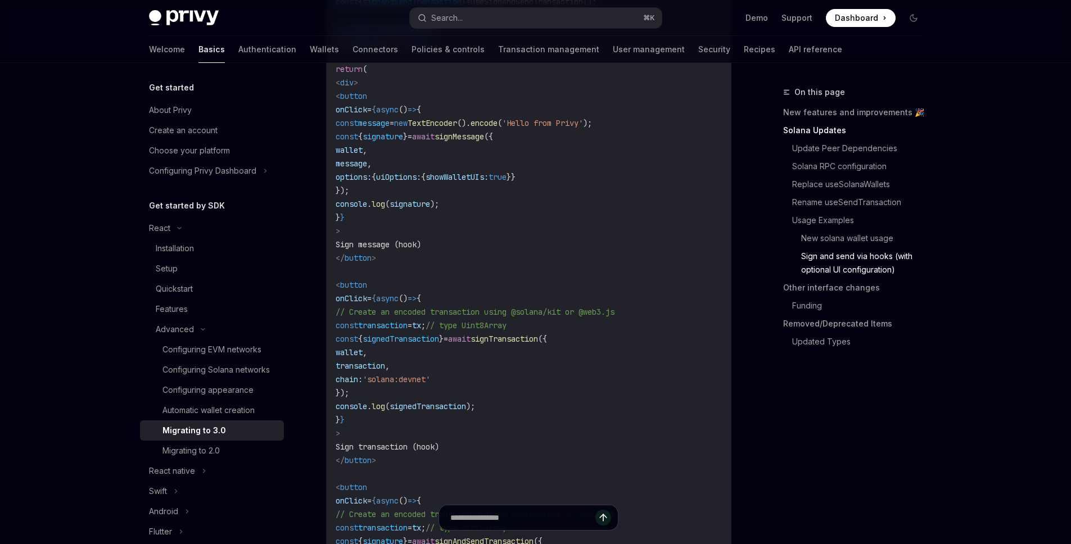
scroll to position [2650, 0]
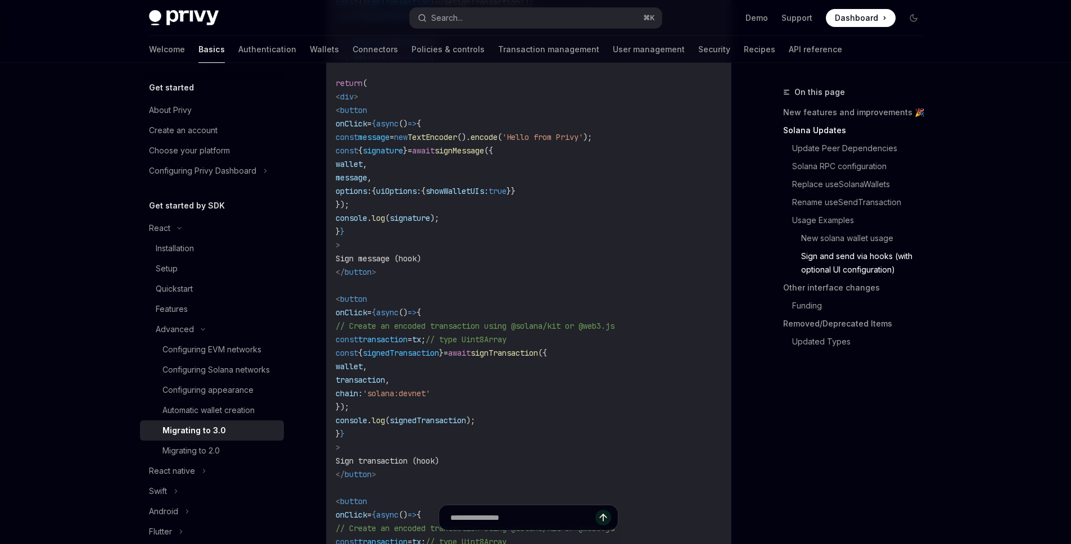
copy span "transaction"
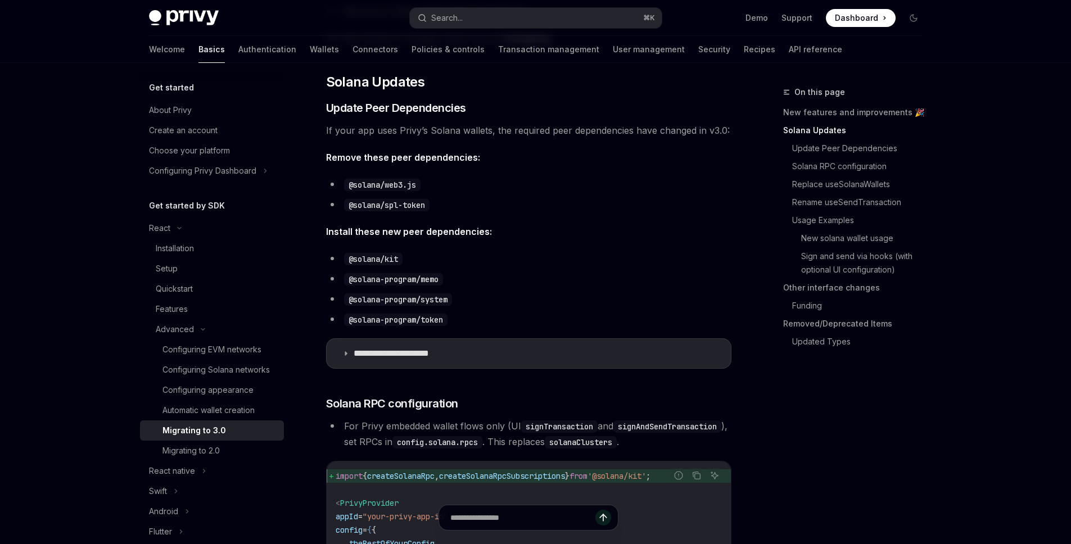
scroll to position [318, 0]
click at [366, 304] on code "@solana-program/system" at bounding box center [398, 298] width 108 height 12
drag, startPoint x: 444, startPoint y: 274, endPoint x: 378, endPoint y: 276, distance: 65.8
click at [378, 276] on li "@solana-program/memo" at bounding box center [529, 278] width 406 height 16
click at [378, 276] on code "@solana-program/memo" at bounding box center [393, 278] width 99 height 12
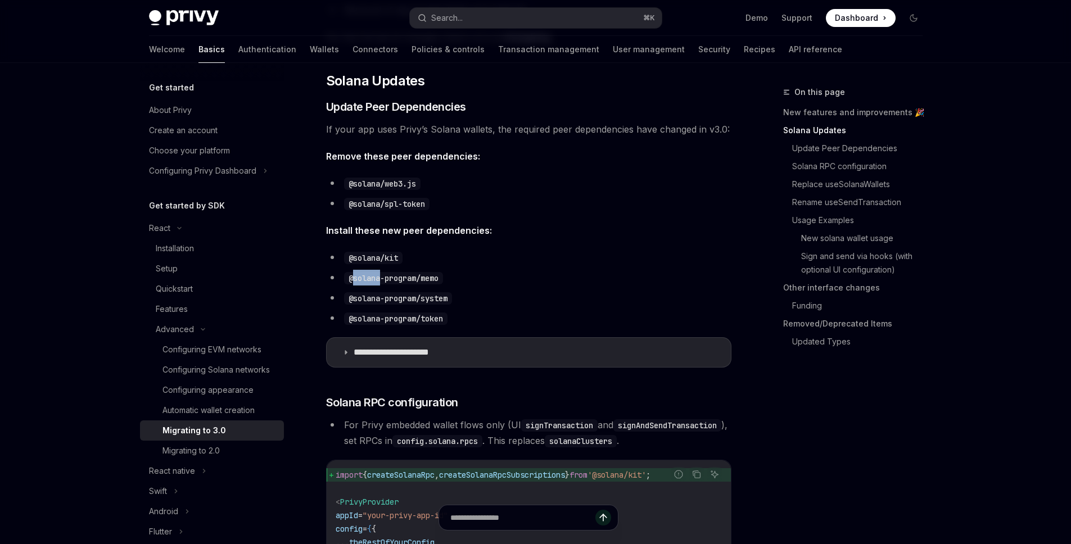
click at [378, 276] on code "@solana-program/memo" at bounding box center [393, 278] width 99 height 12
click at [413, 294] on code "@solana-program/system" at bounding box center [398, 298] width 108 height 12
click at [411, 300] on code "@solana-program/system" at bounding box center [398, 298] width 108 height 12
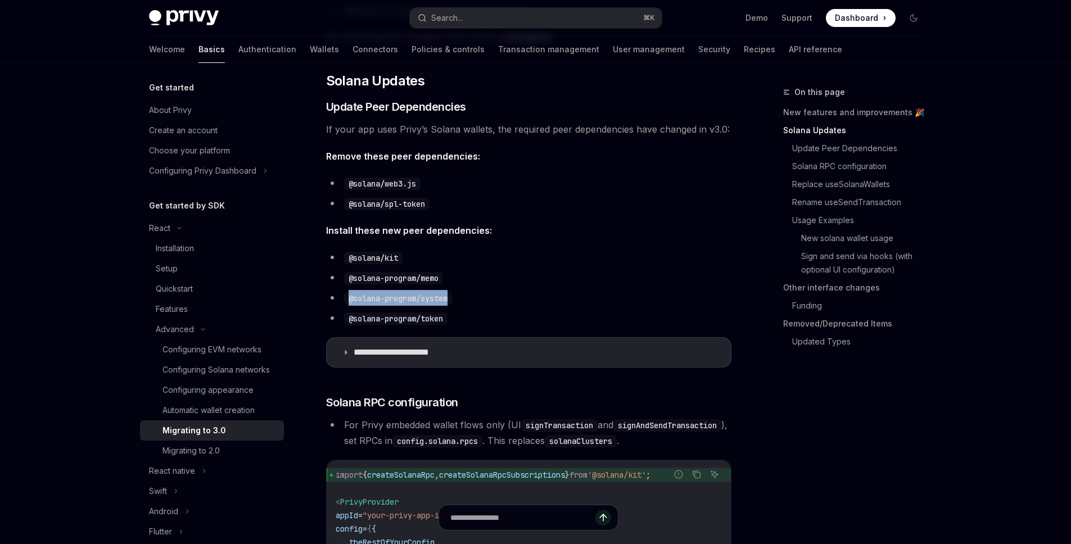
click at [411, 300] on code "@solana-program/system" at bounding box center [398, 298] width 108 height 12
copy ul "@solana-program/system"
click at [402, 322] on code "@solana-program/token" at bounding box center [395, 319] width 103 height 12
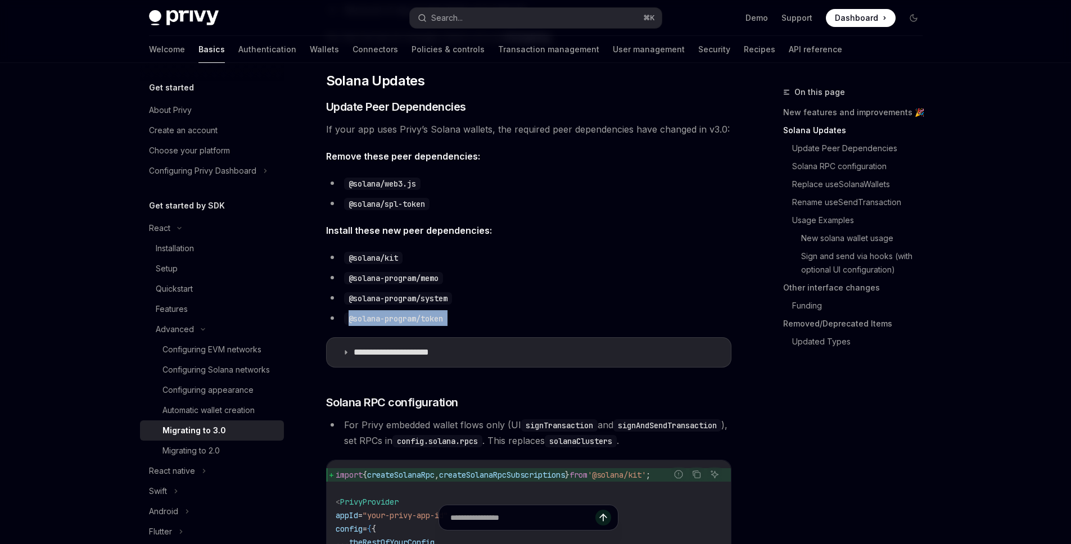
copy div "@solana-program/token"
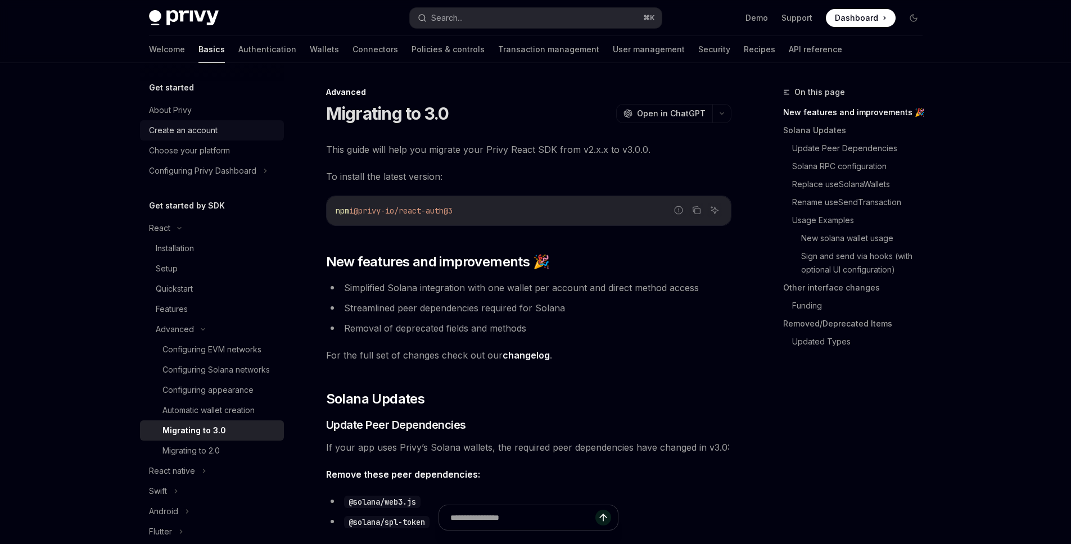
scroll to position [48, 0]
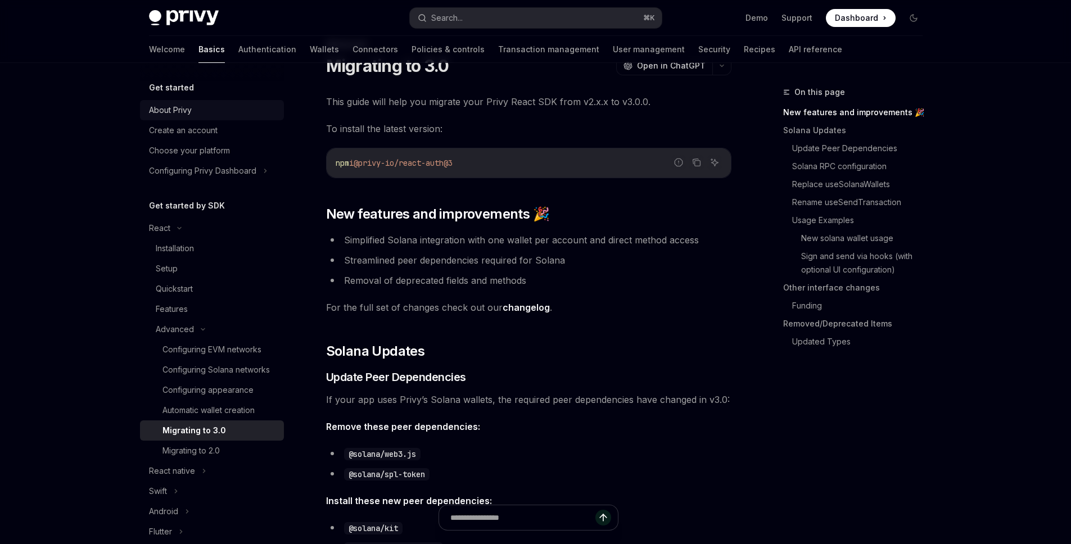
click at [233, 117] on link "About Privy" at bounding box center [212, 110] width 144 height 20
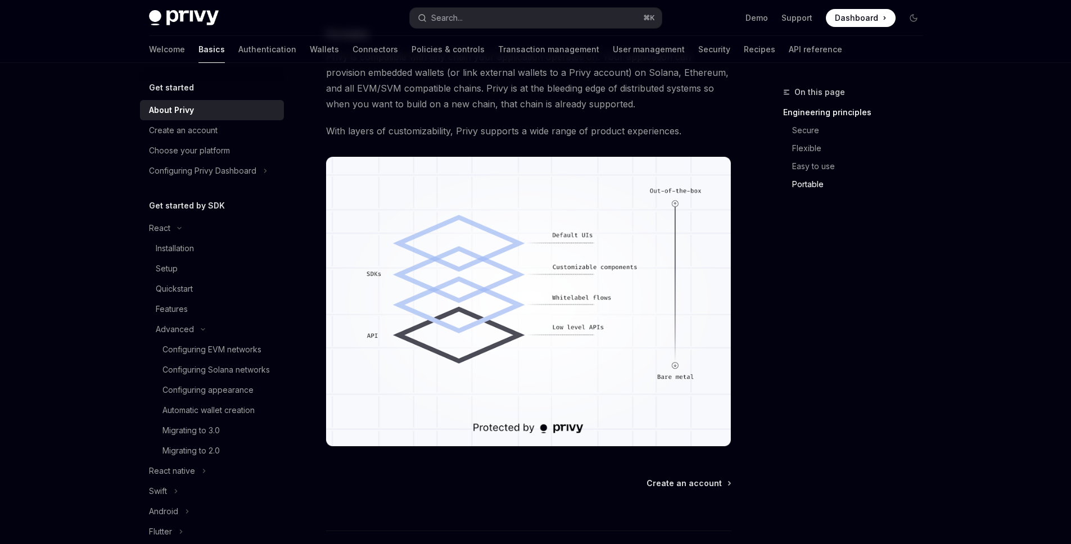
scroll to position [942, 0]
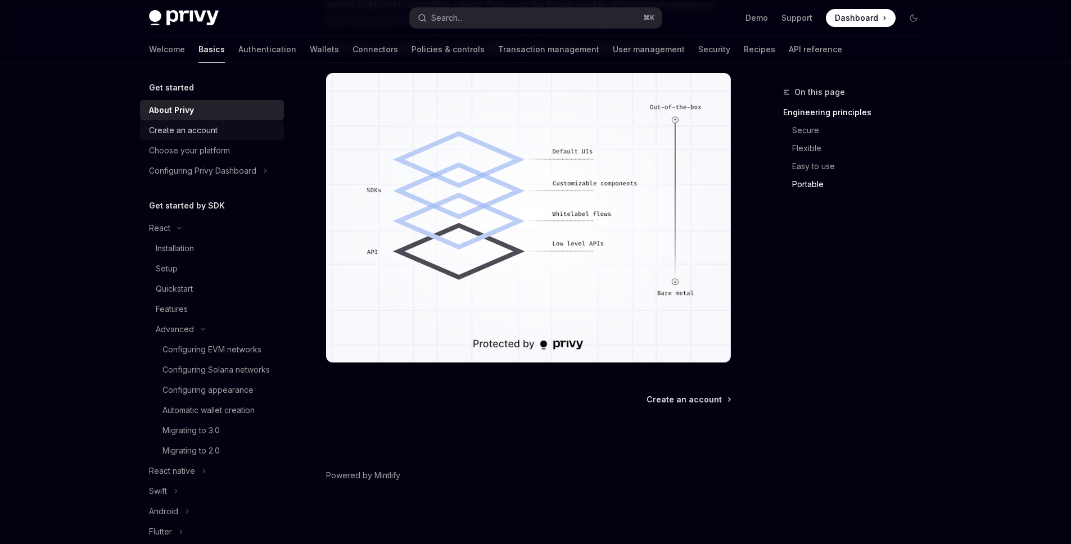
click at [229, 138] on link "Create an account" at bounding box center [212, 130] width 144 height 20
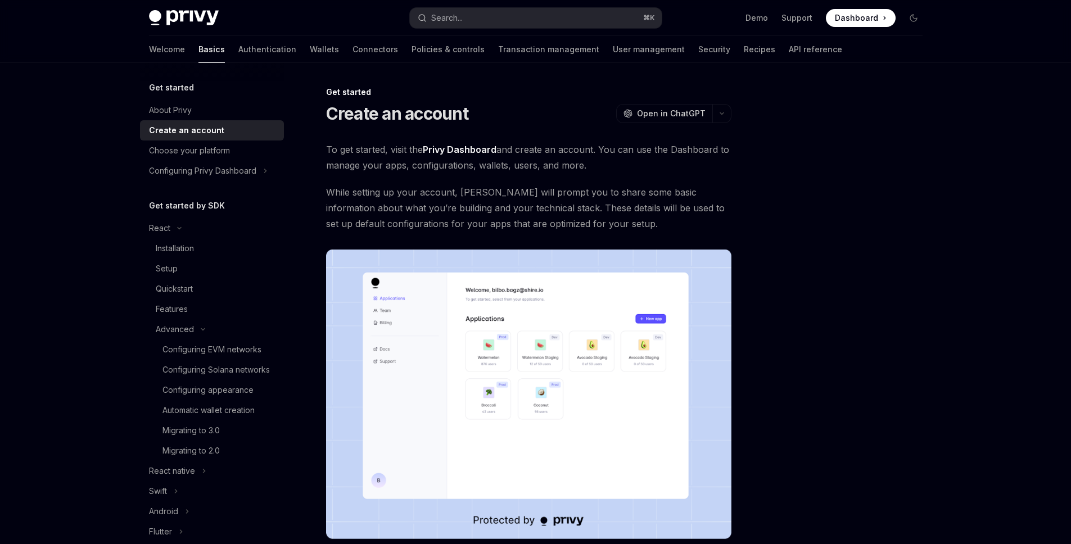
scroll to position [177, 0]
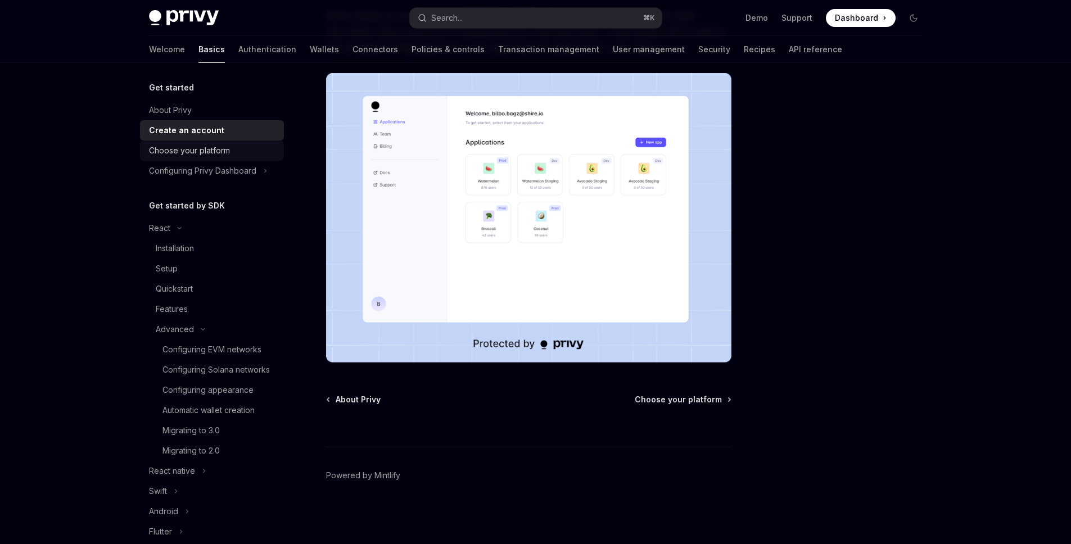
click at [217, 156] on div "Choose your platform" at bounding box center [189, 150] width 81 height 13
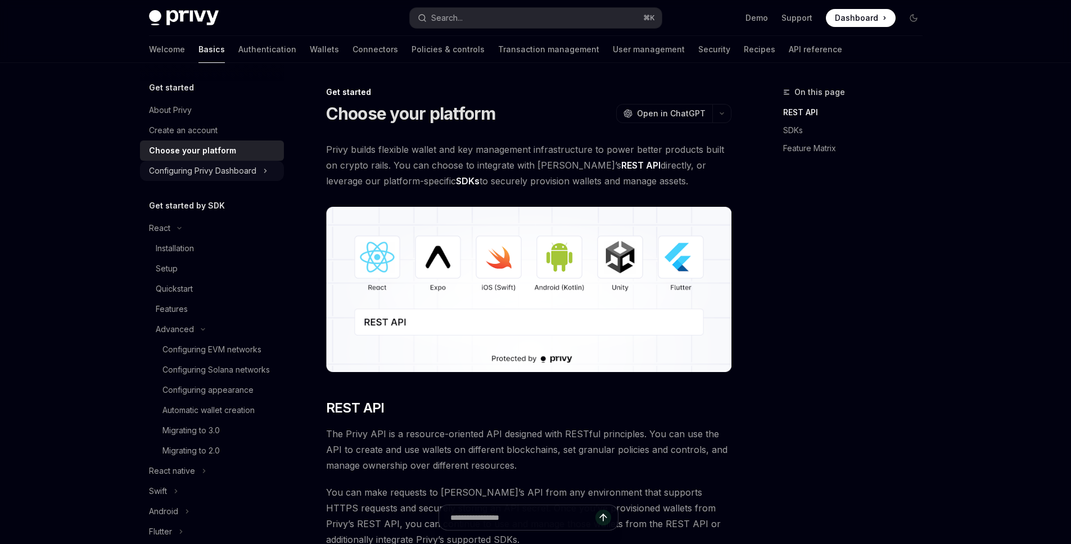
click at [214, 170] on div "Configuring Privy Dashboard" at bounding box center [202, 170] width 107 height 13
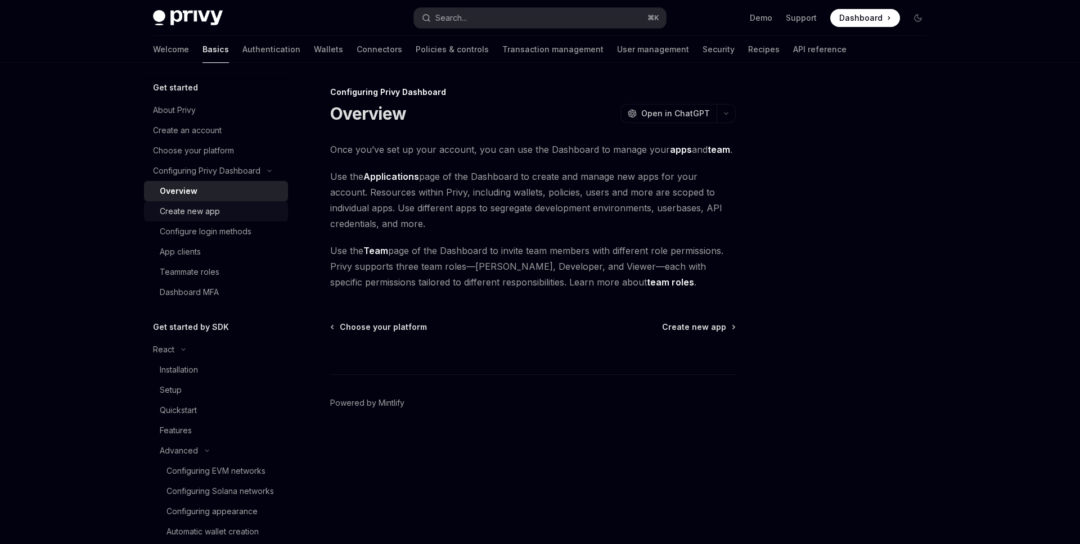
click at [208, 201] on link "Create new app" at bounding box center [216, 211] width 144 height 20
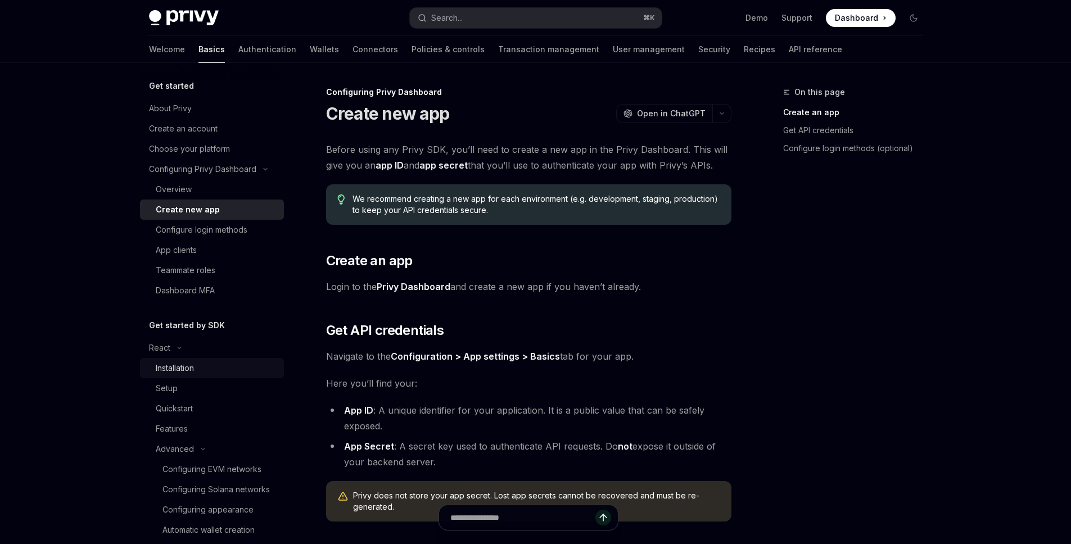
click at [199, 362] on div "Installation" at bounding box center [216, 368] width 121 height 13
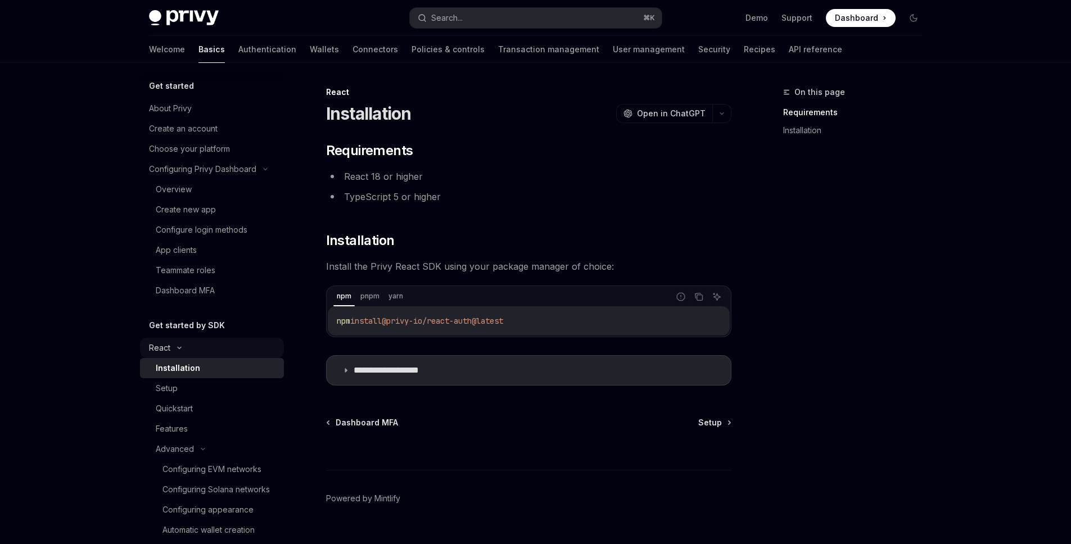
scroll to position [3, 0]
click at [193, 385] on div "Setup" at bounding box center [216, 387] width 121 height 13
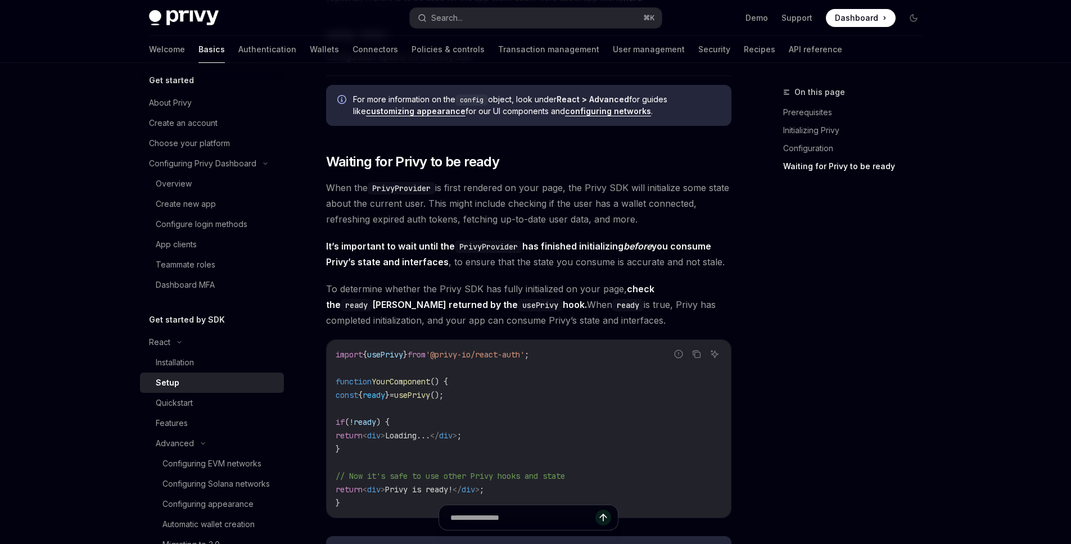
scroll to position [888, 0]
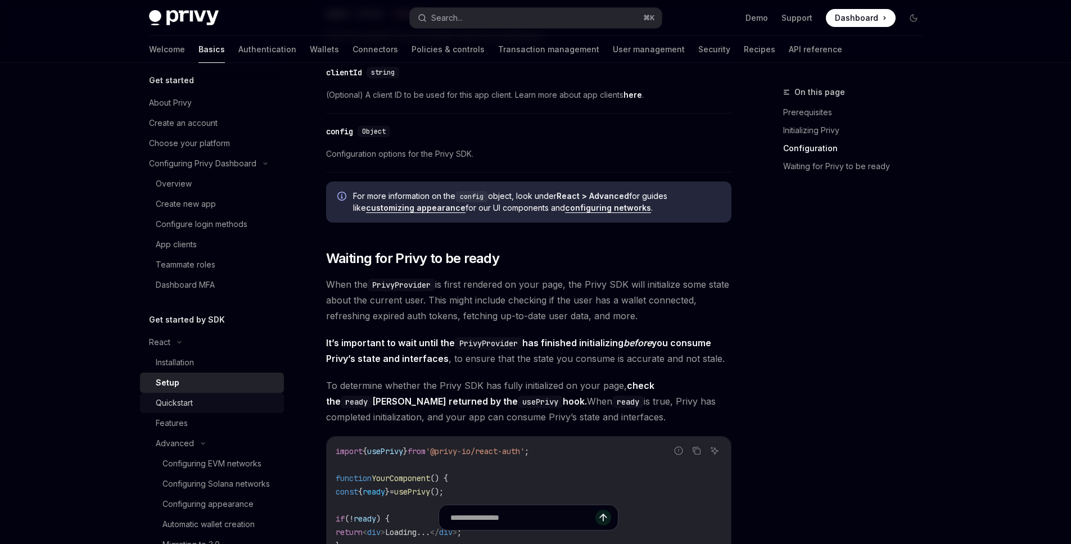
click at [184, 407] on div "Quickstart" at bounding box center [174, 403] width 37 height 13
type textarea "*"
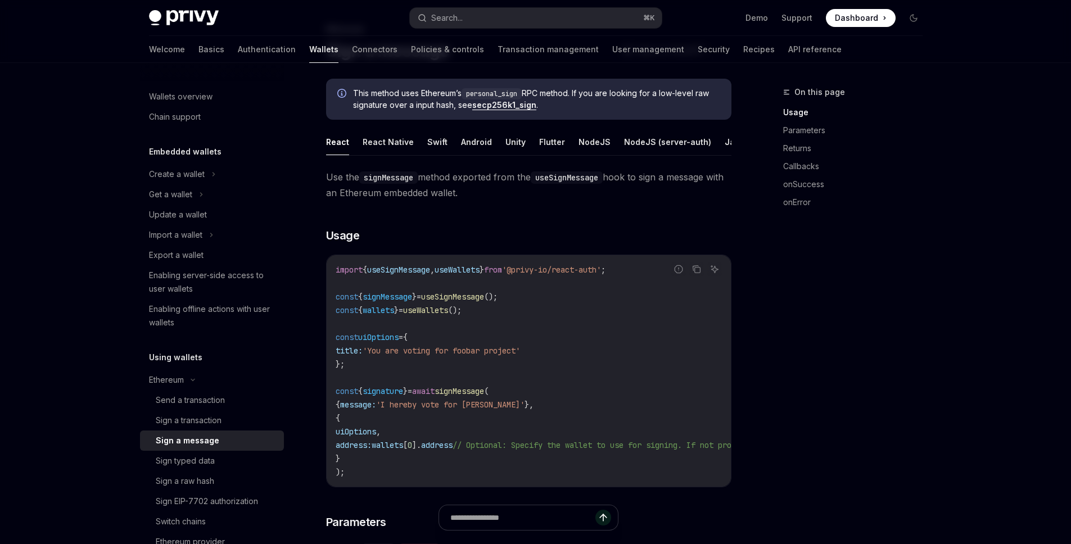
scroll to position [146, 0]
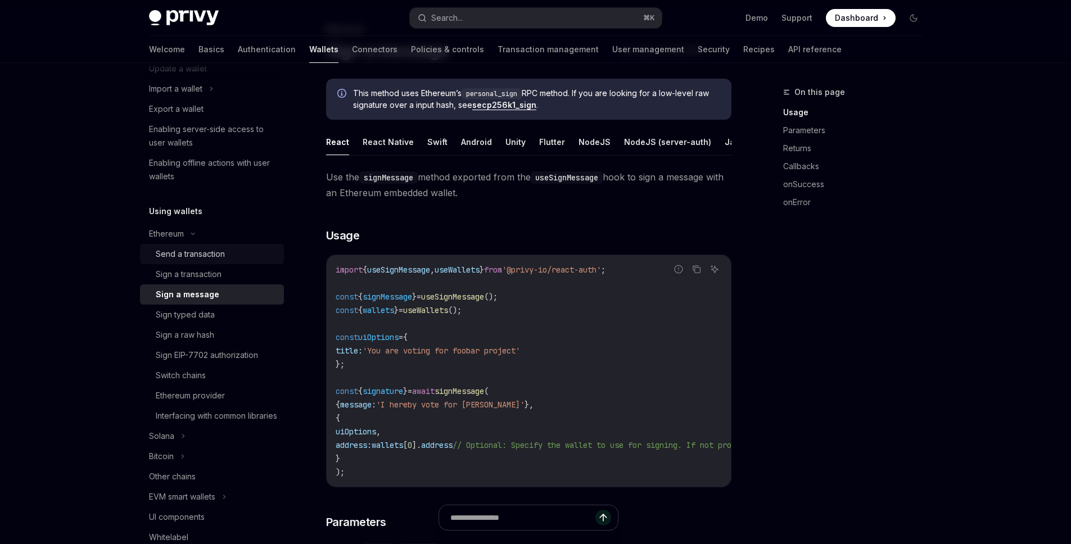
click at [221, 254] on div "Send a transaction" at bounding box center [190, 253] width 69 height 13
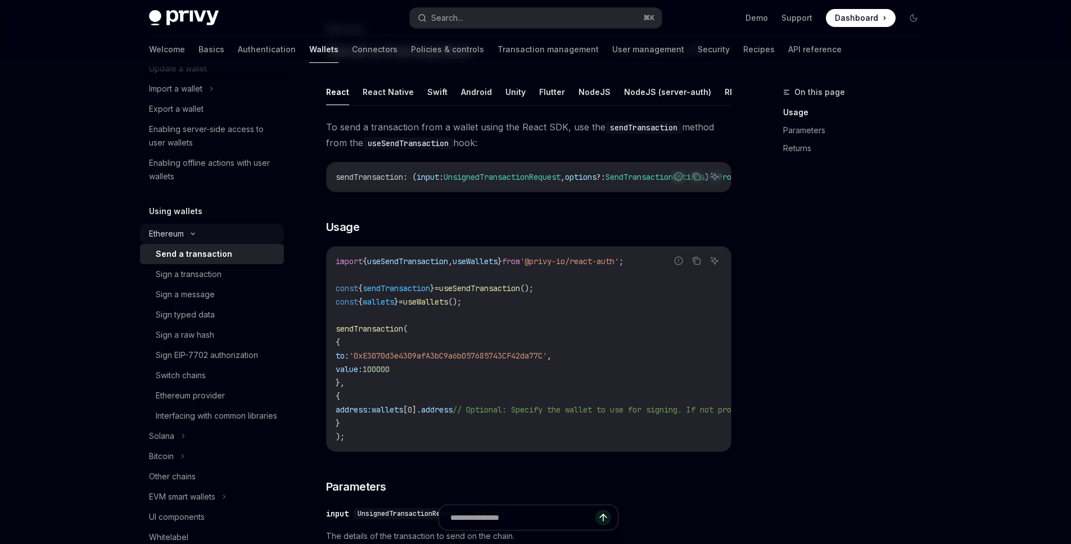
click at [224, 240] on div "Ethereum" at bounding box center [212, 234] width 144 height 20
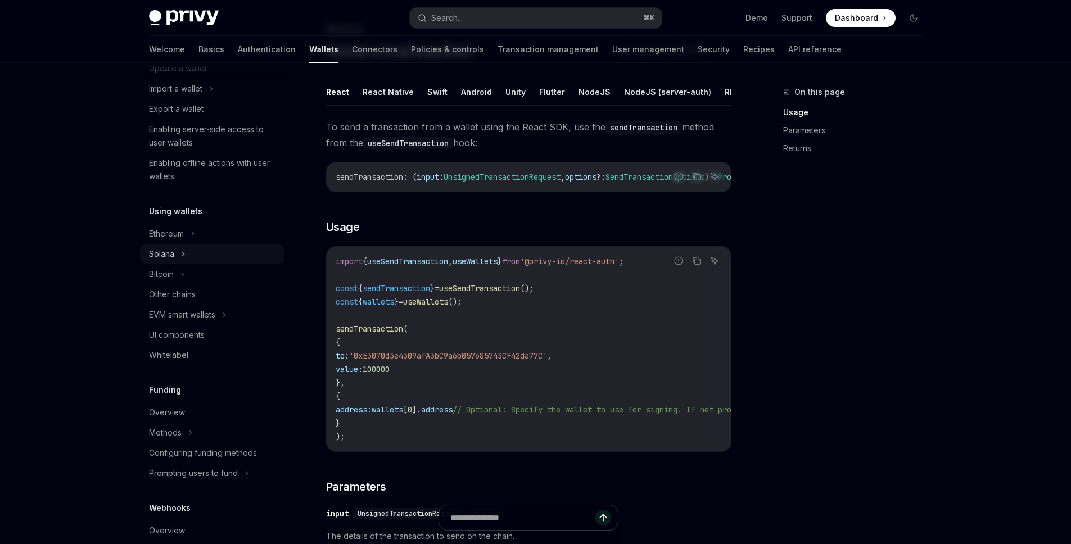
click at [195, 256] on div "Solana" at bounding box center [212, 254] width 144 height 20
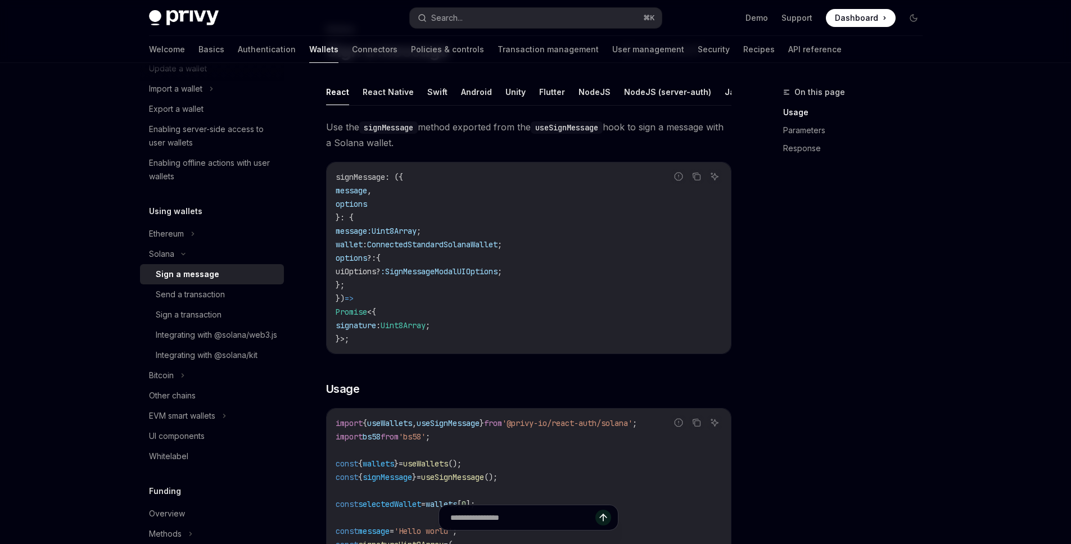
click at [201, 273] on div "Sign a message" at bounding box center [188, 274] width 64 height 13
type textarea "*"
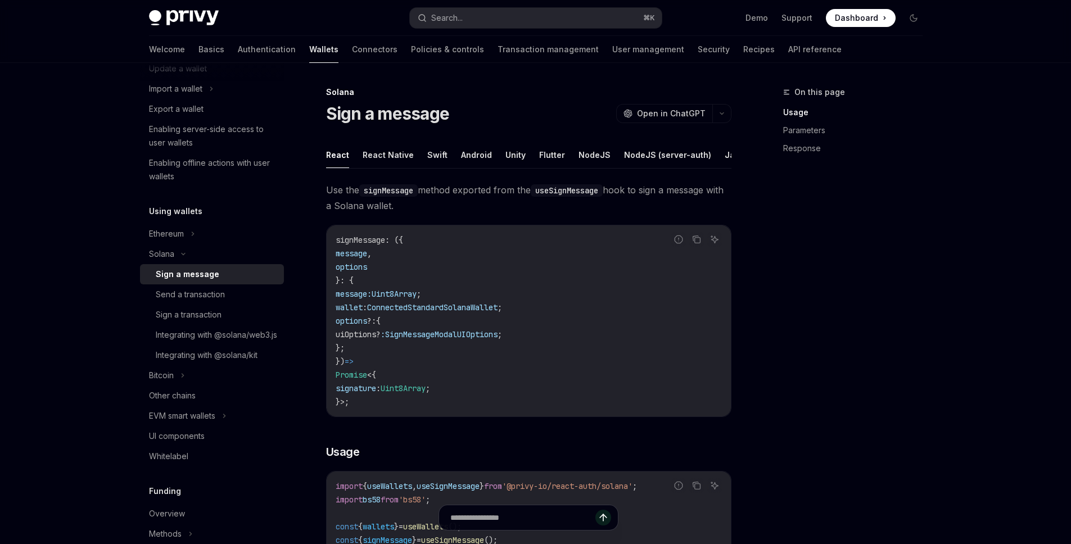
click at [548, 197] on code "useSignMessage" at bounding box center [567, 190] width 72 height 12
click at [556, 197] on code "useSignMessage" at bounding box center [567, 190] width 72 height 12
copy code "useSignMessage"
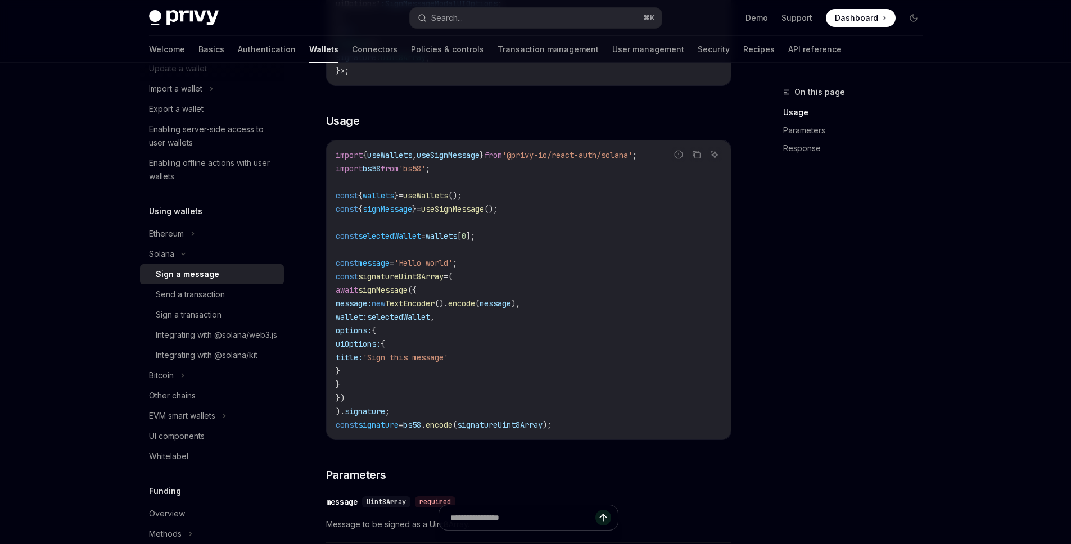
scroll to position [352, 0]
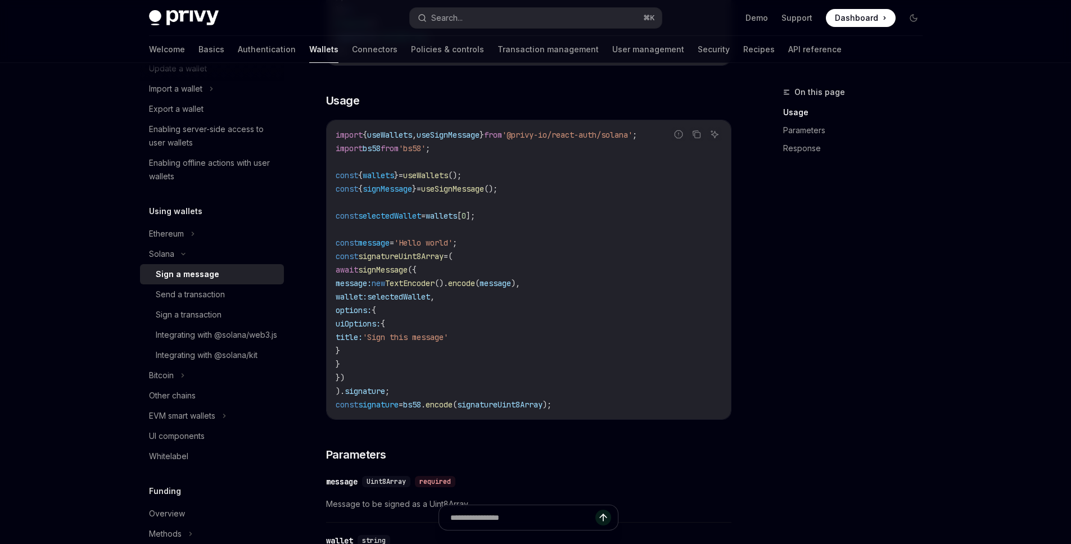
click at [611, 357] on code "import { useWallets , useSignMessage } from '@privy-io/react-auth/solana' ; imp…" at bounding box center [529, 269] width 386 height 283
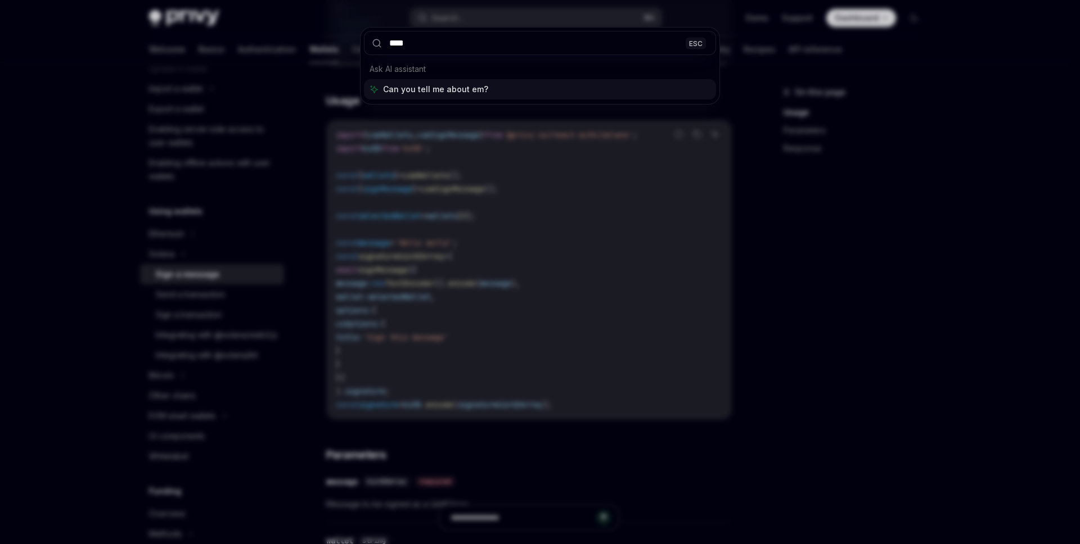
type input "*****"
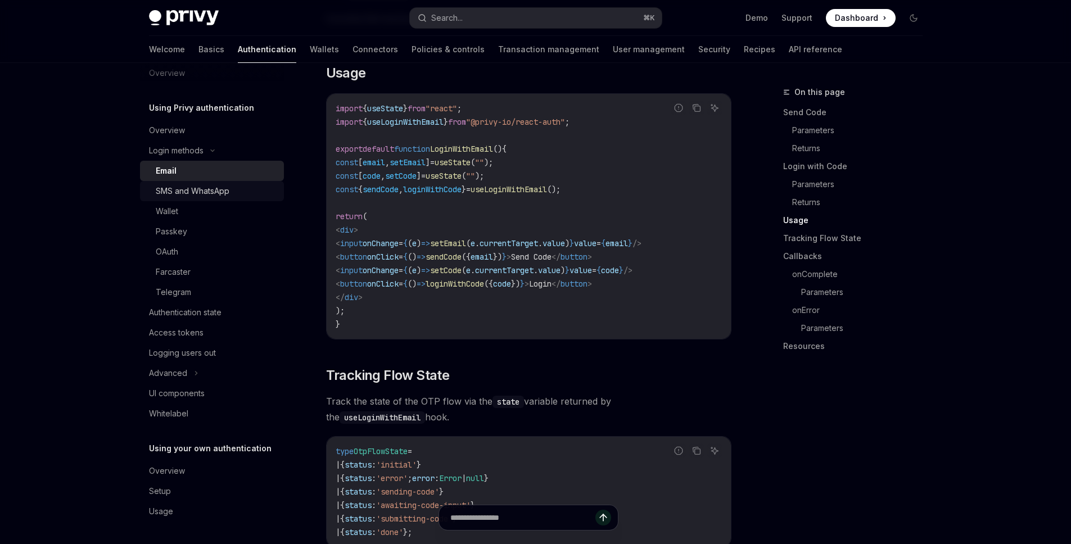
scroll to position [970, 0]
click at [235, 211] on div "Wallet" at bounding box center [216, 211] width 121 height 13
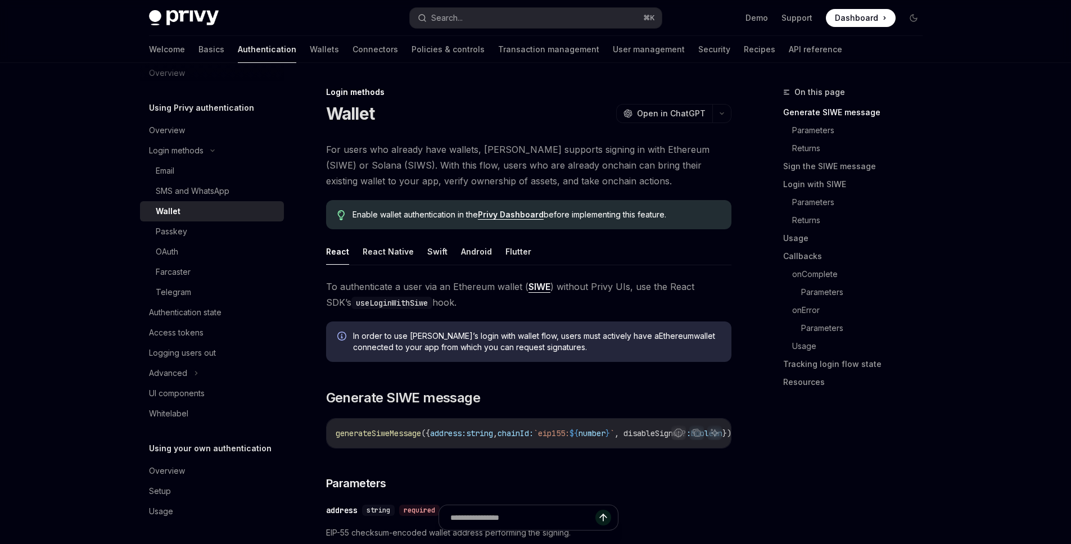
click at [214, 212] on div "Wallet" at bounding box center [216, 211] width 121 height 13
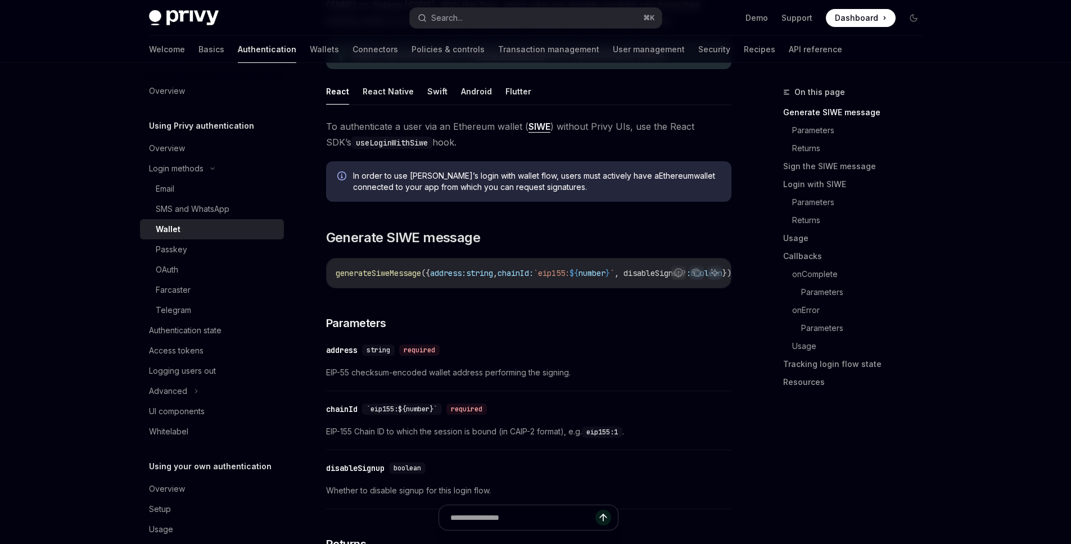
scroll to position [181, 0]
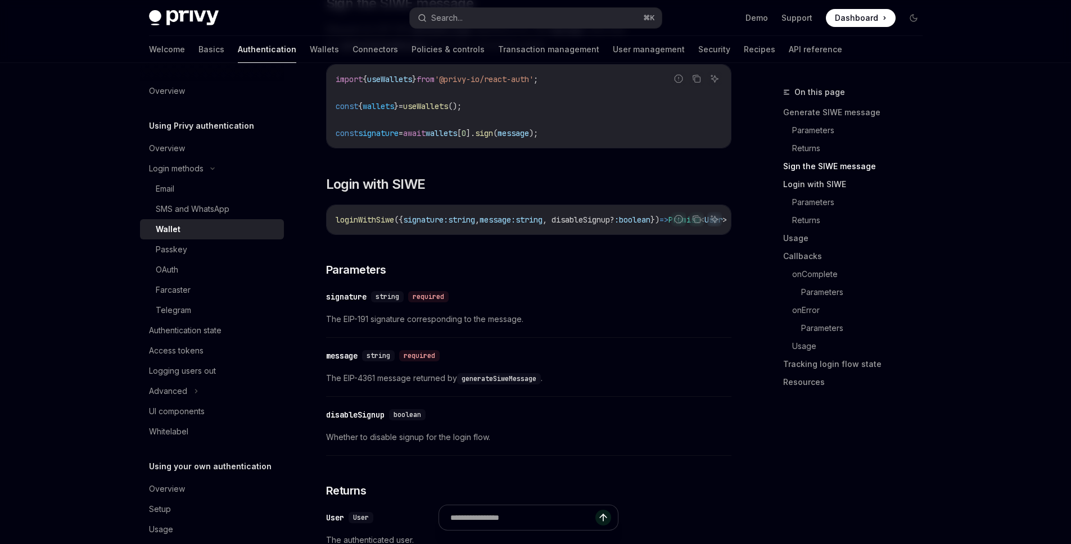
click at [830, 188] on link "Login with SIWE" at bounding box center [858, 184] width 148 height 18
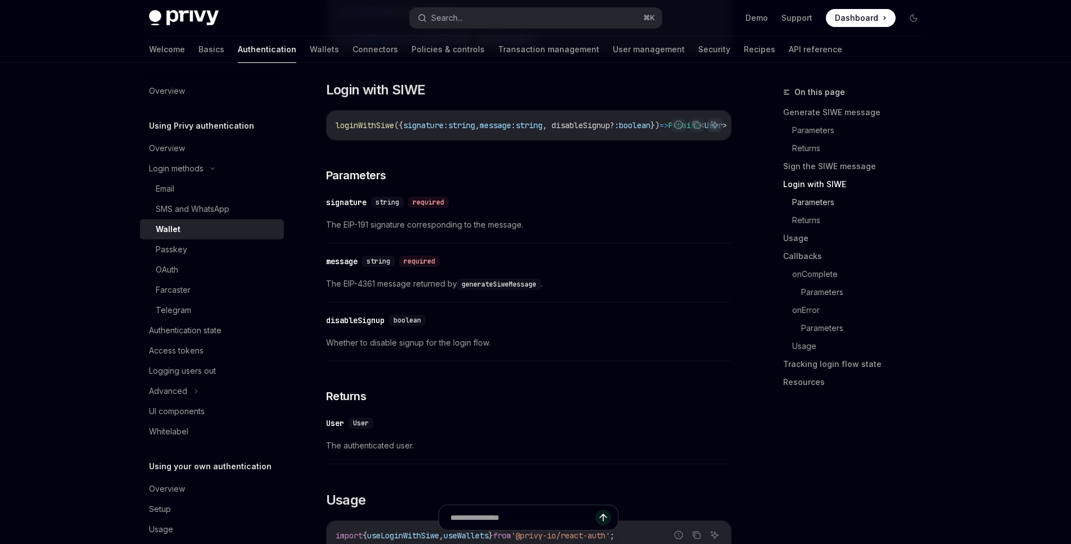
click at [823, 195] on link "Parameters" at bounding box center [862, 202] width 139 height 18
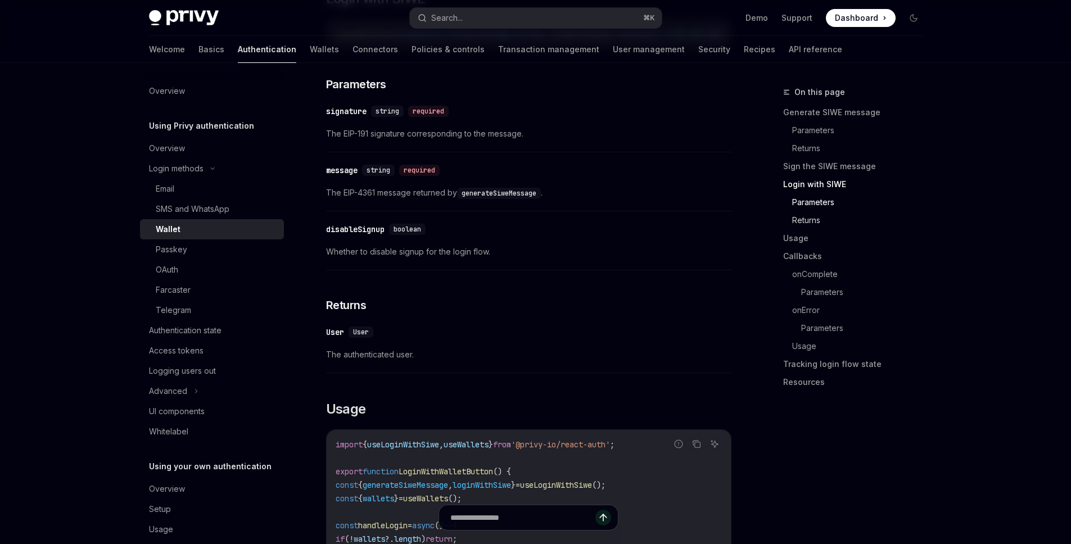
click at [814, 214] on link "Returns" at bounding box center [862, 220] width 139 height 18
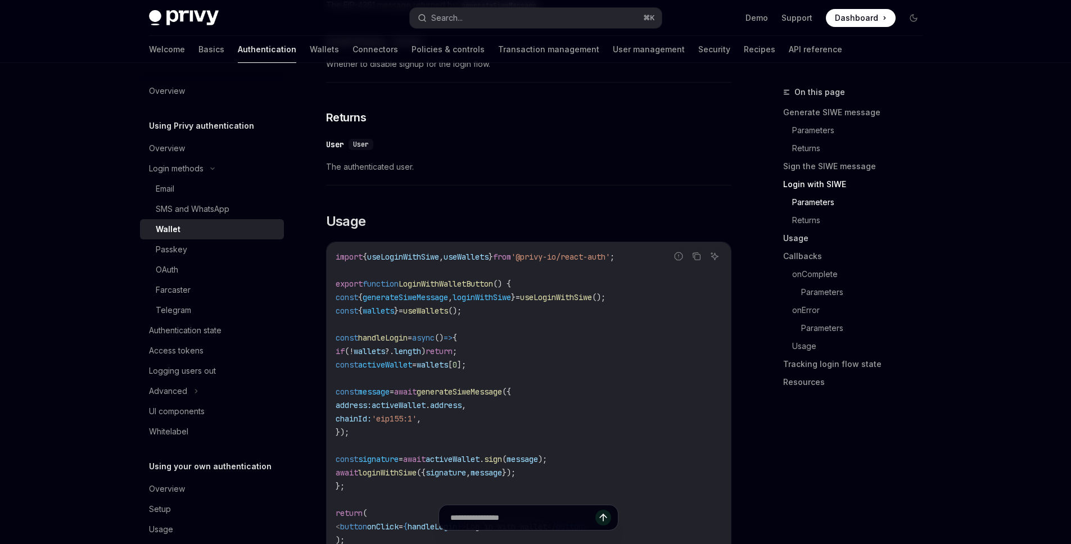
scroll to position [1212, 0]
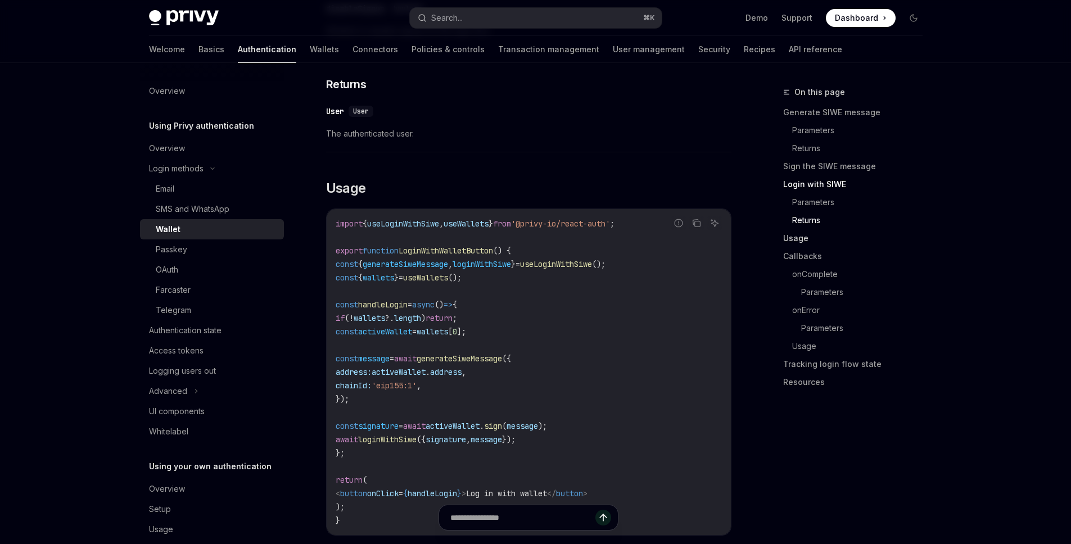
click at [803, 241] on link "Usage" at bounding box center [858, 238] width 148 height 18
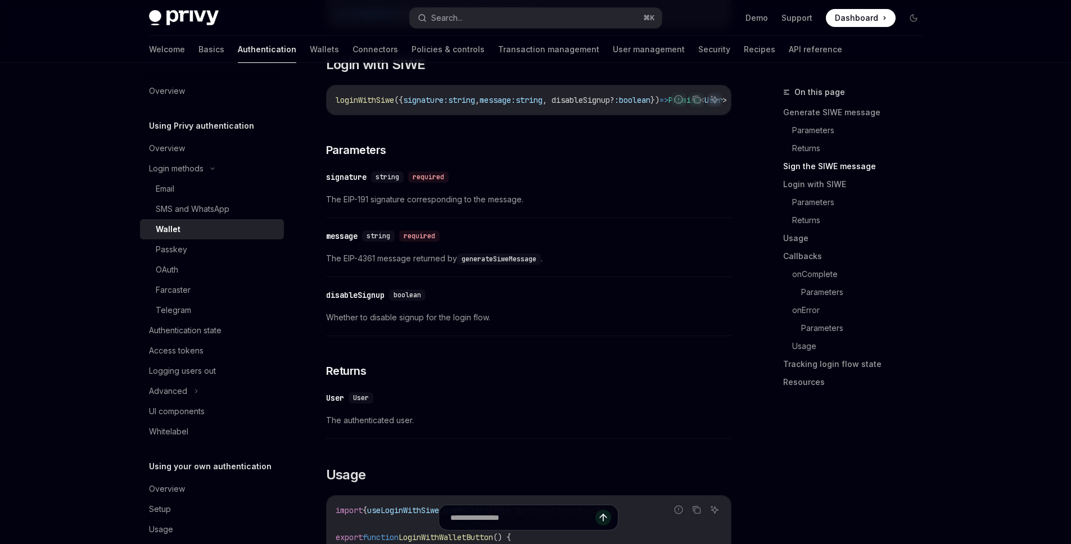
scroll to position [707, 0]
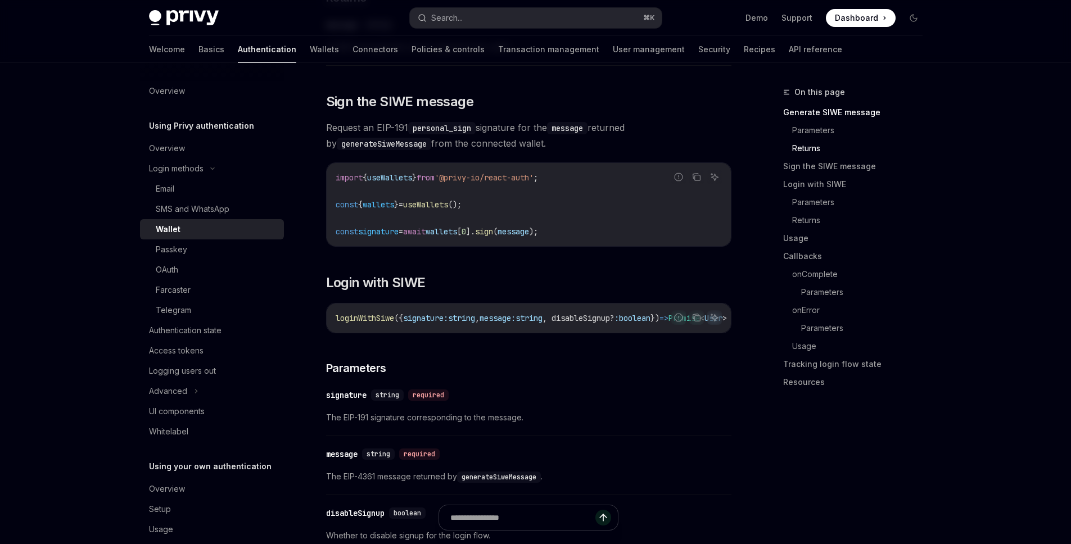
click at [380, 325] on code "loginWithSiwe ({ signature: string , message: string , disableSignup? : boolean…" at bounding box center [545, 318] width 418 height 13
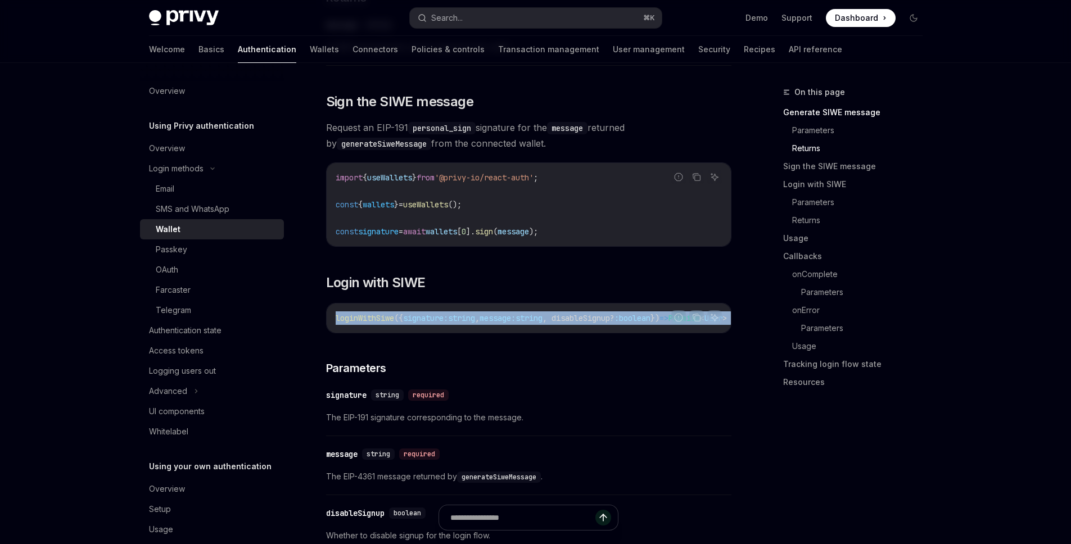
click at [380, 325] on code "loginWithSiwe ({ signature: string , message: string , disableSignup? : boolean…" at bounding box center [545, 318] width 418 height 13
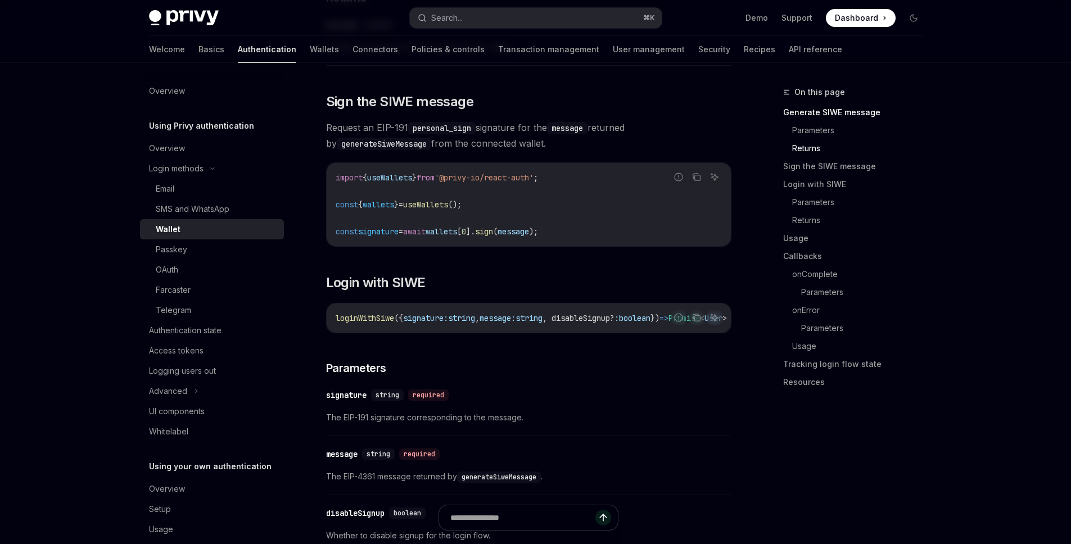
scroll to position [0, 8]
click at [356, 323] on span "loginWithSiwe" at bounding box center [356, 318] width 58 height 10
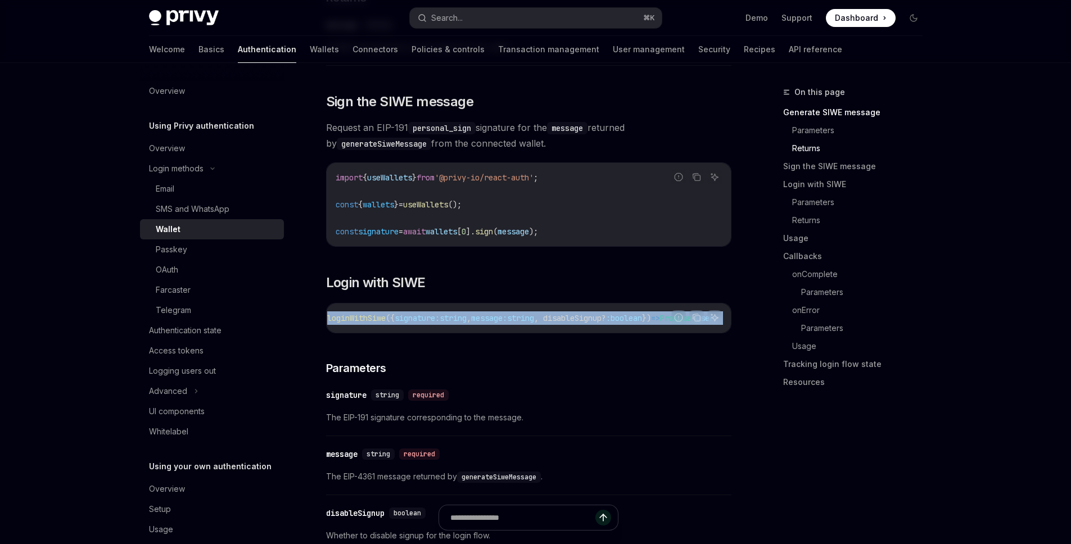
click at [356, 323] on span "loginWithSiwe" at bounding box center [356, 318] width 58 height 10
click at [366, 321] on span "loginWithSiwe" at bounding box center [356, 318] width 58 height 10
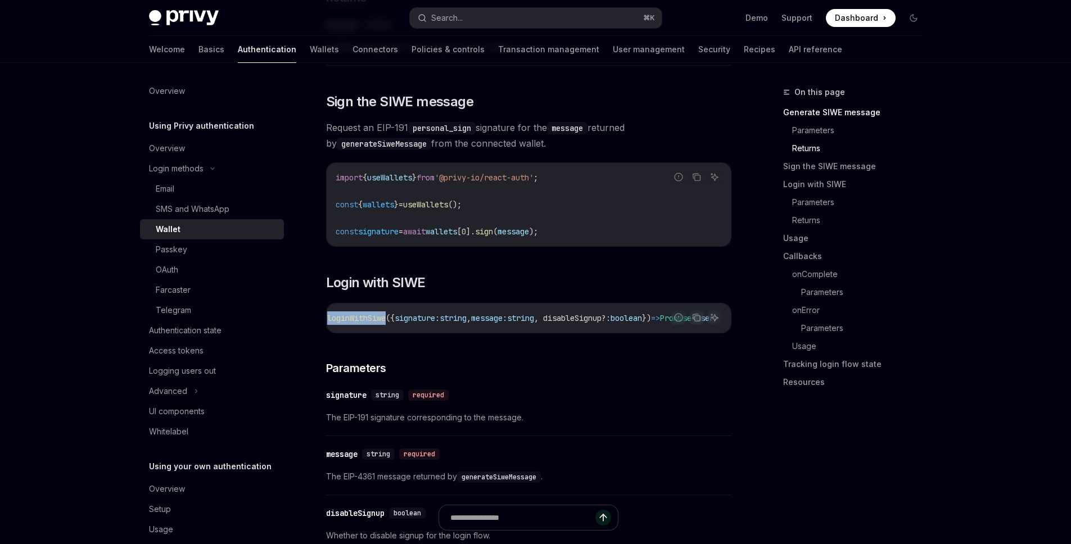
click at [366, 321] on span "loginWithSiwe" at bounding box center [356, 318] width 58 height 10
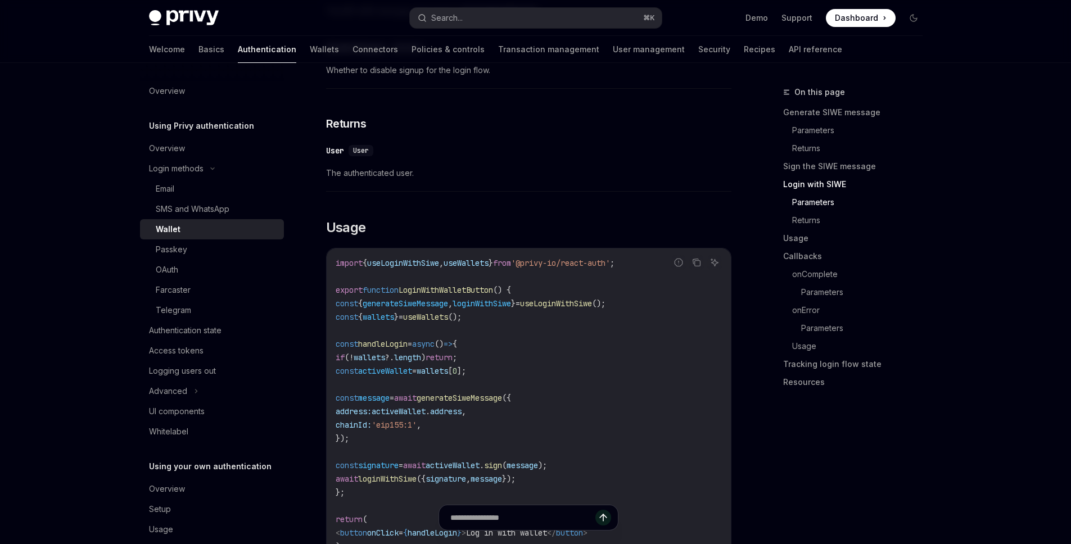
click at [412, 268] on span "useLoginWithSiwe" at bounding box center [403, 263] width 72 height 10
copy span "useLoginWithSiwe"
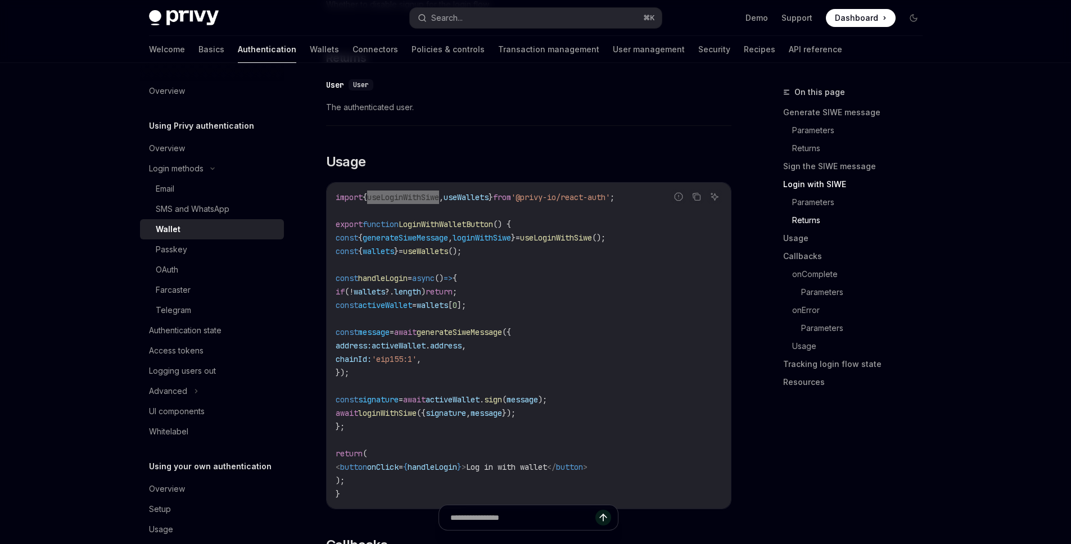
scroll to position [1240, 0]
drag, startPoint x: 585, startPoint y: 426, endPoint x: 346, endPoint y: 303, distance: 268.4
click at [346, 303] on code "import { useLoginWithSiwe , useWallets } from '@privy-io/react-auth' ; export f…" at bounding box center [529, 345] width 386 height 310
copy code "if ( ! wallets ?. length ) return ; const activeWallet = wallets [ 0 ]; const m…"
click at [552, 187] on div "To authenticate a user via an Ethereum wallet ( SIWE ) without Privy UIs, use t…" at bounding box center [529, 518] width 406 height 2959
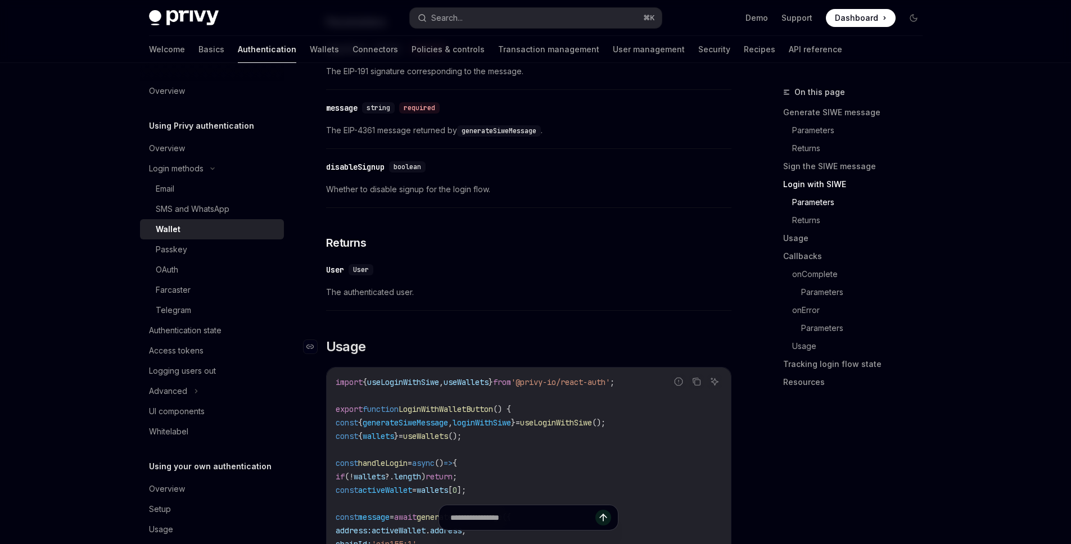
scroll to position [1019, 0]
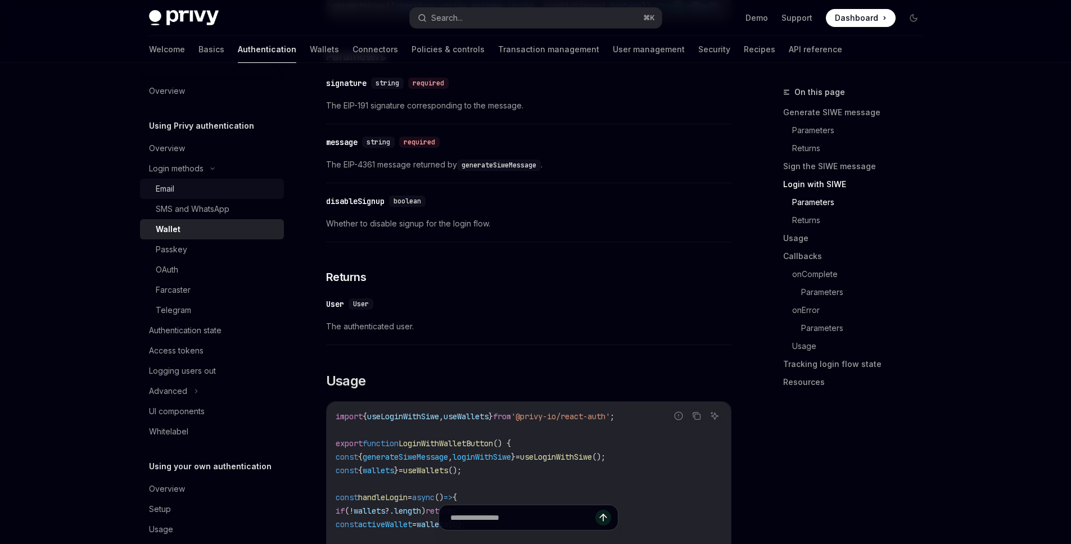
click at [210, 179] on link "Email" at bounding box center [212, 189] width 144 height 20
type textarea "*"
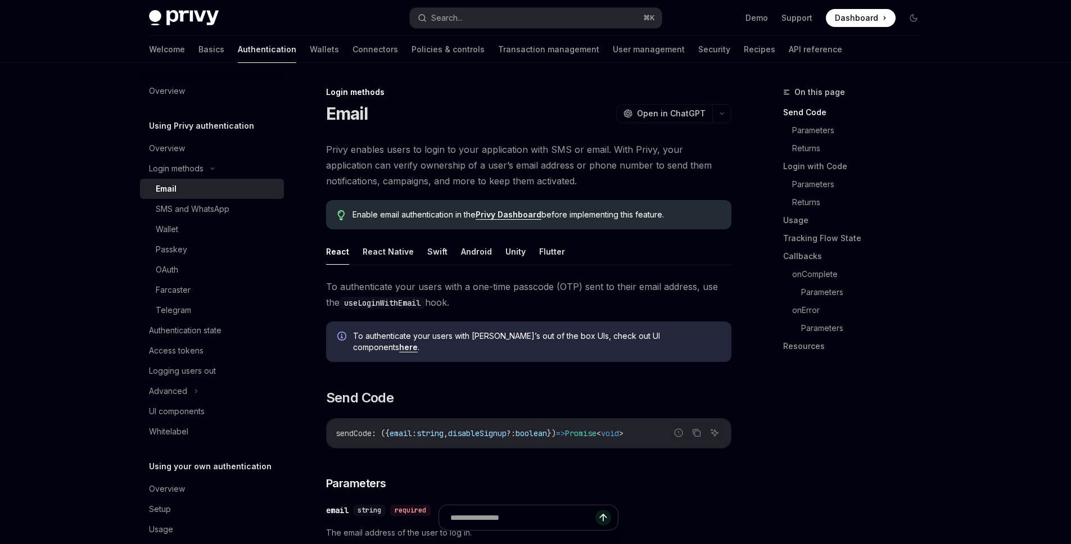
click at [449, 161] on span "Privy enables users to login to your application with SMS or email. With Privy,…" at bounding box center [529, 165] width 406 height 47
